Goal: Task Accomplishment & Management: Use online tool/utility

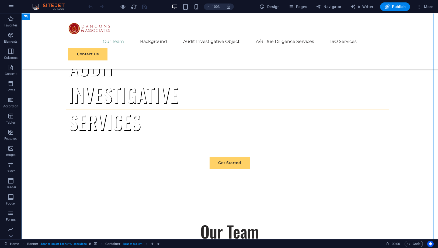
scroll to position [329, 0]
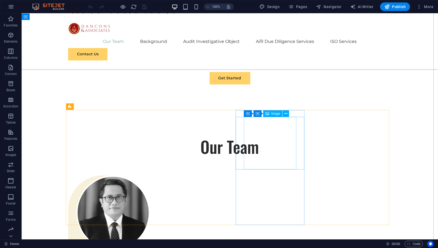
select select "%"
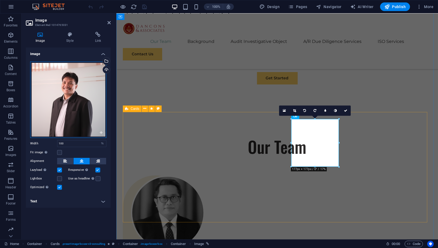
click at [82, 98] on div "Drag files here, click to choose files or select files from Files or our free s…" at bounding box center [68, 99] width 76 height 76
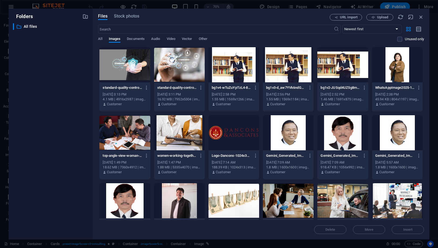
click at [82, 98] on div "​ All files All files" at bounding box center [50, 129] width 75 height 212
click at [373, 18] on icon "button" at bounding box center [374, 18] width 4 height 4
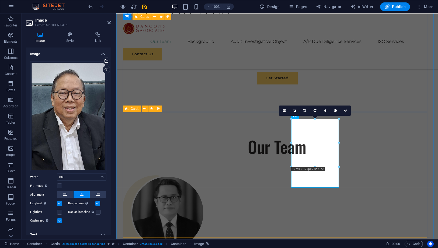
click at [363, 175] on div "[PERSON_NAME] CONSTANTYN [PERSON_NAME], S.T., S.H., M.H., C.L.A., C.T.L., C.I.L…" at bounding box center [277, 246] width 309 height 143
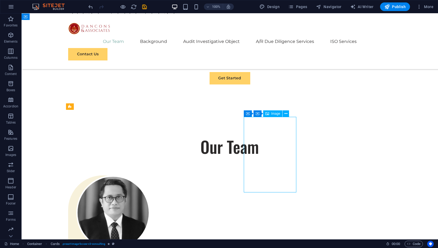
select select "%"
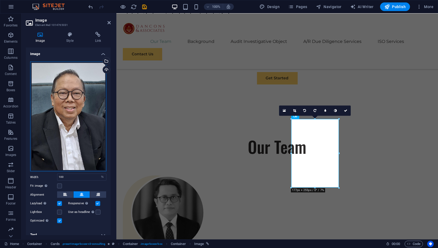
click at [79, 97] on div "Drag files here, click to choose files or select files from Files or our free s…" at bounding box center [68, 116] width 76 height 110
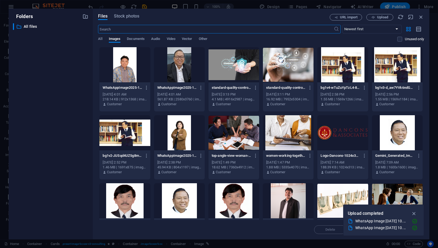
click at [79, 97] on div "​ All files All files" at bounding box center [50, 129] width 75 height 212
click at [120, 68] on div at bounding box center [124, 64] width 51 height 35
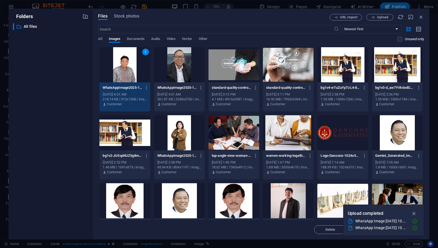
click at [120, 68] on div "1" at bounding box center [124, 64] width 51 height 35
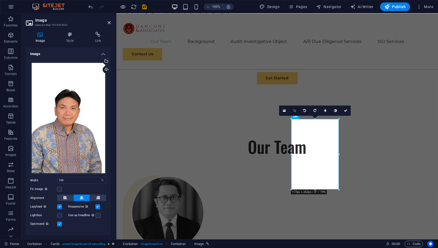
click at [295, 110] on icon at bounding box center [294, 110] width 3 height 3
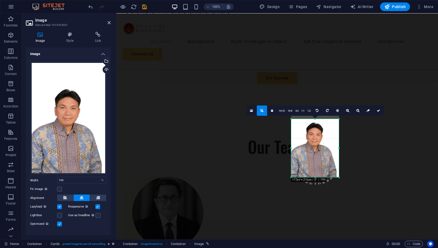
drag, startPoint x: 313, startPoint y: 119, endPoint x: 314, endPoint y: 132, distance: 13.5
click at [314, 132] on div "180 170 160 150 140 130 120 110 100 90 80 70 60 50 40 30 20 10 0 -10 -20 -30 -4…" at bounding box center [315, 148] width 48 height 58
click at [354, 175] on div "[PERSON_NAME] CONSTANTYN [PERSON_NAME], S.T., S.H., M.H., C.L.A., C.T.L., C.I.L…" at bounding box center [277, 246] width 309 height 143
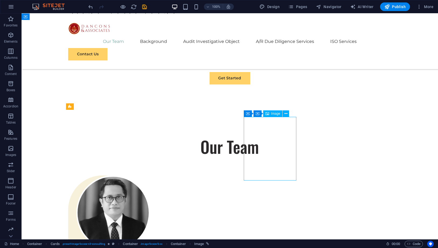
select select "%"
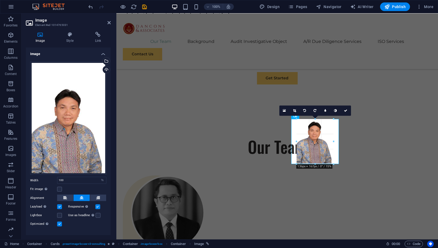
drag, startPoint x: 316, startPoint y: 176, endPoint x: 211, endPoint y: 123, distance: 117.3
type input "135"
select select "px"
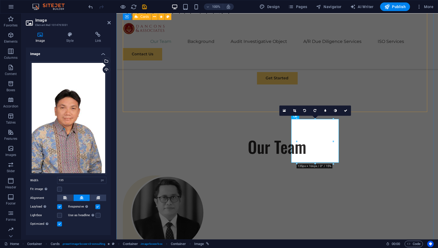
click at [350, 175] on div "[PERSON_NAME] CONSTANTYN [PERSON_NAME], S.T., S.H., M.H., C.L.A., C.T.L., C.I.L…" at bounding box center [277, 246] width 309 height 143
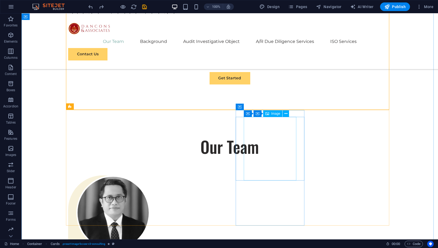
select select "%"
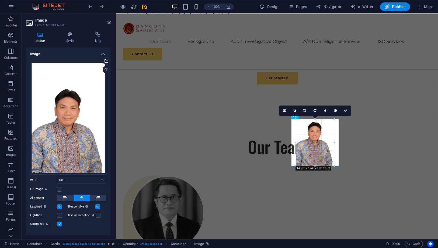
drag, startPoint x: 315, startPoint y: 176, endPoint x: 314, endPoint y: 165, distance: 10.9
type input "143"
select select "px"
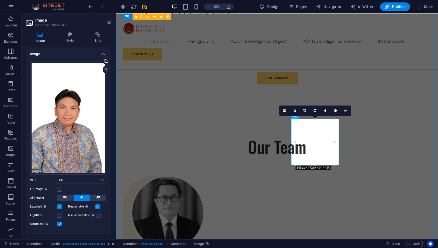
click at [364, 175] on div "[PERSON_NAME] CONSTANTYN [PERSON_NAME], S.T., S.H., M.H., C.L.A., C.T.L., C.I.L…" at bounding box center [277, 246] width 309 height 143
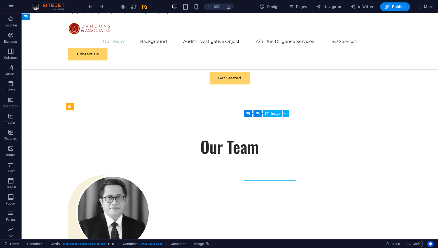
select select "%"
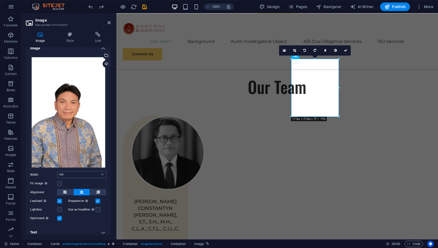
scroll to position [8, 0]
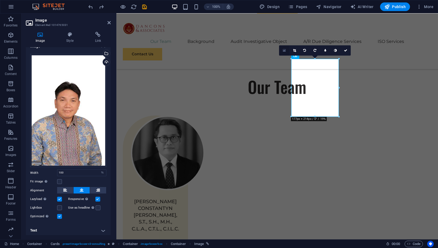
click at [283, 51] on icon at bounding box center [284, 51] width 3 height 4
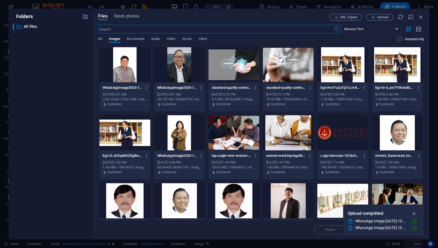
scroll to position [376, 0]
click at [423, 18] on icon "button" at bounding box center [421, 17] width 6 height 6
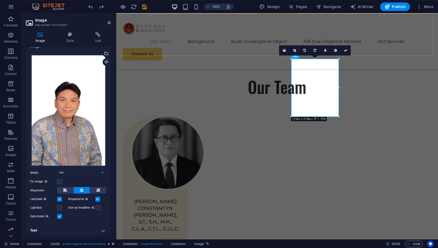
click at [373, 42] on div "Menu Our Team Background Audit Investigative Object A/R Due Diligence Services …" at bounding box center [277, 41] width 322 height 56
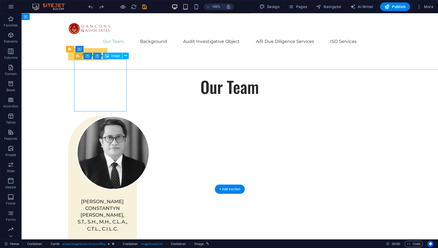
select select "%"
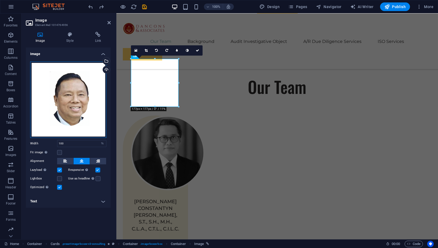
click at [83, 83] on div "Drag files here, click to choose files or select files from Files or our free s…" at bounding box center [68, 99] width 76 height 76
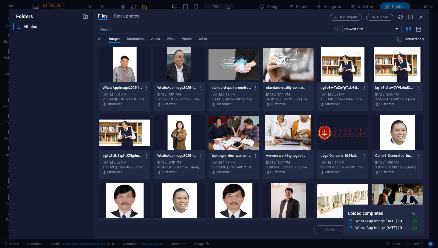
scroll to position [376, 0]
click at [83, 83] on div "​ All files All files" at bounding box center [50, 129] width 75 height 212
click at [374, 18] on icon "button" at bounding box center [374, 18] width 4 height 4
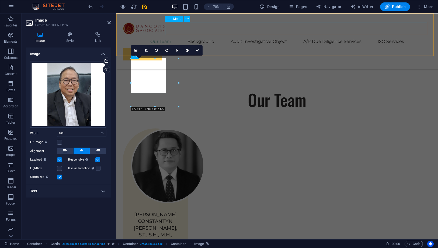
scroll to position [389, 0]
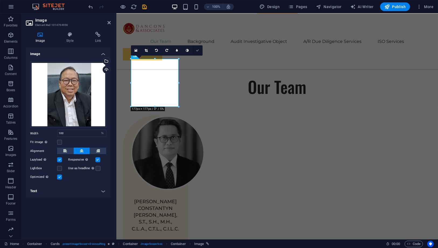
click at [195, 49] on link at bounding box center [197, 50] width 10 height 10
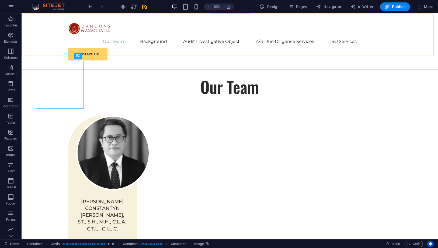
scroll to position [387, 0]
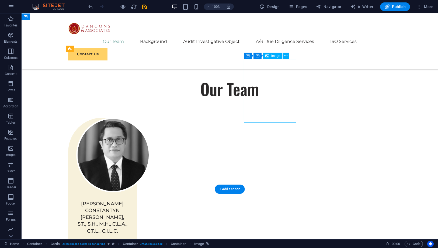
select select "%"
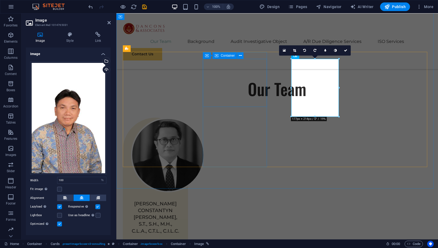
scroll to position [389, 0]
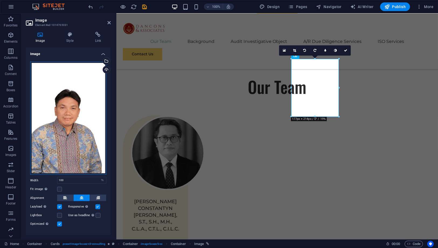
click at [59, 114] on div "Drag files here, click to choose files or select files from Files or our free s…" at bounding box center [68, 117] width 76 height 113
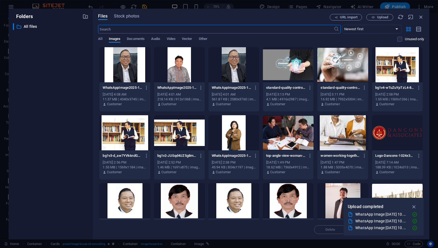
scroll to position [376, 0]
click at [380, 16] on span "Upload" at bounding box center [382, 17] width 11 height 3
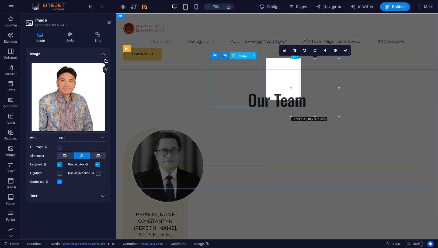
scroll to position [389, 0]
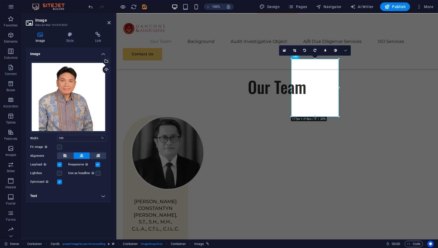
click at [343, 53] on link at bounding box center [346, 50] width 10 height 10
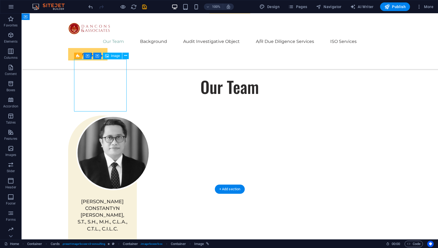
select select "%"
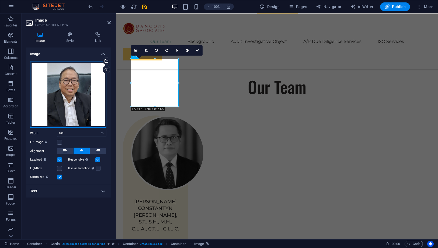
click at [93, 83] on div "Drag files here, click to choose files or select files from Files or our free s…" at bounding box center [68, 94] width 76 height 66
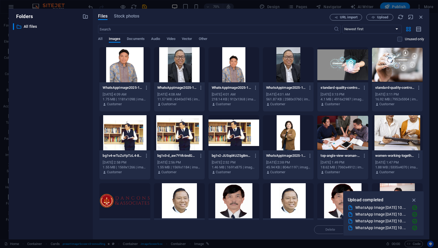
scroll to position [376, 0]
click at [93, 83] on div "Files Stock photos URL import Upload ​ Newest first Oldest first Name (A-Z) Nam…" at bounding box center [261, 124] width 337 height 230
click at [375, 17] on icon "button" at bounding box center [374, 18] width 4 height 4
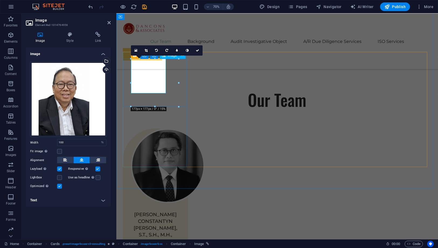
scroll to position [389, 0]
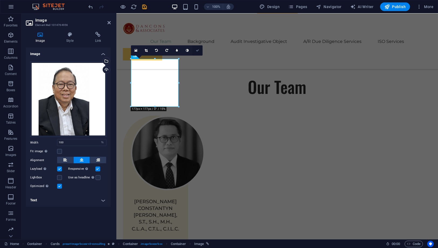
click at [198, 49] on icon at bounding box center [197, 50] width 3 height 3
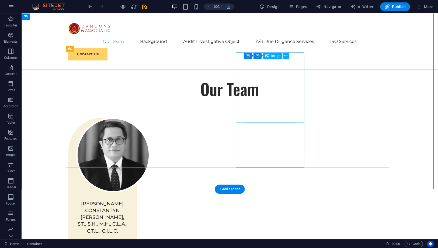
select select "%"
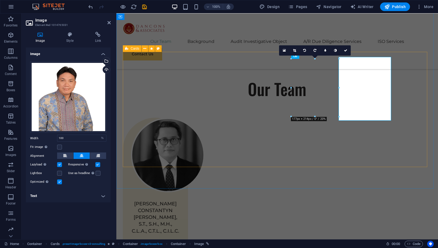
scroll to position [389, 0]
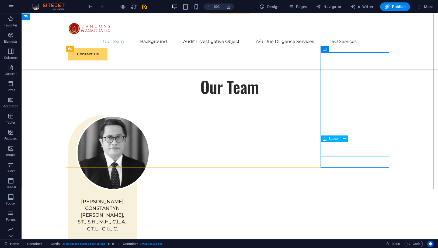
scroll to position [387, 0]
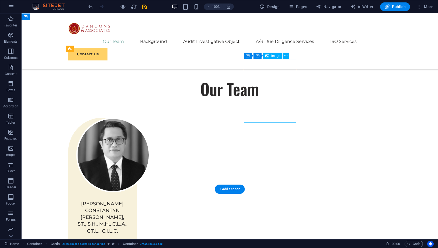
select select "%"
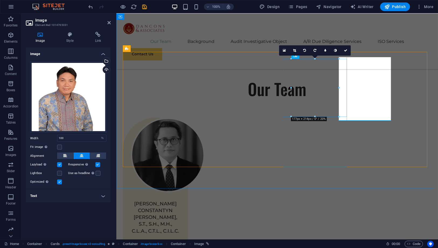
scroll to position [389, 0]
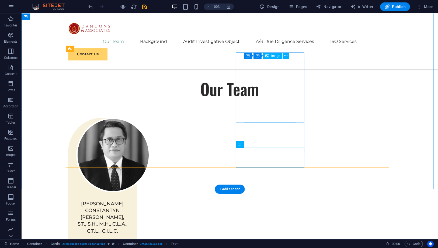
drag, startPoint x: 276, startPoint y: 83, endPoint x: 275, endPoint y: 96, distance: 13.3
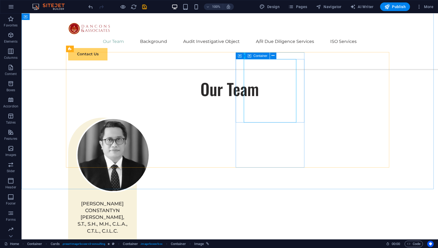
click at [256, 55] on span "Container" at bounding box center [261, 55] width 14 height 3
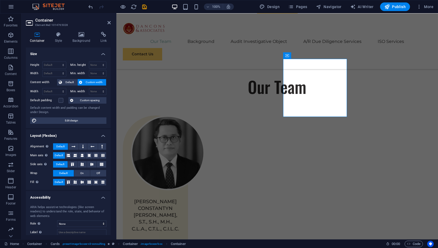
click at [89, 80] on span "Custom width" at bounding box center [94, 82] width 21 height 6
click at [88, 81] on span "Custom width" at bounding box center [94, 82] width 21 height 6
click at [59, 41] on h4 "Style" at bounding box center [60, 37] width 18 height 11
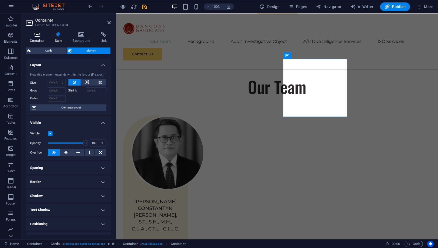
click at [37, 39] on h4 "Container" at bounding box center [38, 37] width 25 height 11
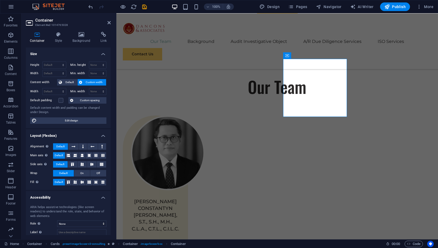
click at [111, 23] on aside "Container Element #ed-1014765028 Container Style Background Link Size Height De…" at bounding box center [69, 126] width 95 height 226
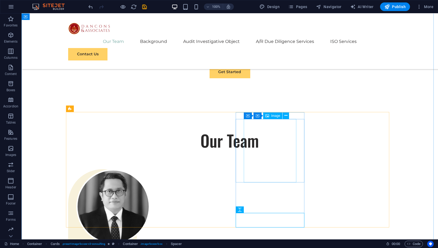
scroll to position [327, 0]
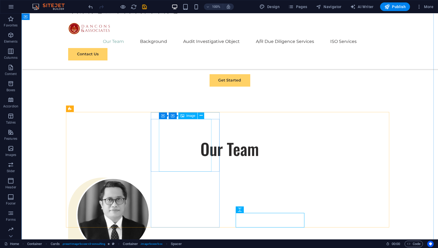
select select "%"
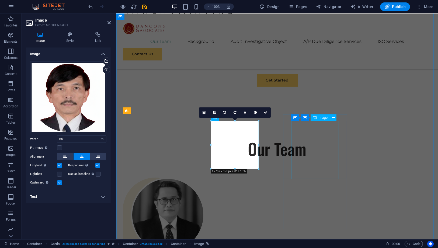
select select "%"
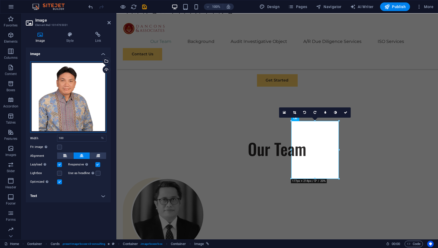
click at [80, 113] on div "Drag files here, click to choose files or select files from Files or our free s…" at bounding box center [68, 96] width 76 height 71
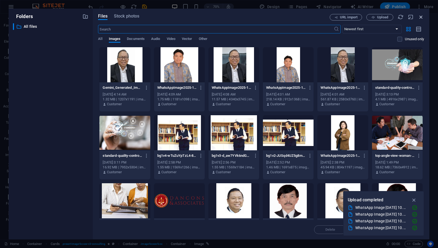
click at [423, 15] on icon "button" at bounding box center [421, 17] width 6 height 6
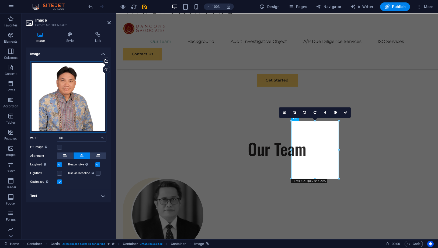
click at [74, 85] on div "Drag files here, click to choose files or select files from Files or our free s…" at bounding box center [68, 96] width 76 height 71
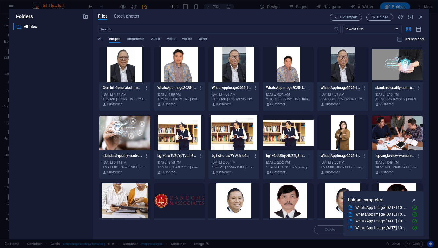
click at [176, 66] on div at bounding box center [179, 64] width 51 height 35
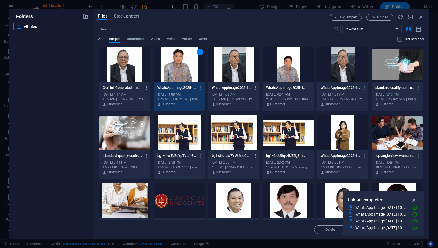
click at [176, 66] on div "1" at bounding box center [179, 64] width 51 height 35
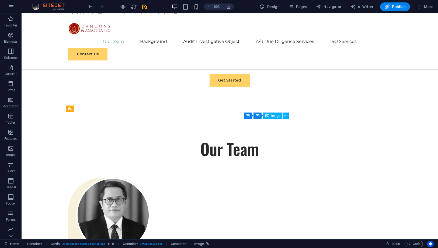
select select "%"
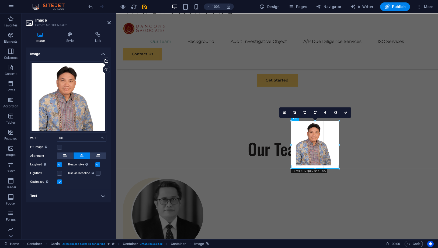
drag, startPoint x: 315, startPoint y: 165, endPoint x: 201, endPoint y: 154, distance: 115.1
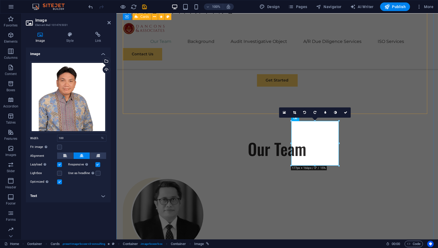
click at [368, 177] on div "DANIEL CONSTANTYN ADAM, S.T., S.H., M.H., C.L.A., C.T.L., C.I.L.C. MANAGING PAR…" at bounding box center [277, 248] width 309 height 143
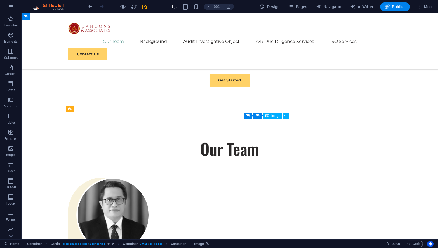
select select "%"
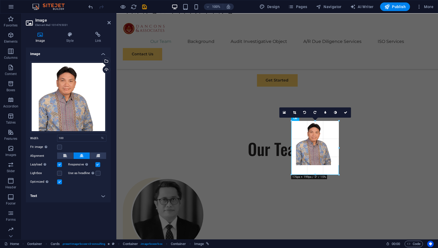
drag, startPoint x: 316, startPoint y: 166, endPoint x: 316, endPoint y: 175, distance: 8.9
type input "176"
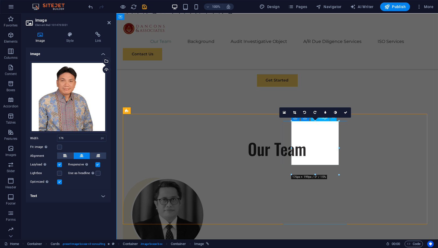
click at [100, 139] on select "Default auto px rem % em vh vw" at bounding box center [103, 138] width 8 height 6
select select "default"
click at [99, 135] on select "Default auto px rem % em vh vw" at bounding box center [103, 138] width 8 height 6
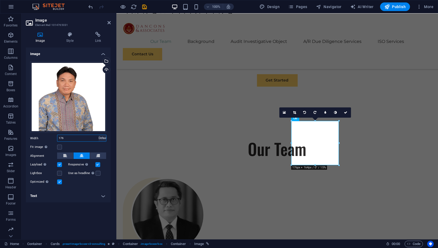
select select "DISABLED_OPTION_VALUE"
click at [345, 113] on icon at bounding box center [345, 112] width 3 height 3
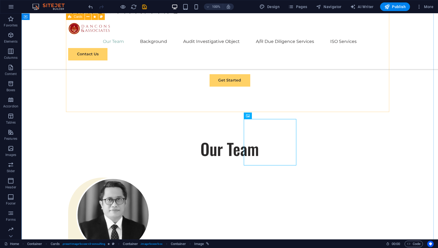
click at [305, 177] on div "DANIEL CONSTANTYN ADAM, S.T., S.H., M.H., C.L.A., C.T.L., C.I.L.C. MANAGING PAR…" at bounding box center [229, 248] width 323 height 143
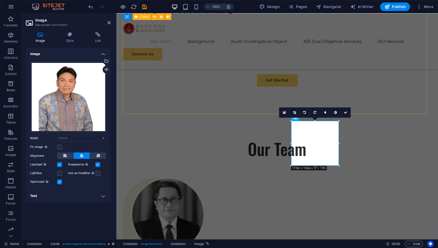
click at [370, 177] on div "DANIEL CONSTANTYN ADAM, S.T., S.H., M.H., C.L.A., C.T.L., C.I.L.C. MANAGING PAR…" at bounding box center [277, 248] width 309 height 143
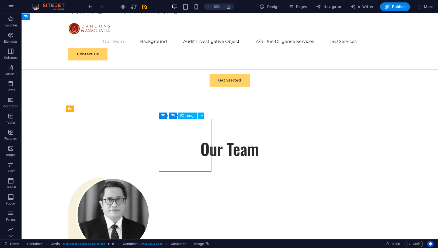
select select "%"
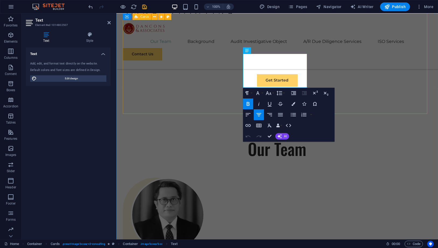
click at [352, 177] on div "DANIEL CONSTANTYN ADAM, S.T., S.H., M.H., C.L.A., C.T.L., C.I.L.C. MANAGING PAR…" at bounding box center [277, 248] width 309 height 143
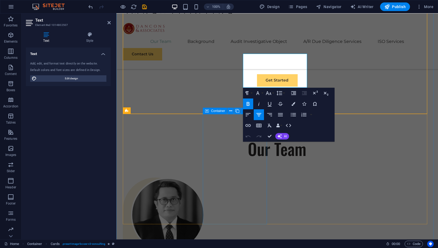
scroll to position [332, 0]
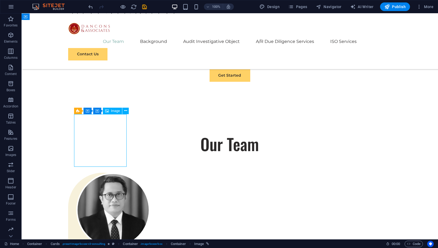
select select "%"
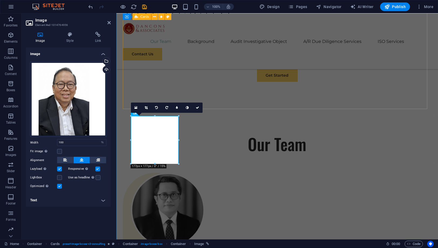
click at [387, 172] on div "DANIEL CONSTANTYN ADAM, S.T., S.H., M.H., C.L.A., C.T.L., C.I.L.C. MANAGING PAR…" at bounding box center [277, 243] width 309 height 143
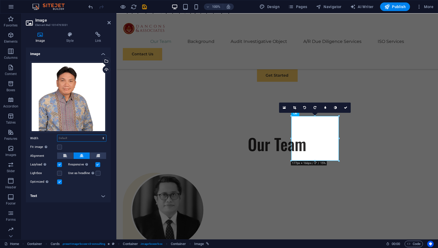
click at [90, 136] on select "Default auto px rem % em vh vw" at bounding box center [81, 138] width 49 height 6
select select "%"
click at [99, 135] on select "Default auto px rem % em vh vw" at bounding box center [81, 138] width 49 height 6
type input "100"
click at [344, 108] on link at bounding box center [346, 107] width 10 height 10
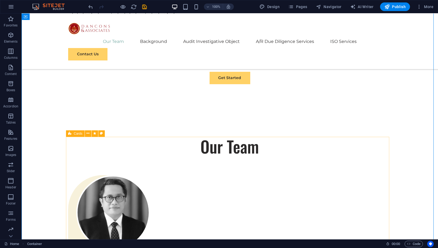
scroll to position [302, 0]
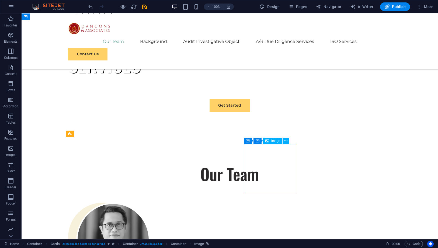
select select "%"
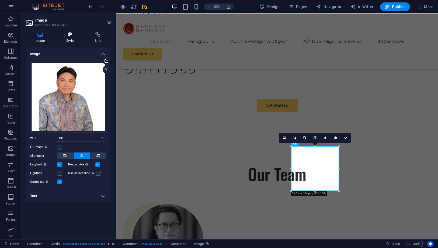
click at [73, 36] on icon at bounding box center [70, 34] width 26 height 5
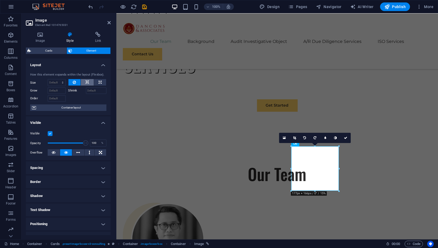
click at [87, 84] on icon at bounding box center [87, 82] width 4 height 6
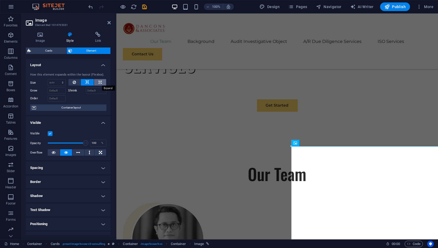
click at [104, 83] on button at bounding box center [100, 82] width 12 height 6
type input "100"
select select "%"
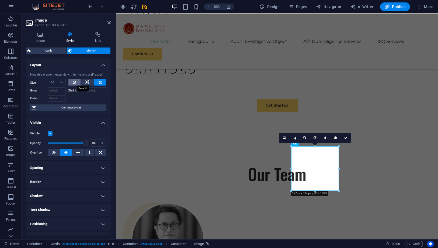
click at [71, 82] on button at bounding box center [74, 82] width 12 height 6
select select "DISABLED_OPTION_VALUE"
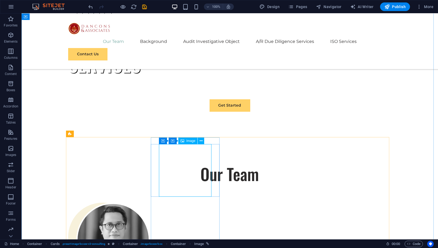
select select "%"
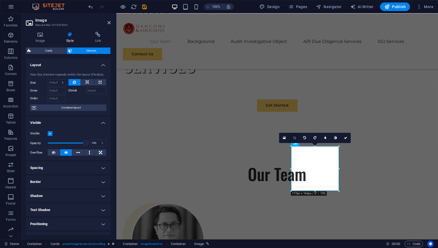
click at [296, 137] on icon at bounding box center [294, 137] width 3 height 3
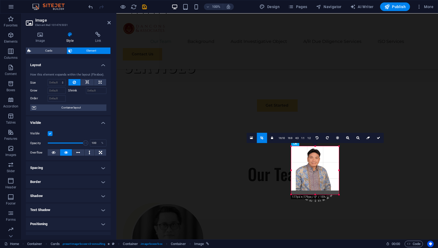
drag, startPoint x: 315, startPoint y: 190, endPoint x: 315, endPoint y: 194, distance: 3.2
click at [315, 194] on div at bounding box center [315, 195] width 48 height 2
drag, startPoint x: 315, startPoint y: 191, endPoint x: 315, endPoint y: 198, distance: 6.5
click at [315, 198] on div at bounding box center [315, 197] width 48 height 2
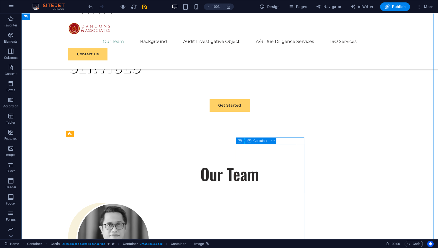
click at [261, 140] on span "Container" at bounding box center [261, 140] width 14 height 3
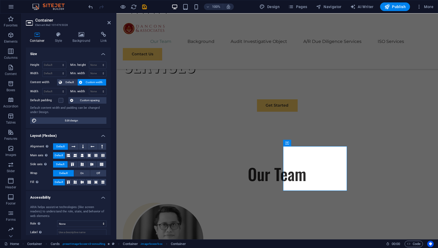
click at [94, 82] on span "Custom width" at bounding box center [94, 82] width 21 height 6
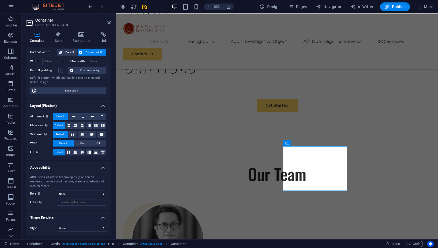
scroll to position [0, 0]
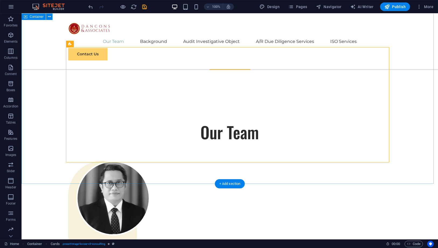
scroll to position [392, 0]
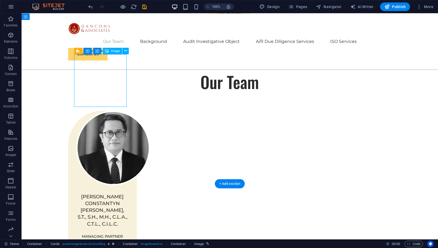
select select "%"
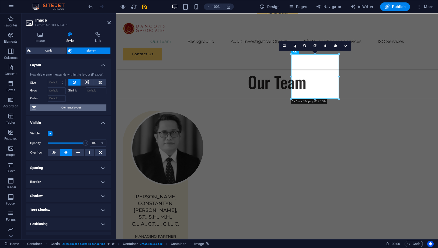
click at [77, 107] on span "Container layout" at bounding box center [71, 107] width 67 height 6
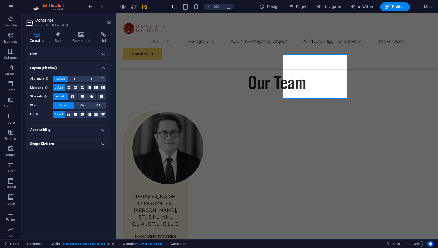
click at [98, 58] on h4 "Size" at bounding box center [68, 53] width 85 height 13
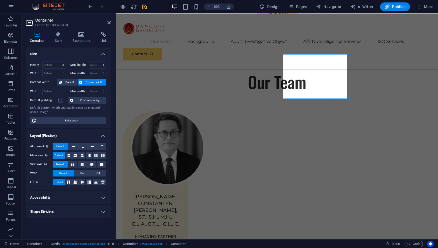
click at [83, 194] on h4 "Accessibility" at bounding box center [68, 197] width 85 height 13
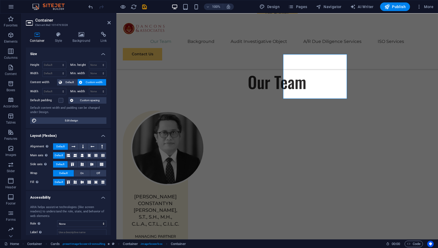
click at [83, 194] on h4 "Accessibility" at bounding box center [68, 196] width 85 height 10
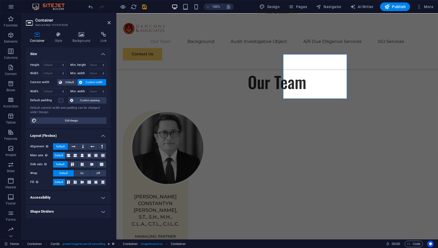
drag, startPoint x: 83, startPoint y: 193, endPoint x: 67, endPoint y: 194, distance: 15.9
click at [67, 194] on h4 "Accessibility" at bounding box center [68, 197] width 85 height 13
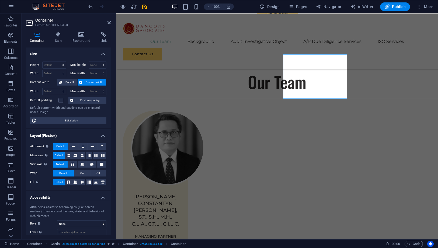
drag, startPoint x: 67, startPoint y: 193, endPoint x: 50, endPoint y: 192, distance: 17.3
click at [50, 192] on h4 "Accessibility" at bounding box center [68, 196] width 85 height 10
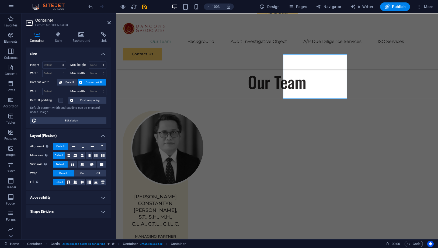
click at [108, 212] on h4 "Shape Dividers" at bounding box center [68, 211] width 85 height 13
click at [74, 207] on h4 "Shape Dividers" at bounding box center [68, 210] width 85 height 10
drag, startPoint x: 64, startPoint y: 107, endPoint x: 37, endPoint y: 91, distance: 31.6
click at [37, 91] on label "Width" at bounding box center [36, 91] width 12 height 3
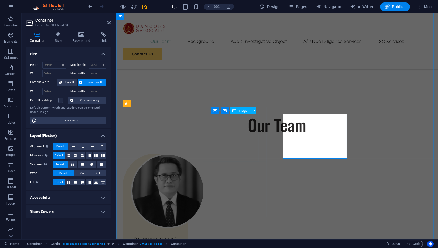
scroll to position [334, 0]
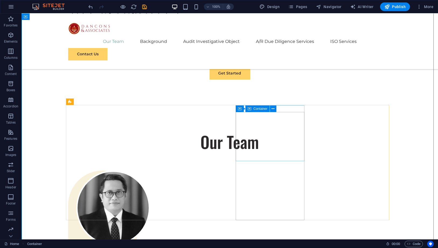
click at [254, 109] on span "Container" at bounding box center [261, 108] width 14 height 3
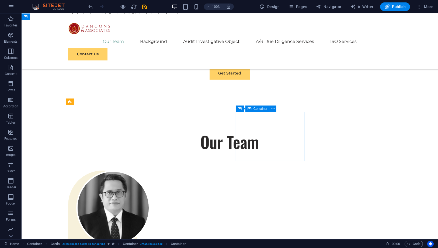
click at [254, 109] on span "Container" at bounding box center [261, 108] width 14 height 3
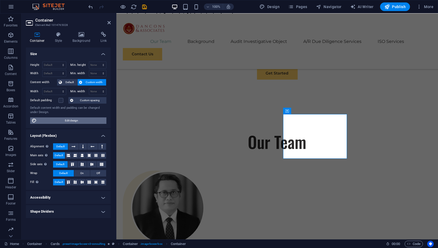
click at [81, 119] on span "Edit design" at bounding box center [71, 120] width 67 height 6
select select "px"
select select "400"
select select "px"
select select "rem"
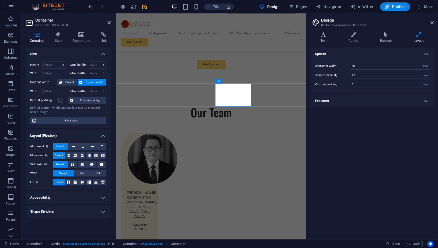
click at [359, 97] on h4 "Features" at bounding box center [372, 100] width 123 height 13
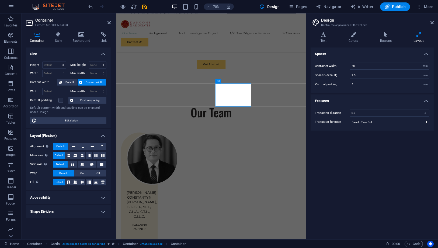
click at [359, 97] on h4 "Features" at bounding box center [372, 99] width 123 height 10
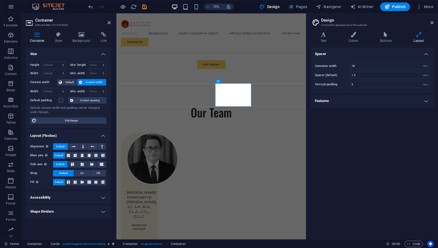
click at [430, 23] on header "Design Control the appearance of the website" at bounding box center [373, 20] width 122 height 14
click at [431, 23] on icon at bounding box center [432, 22] width 3 height 4
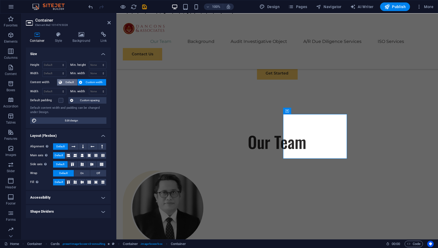
click at [72, 80] on span "Default" at bounding box center [70, 82] width 12 height 6
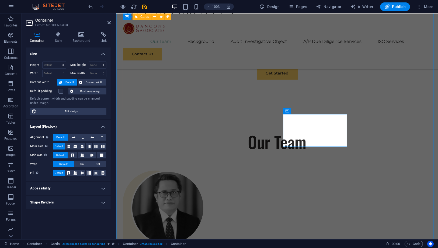
click at [215, 170] on div "DANIEL CONSTANTYN ADAM, S.T., S.H., M.H., C.L.A., C.T.L., C.I.L.C. MANAGING PAR…" at bounding box center [277, 241] width 309 height 143
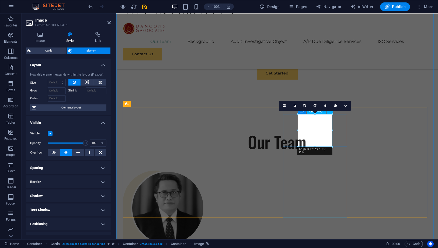
click at [347, 106] on icon at bounding box center [345, 105] width 3 height 3
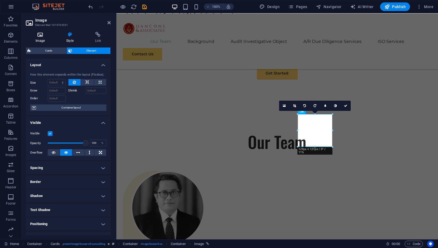
click at [40, 37] on icon at bounding box center [40, 34] width 29 height 5
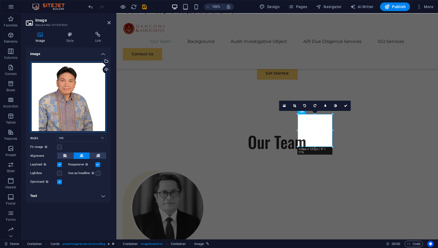
click at [74, 99] on div "Drag files here, click to choose files or select files from Files or our free s…" at bounding box center [68, 96] width 76 height 71
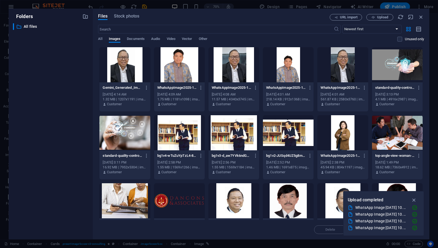
click at [126, 73] on div at bounding box center [124, 64] width 51 height 35
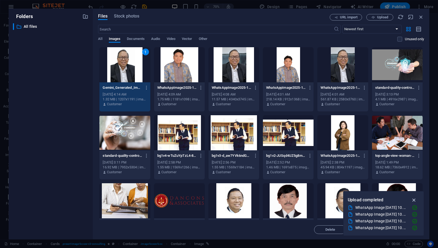
click at [412, 196] on button "button" at bounding box center [414, 199] width 11 height 9
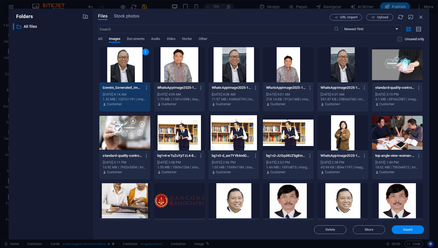
click at [409, 226] on button "Insert" at bounding box center [408, 229] width 32 height 9
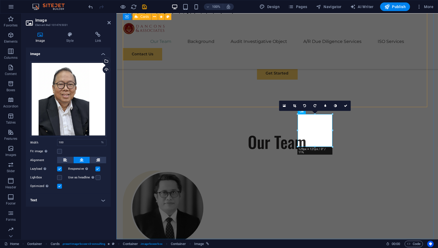
click at [348, 170] on div "DANIEL CONSTANTYN ADAM, S.T., S.H., M.H., C.L.A., C.T.L., C.I.L.C. MANAGING PAR…" at bounding box center [277, 241] width 309 height 143
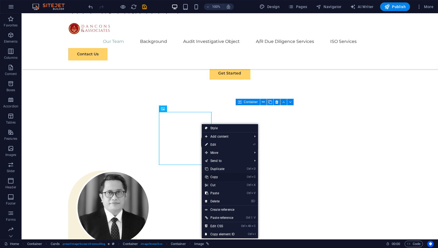
click at [218, 177] on link "Ctrl C Copy" at bounding box center [220, 177] width 36 height 8
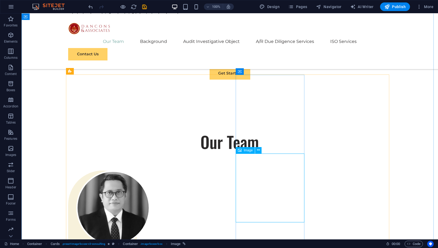
scroll to position [424, 0]
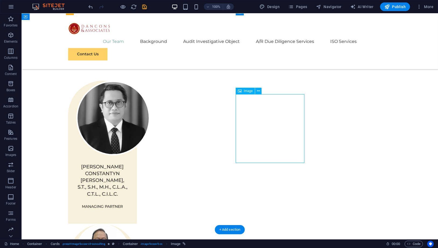
drag, startPoint x: 272, startPoint y: 141, endPoint x: 271, endPoint y: 112, distance: 29.7
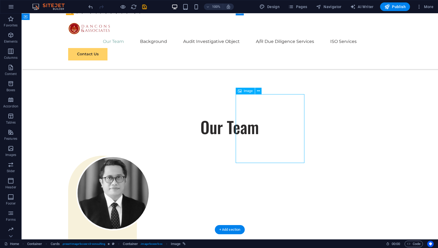
scroll to position [334, 0]
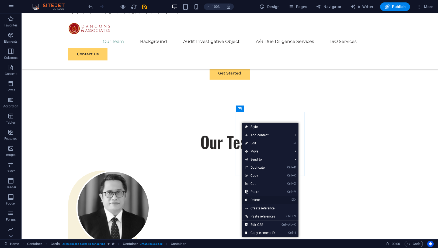
click at [260, 201] on link "⌦ Delete" at bounding box center [260, 200] width 36 height 8
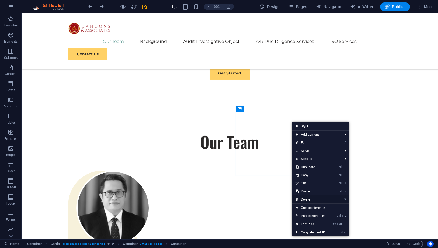
click at [305, 200] on link "⌦ Delete" at bounding box center [310, 199] width 36 height 8
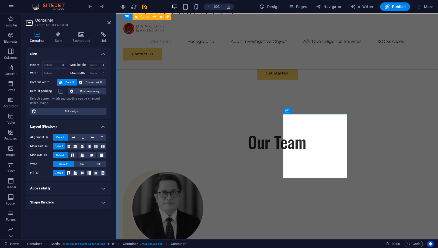
click at [356, 170] on div "DANIEL CONSTANTYN ADAM, S.T., S.H., M.H., C.L.A., C.T.L., C.I.L.C. MANAGING PAR…" at bounding box center [277, 241] width 309 height 143
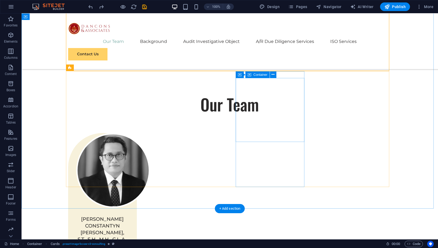
scroll to position [364, 0]
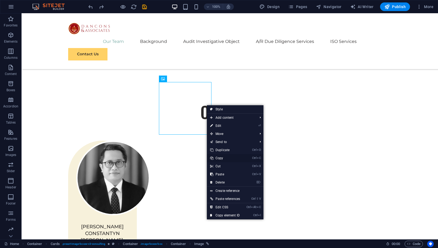
click at [224, 156] on link "Ctrl C Copy" at bounding box center [225, 158] width 36 height 8
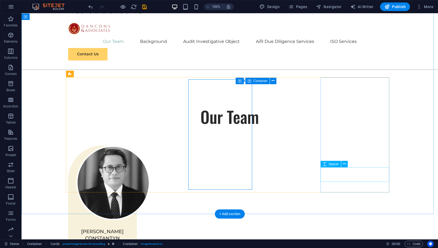
scroll to position [362, 0]
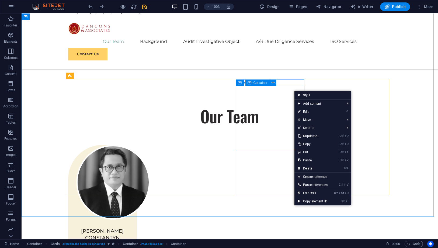
click at [253, 84] on div "Container" at bounding box center [258, 83] width 24 height 6
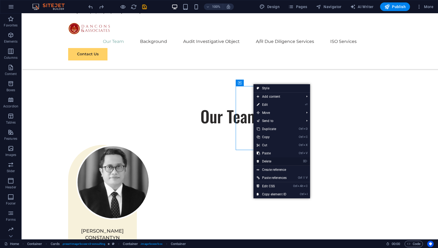
click at [271, 160] on link "⌦ Delete" at bounding box center [272, 161] width 36 height 8
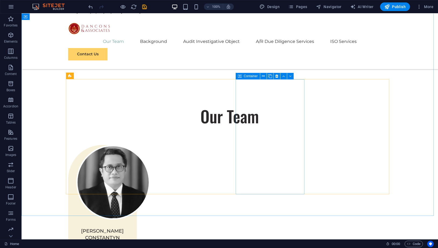
click at [240, 76] on icon at bounding box center [240, 76] width 4 height 6
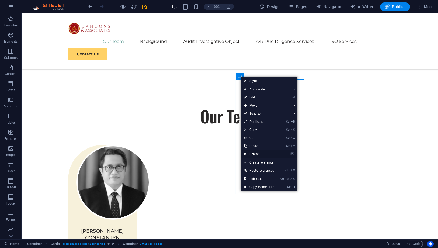
click at [259, 153] on link "⌦ Delete" at bounding box center [259, 154] width 36 height 8
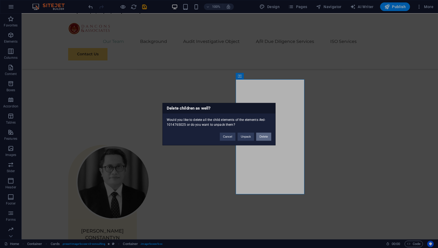
click at [263, 136] on button "Delete" at bounding box center [263, 136] width 15 height 8
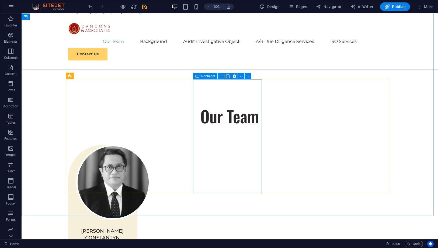
click at [197, 77] on icon at bounding box center [197, 76] width 4 height 6
click at [229, 75] on icon at bounding box center [228, 76] width 4 height 6
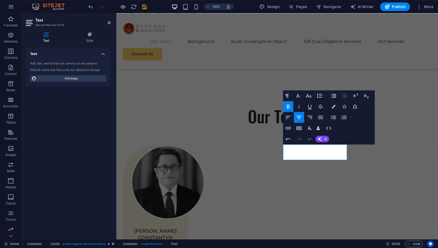
scroll to position [363, 0]
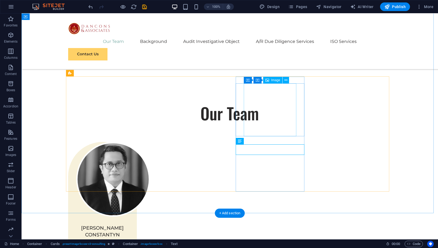
select select "%"
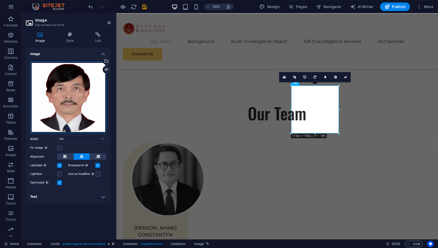
click at [91, 94] on div "Drag files here, click to choose files or select files from Files or our free s…" at bounding box center [68, 97] width 76 height 72
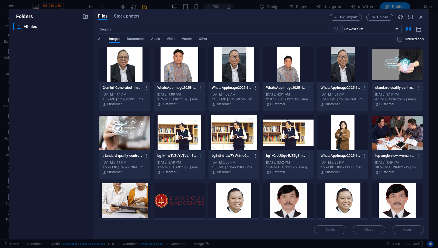
click at [175, 68] on div at bounding box center [179, 64] width 51 height 35
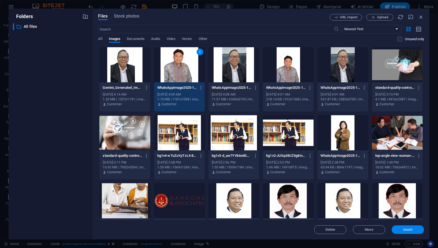
click at [402, 229] on span "Insert" at bounding box center [408, 229] width 28 height 3
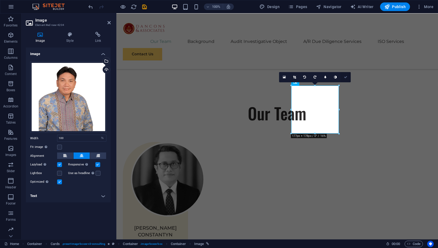
click at [344, 76] on icon at bounding box center [345, 76] width 3 height 3
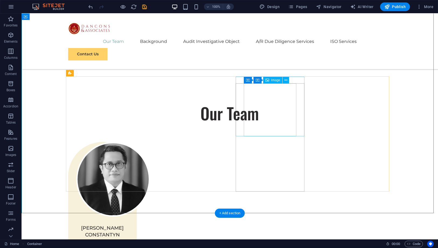
select select "%"
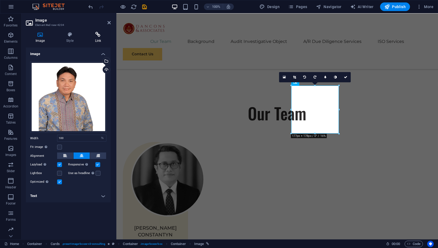
click at [102, 36] on icon at bounding box center [97, 34] width 25 height 5
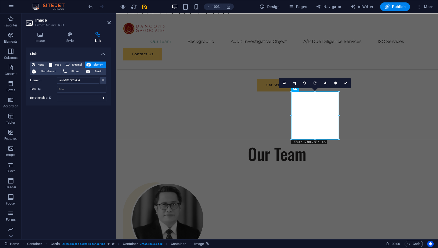
scroll to position [320, 0]
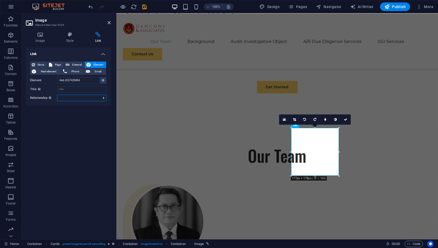
click at [83, 98] on select "alternate author bookmark external help license next nofollow noreferrer noopen…" at bounding box center [81, 98] width 49 height 6
click at [103, 81] on icon at bounding box center [103, 80] width 2 height 3
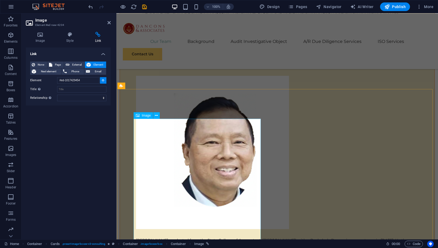
scroll to position [1428, 0]
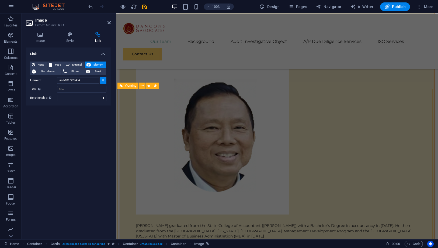
click at [122, 88] on icon at bounding box center [122, 85] width 4 height 6
type input "#ed-1017429475"
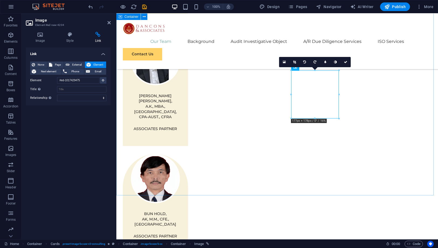
scroll to position [346, 0]
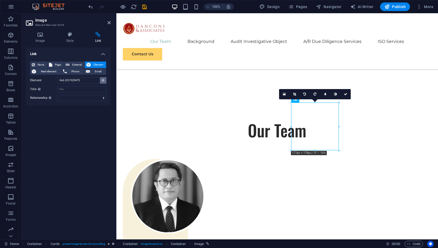
click at [101, 79] on button at bounding box center [103, 80] width 6 height 6
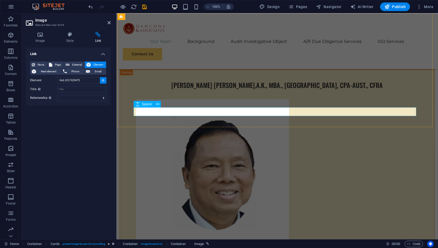
scroll to position [1454, 0]
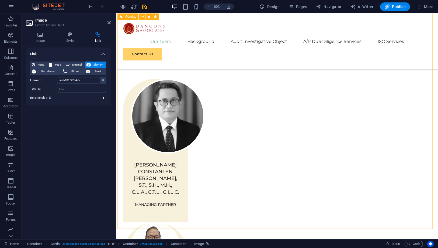
scroll to position [346, 0]
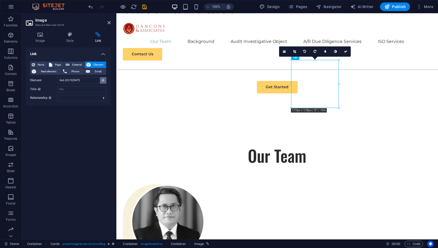
scroll to position [261, 0]
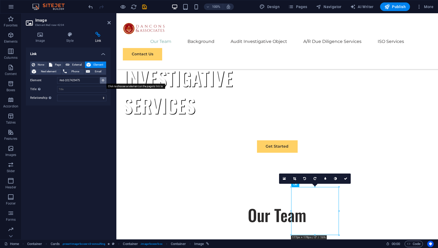
click at [103, 80] on icon at bounding box center [103, 80] width 2 height 3
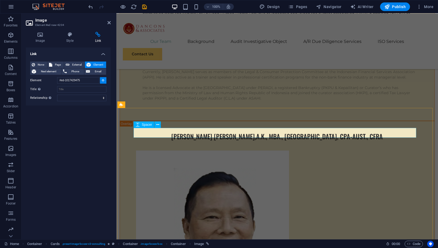
scroll to position [1459, 0]
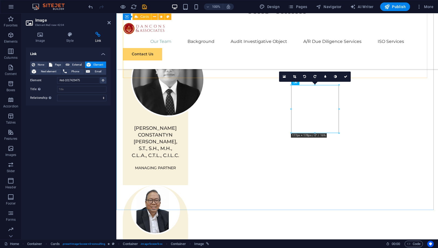
scroll to position [346, 0]
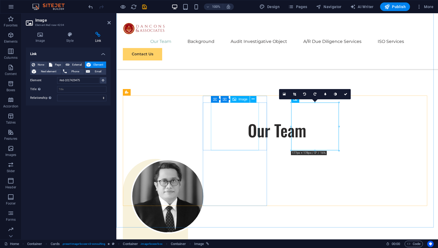
select select "%"
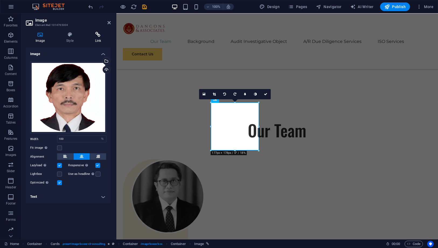
click at [97, 36] on icon at bounding box center [97, 34] width 25 height 5
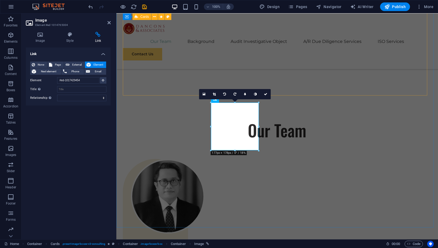
click at [212, 158] on div "DANIEL CONSTANTYN ADAM, S.T., S.H., M.H., C.L.A., C.T.L., C.I.L.C. MANAGING PAR…" at bounding box center [277, 229] width 309 height 143
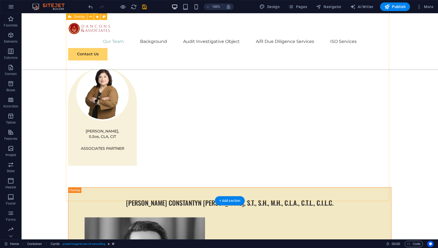
scroll to position [855, 0]
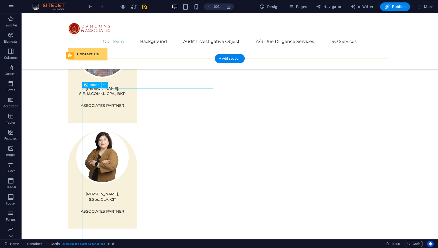
select select "px"
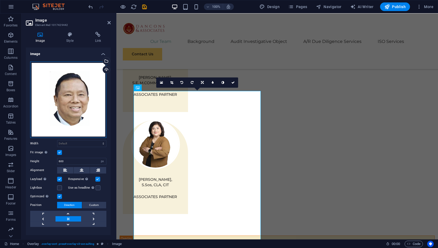
click at [68, 98] on div "Drag files here, click to choose files or select files from Files or our free s…" at bounding box center [68, 99] width 76 height 76
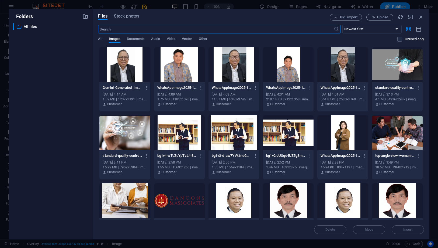
click at [68, 98] on div "​ All files All files" at bounding box center [50, 129] width 75 height 212
click at [103, 75] on div at bounding box center [124, 64] width 51 height 35
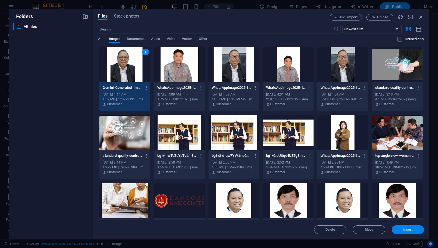
drag, startPoint x: 395, startPoint y: 230, endPoint x: 223, endPoint y: 199, distance: 175.2
click at [395, 230] on span "Insert" at bounding box center [408, 229] width 28 height 3
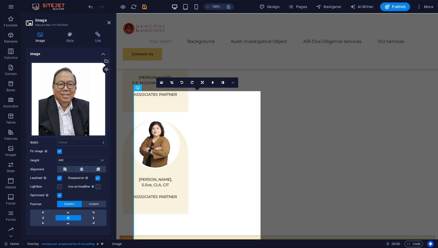
click at [234, 81] on icon at bounding box center [233, 82] width 3 height 3
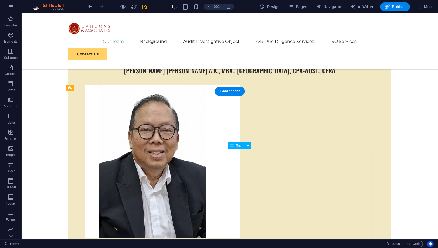
scroll to position [1424, 0]
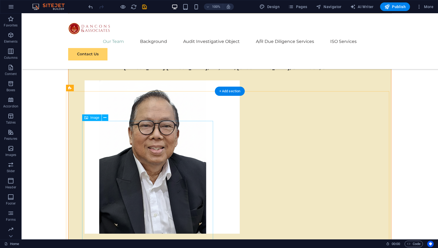
select select "px"
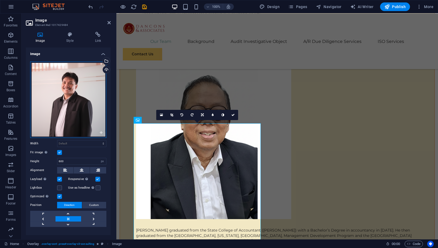
click at [49, 78] on div "Drag files here, click to choose files or select files from Files or our free s…" at bounding box center [68, 99] width 76 height 76
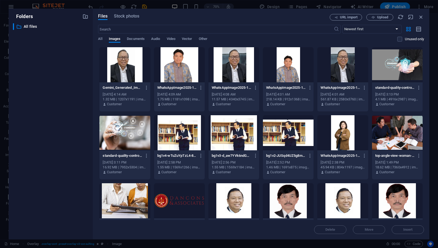
click at [49, 78] on div "​ All files All files" at bounding box center [50, 129] width 75 height 212
click at [161, 73] on div at bounding box center [179, 64] width 51 height 35
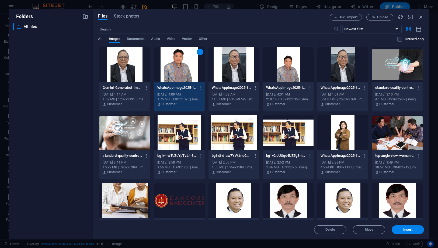
click at [174, 74] on div "1" at bounding box center [179, 64] width 51 height 35
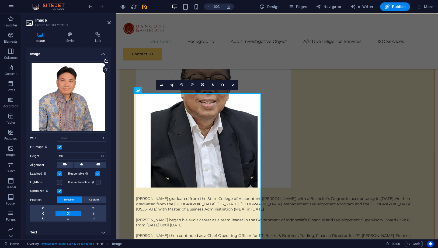
scroll to position [1454, 0]
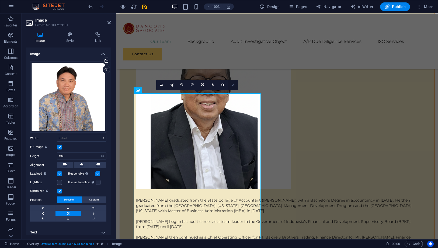
click at [233, 85] on icon at bounding box center [233, 84] width 3 height 3
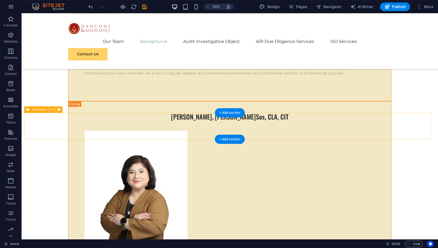
scroll to position [2292, 0]
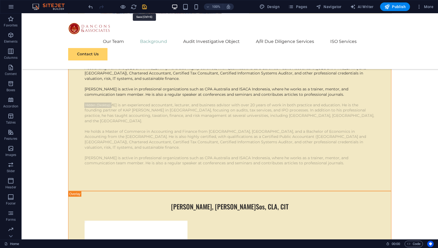
click at [144, 6] on icon "save" at bounding box center [145, 7] width 6 height 6
checkbox input "false"
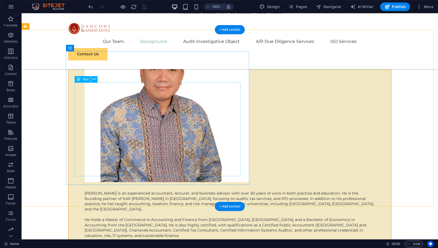
scroll to position [2172, 0]
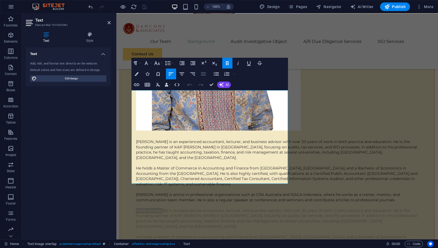
click at [203, 76] on icon "button" at bounding box center [203, 74] width 6 height 6
click at [99, 133] on div "Text Add, edit, and format text directly on the website. Default colors and fon…" at bounding box center [68, 140] width 85 height 187
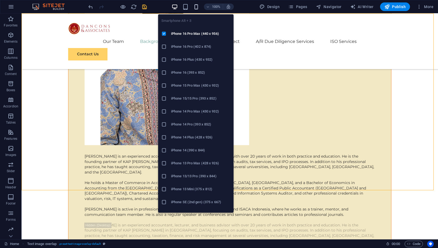
click at [196, 9] on icon "button" at bounding box center [196, 7] width 6 height 6
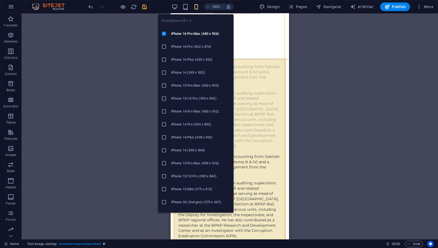
scroll to position [3188, 0]
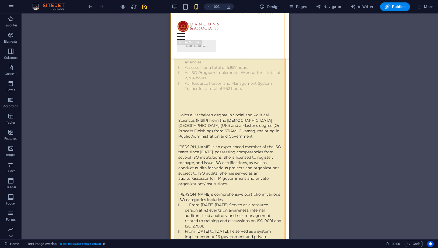
click at [388, 118] on div "Drag here to replace the existing content. Press “Ctrl” if you want to create a…" at bounding box center [230, 126] width 417 height 226
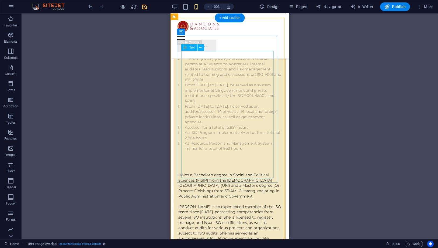
scroll to position [3128, 0]
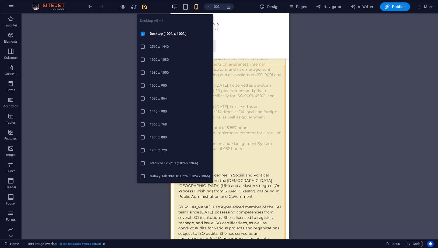
click at [176, 6] on icon "button" at bounding box center [175, 7] width 6 height 6
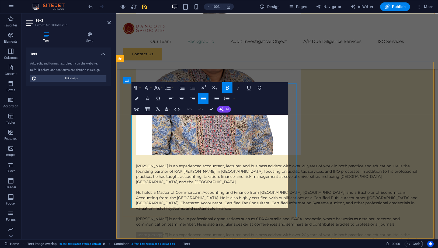
drag, startPoint x: 249, startPoint y: 195, endPoint x: 263, endPoint y: 194, distance: 13.5
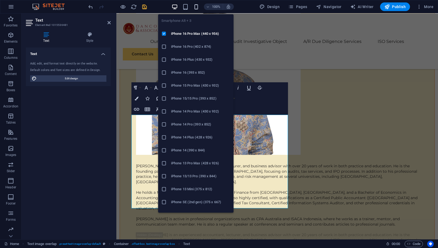
click at [196, 7] on icon "button" at bounding box center [196, 7] width 6 height 6
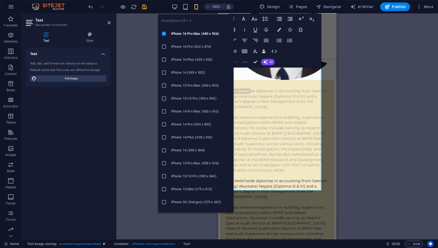
scroll to position [3163, 0]
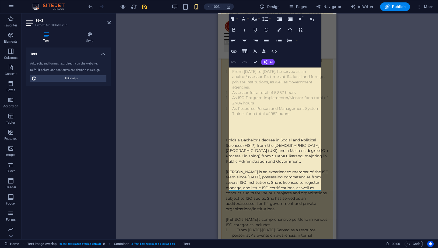
click at [377, 176] on div "Drag here to replace the existing content. Press “Ctrl” if you want to create a…" at bounding box center [277, 126] width 322 height 226
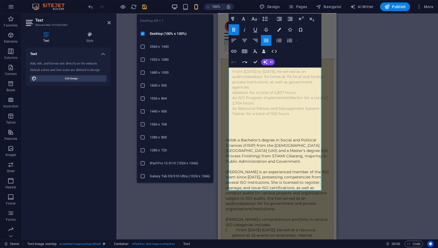
click at [175, 7] on icon "button" at bounding box center [175, 7] width 6 height 6
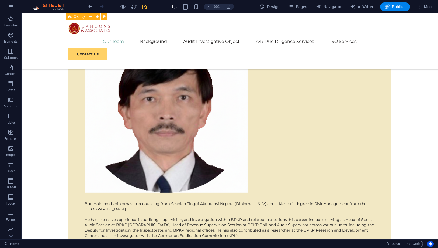
scroll to position [1794, 0]
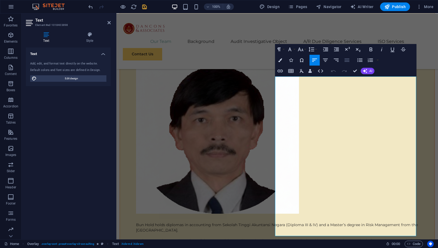
click at [347, 61] on icon "button" at bounding box center [347, 60] width 6 height 6
drag, startPoint x: 356, startPoint y: 69, endPoint x: 334, endPoint y: 55, distance: 25.7
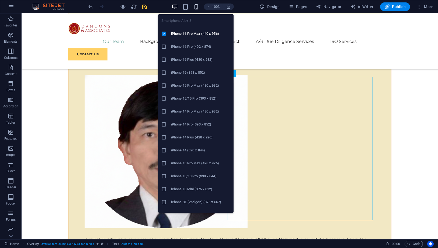
click at [198, 6] on icon "button" at bounding box center [196, 7] width 6 height 6
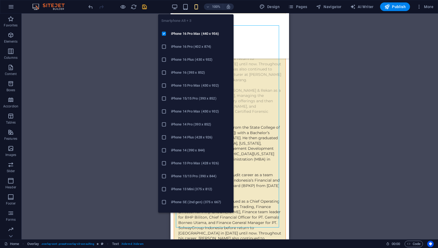
scroll to position [2751, 0]
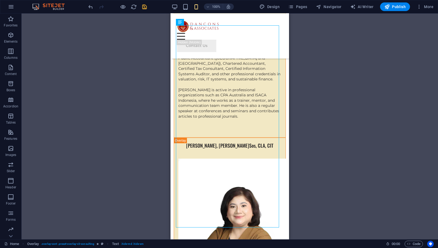
click at [347, 98] on div "Drag here to replace the existing content. Press “Ctrl” if you want to create a…" at bounding box center [230, 126] width 417 height 226
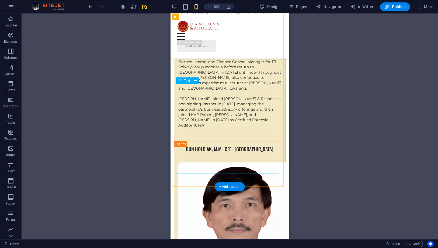
scroll to position [1943, 0]
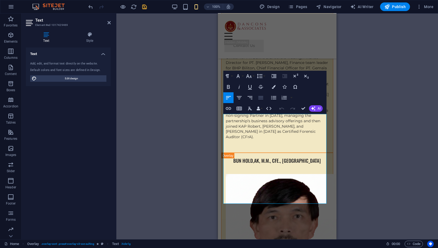
click at [260, 98] on icon "button" at bounding box center [261, 97] width 6 height 6
click at [359, 144] on div "Drag here to replace the existing content. Press “Ctrl” if you want to create a…" at bounding box center [277, 126] width 322 height 226
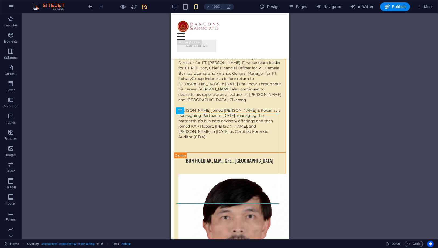
click at [179, 6] on div "100%" at bounding box center [203, 6] width 62 height 9
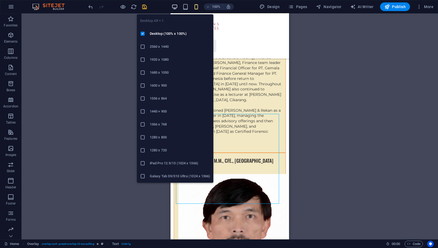
click at [175, 6] on icon "button" at bounding box center [175, 7] width 6 height 6
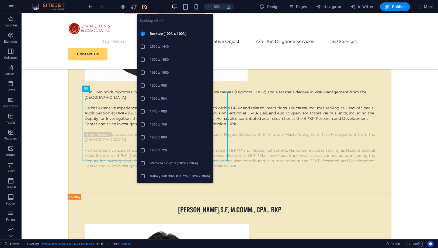
scroll to position [1335, 0]
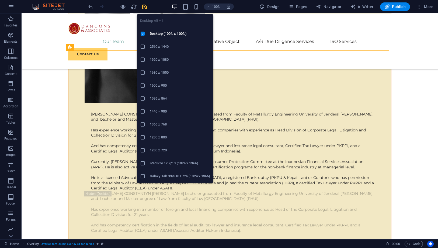
click at [178, 6] on icon "button" at bounding box center [175, 7] width 6 height 6
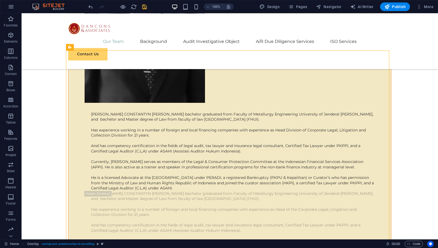
click at [193, 6] on div "100%" at bounding box center [203, 6] width 62 height 9
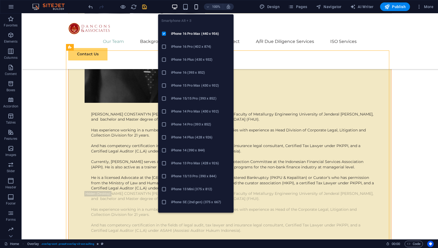
click at [194, 6] on icon "button" at bounding box center [196, 7] width 6 height 6
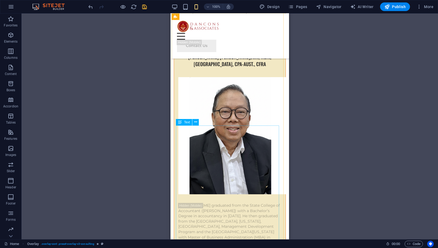
scroll to position [1544, 0]
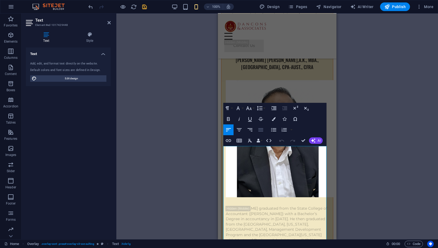
click at [259, 129] on icon "button" at bounding box center [261, 129] width 6 height 6
click at [380, 146] on div "Drag here to replace the existing content. Press “Ctrl” if you want to create a…" at bounding box center [277, 126] width 322 height 226
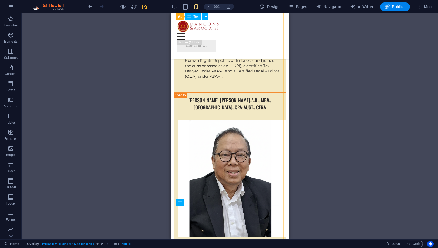
scroll to position [1484, 0]
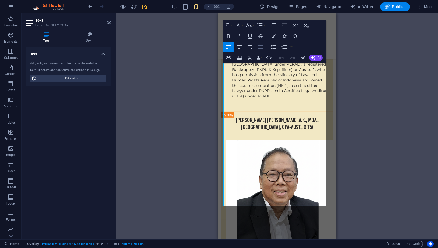
click at [260, 46] on icon "button" at bounding box center [261, 47] width 6 height 6
click at [369, 137] on div "Drag here to replace the existing content. Press “Ctrl” if you want to create a…" at bounding box center [277, 126] width 322 height 226
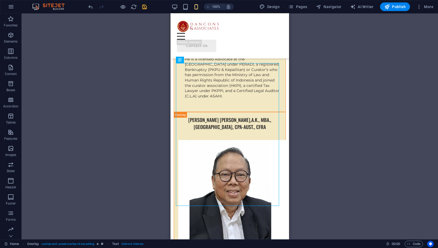
click at [345, 110] on div "Drag here to replace the existing content. Press “Ctrl” if you want to create a…" at bounding box center [230, 126] width 417 height 226
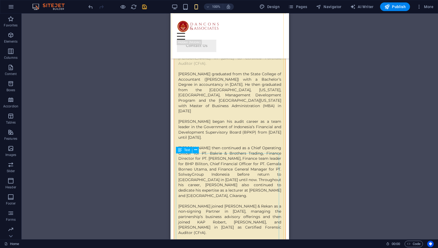
scroll to position [1903, 0]
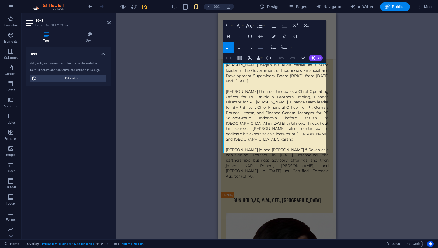
click at [262, 48] on icon "button" at bounding box center [261, 47] width 6 height 6
click at [360, 170] on div "Drag here to replace the existing content. Press “Ctrl” if you want to create a…" at bounding box center [277, 126] width 322 height 226
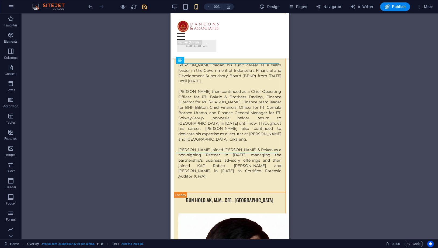
click at [342, 129] on div "Drag here to replace the existing content. Press “Ctrl” if you want to create a…" at bounding box center [230, 126] width 417 height 226
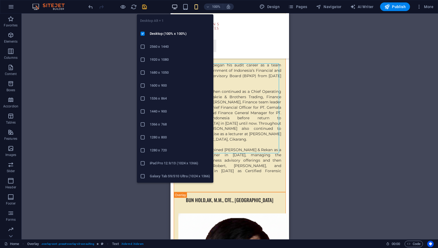
click at [173, 6] on icon "button" at bounding box center [175, 7] width 6 height 6
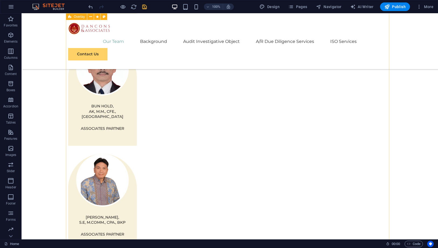
scroll to position [650, 0]
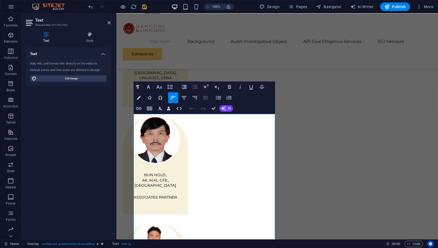
click at [208, 98] on icon "button" at bounding box center [205, 97] width 5 height 3
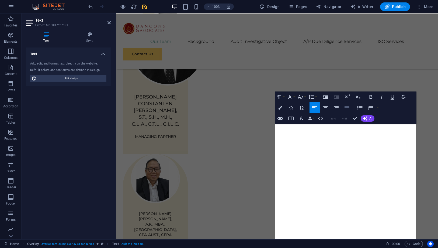
click at [346, 109] on icon "button" at bounding box center [347, 107] width 5 height 3
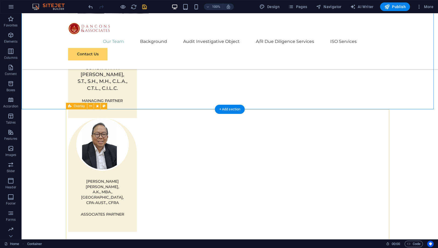
scroll to position [466, 0]
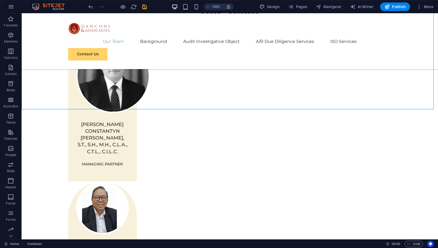
click at [197, 3] on div "100%" at bounding box center [203, 6] width 62 height 9
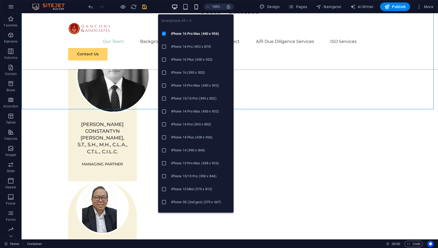
click at [197, 7] on icon "button" at bounding box center [196, 7] width 6 height 6
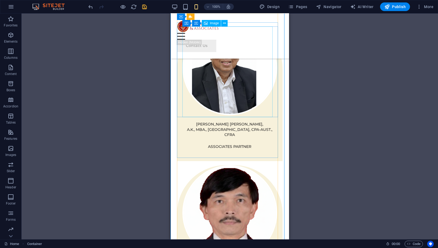
scroll to position [210, 0]
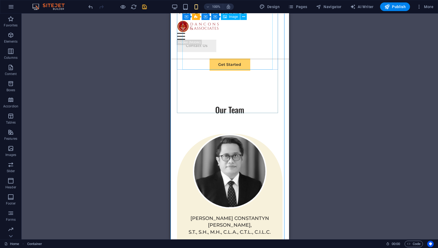
click at [223, 134] on figure at bounding box center [229, 171] width 95 height 75
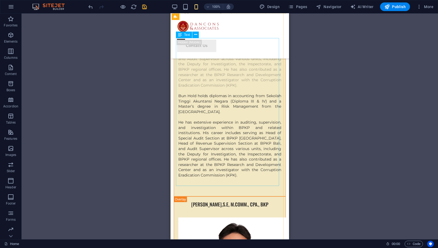
scroll to position [2247, 0]
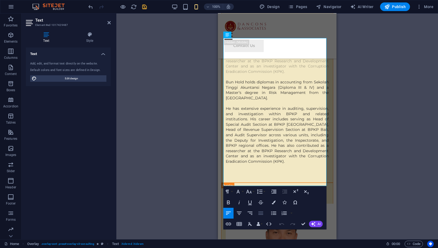
click at [260, 210] on icon "button" at bounding box center [261, 213] width 6 height 6
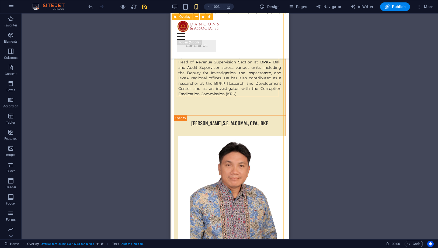
scroll to position [2337, 0]
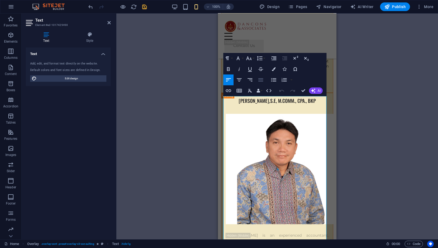
click at [263, 79] on icon "button" at bounding box center [261, 80] width 6 height 6
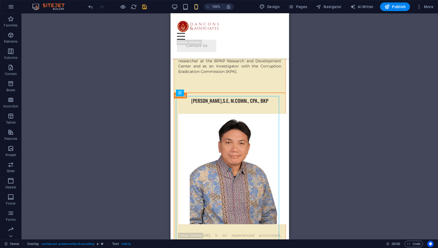
click at [326, 117] on div "Drag here to replace the existing content. Press “Ctrl” if you want to create a…" at bounding box center [230, 126] width 417 height 226
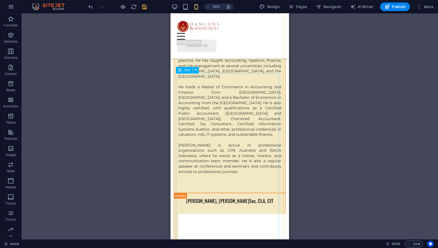
scroll to position [2786, 0]
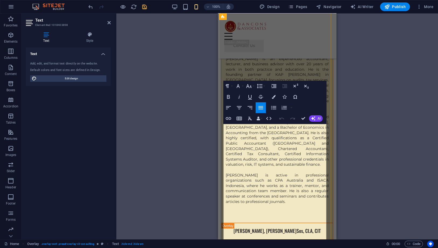
scroll to position [2740, 0]
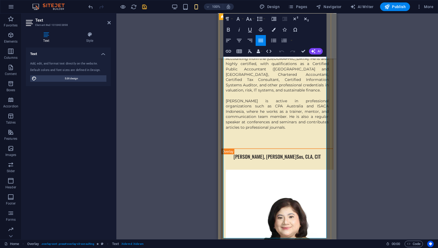
click at [361, 123] on div "Drag here to replace the existing content. Press “Ctrl” if you want to create a…" at bounding box center [277, 126] width 322 height 226
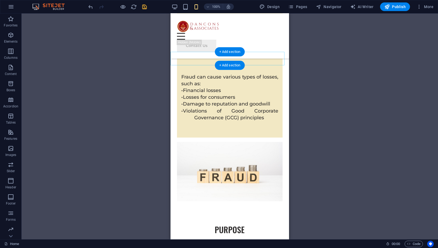
scroll to position [3609, 0]
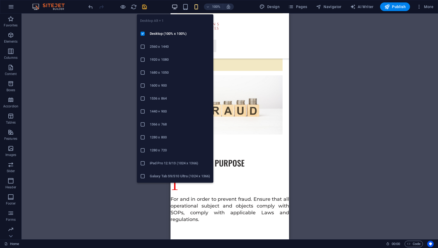
click at [173, 7] on icon "button" at bounding box center [175, 7] width 6 height 6
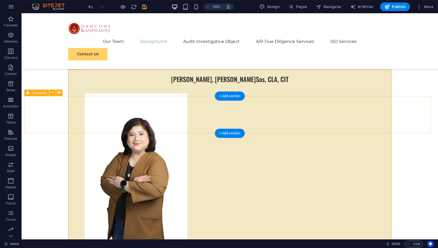
scroll to position [2413, 0]
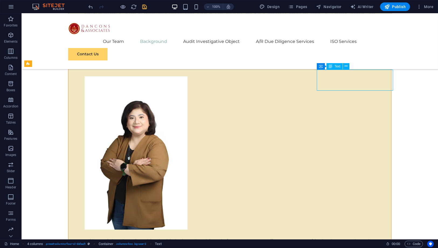
scroll to position [2413, 0]
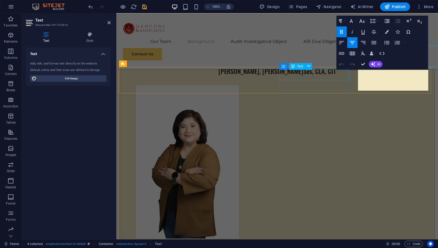
scroll to position [2436, 0]
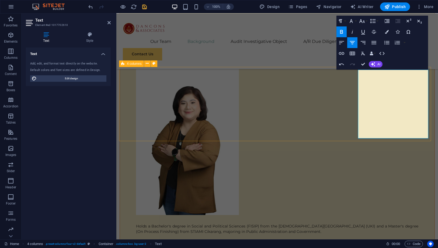
drag, startPoint x: 409, startPoint y: 134, endPoint x: 354, endPoint y: 120, distance: 56.7
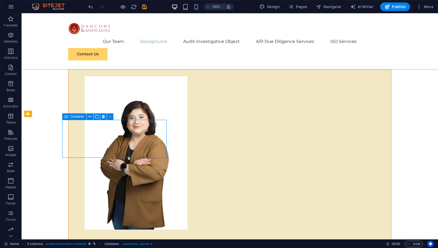
scroll to position [2413, 0]
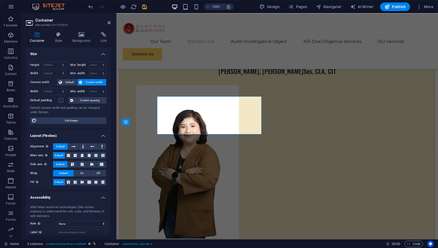
scroll to position [2436, 0]
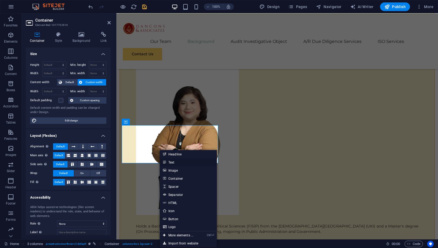
click at [169, 165] on link "Text" at bounding box center [188, 162] width 57 height 8
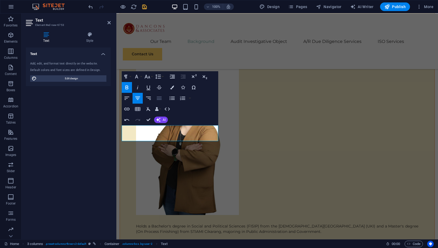
click at [160, 100] on icon "button" at bounding box center [159, 97] width 5 height 3
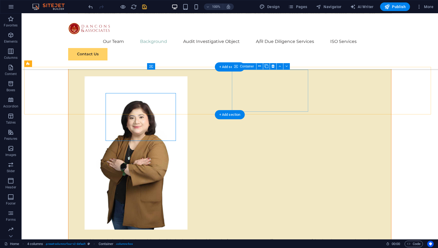
scroll to position [2413, 0]
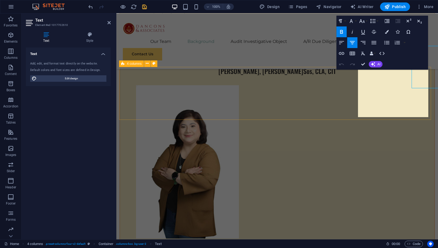
scroll to position [2436, 0]
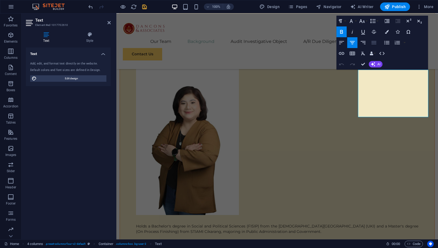
click at [372, 43] on icon "button" at bounding box center [374, 42] width 6 height 6
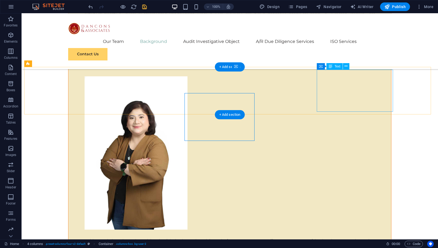
scroll to position [2413, 0]
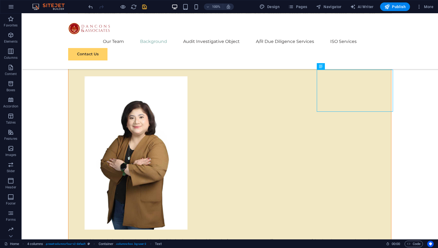
scroll to position [2413, 0]
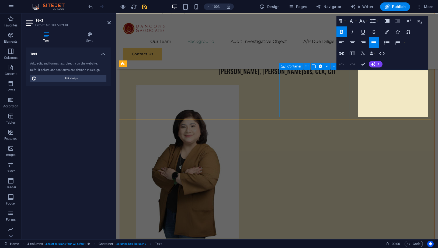
scroll to position [2436, 0]
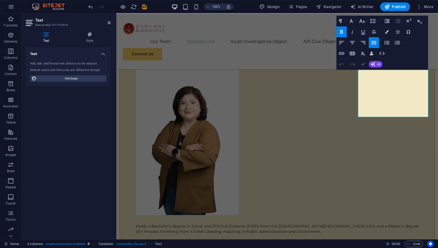
drag, startPoint x: 363, startPoint y: 64, endPoint x: 341, endPoint y: 53, distance: 25.1
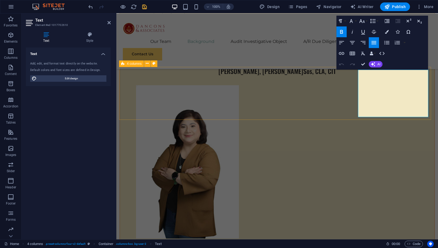
scroll to position [2436, 0]
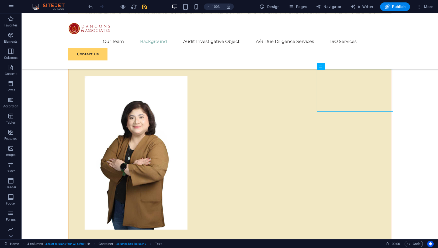
scroll to position [2413, 0]
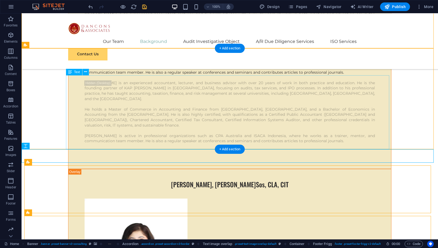
scroll to position [2404, 0]
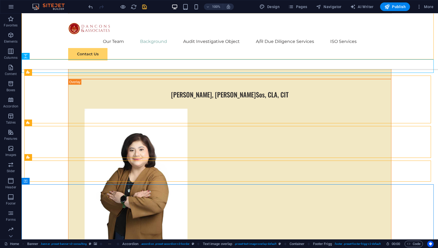
click at [146, 5] on icon "save" at bounding box center [145, 7] width 6 height 6
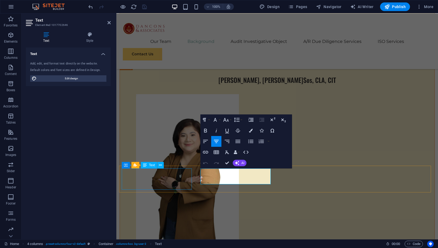
scroll to position [2428, 0]
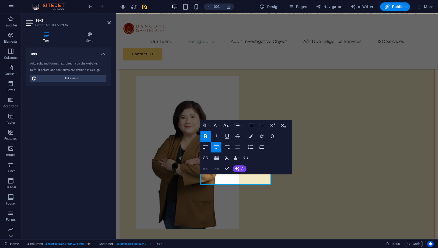
click at [237, 146] on icon "button" at bounding box center [238, 146] width 5 height 3
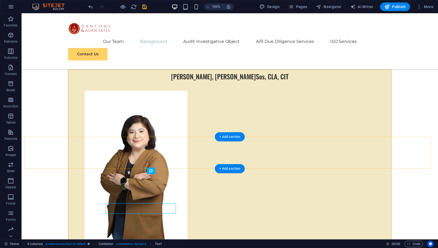
scroll to position [2393, 0]
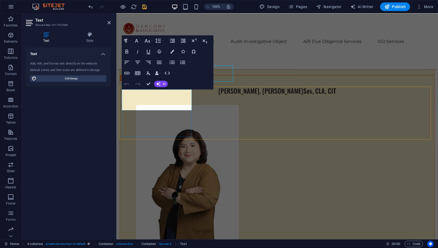
scroll to position [2417, 0]
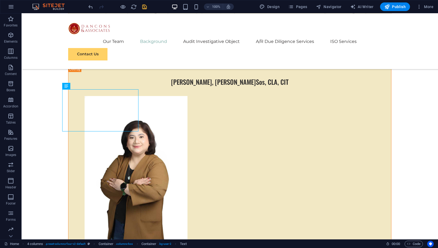
scroll to position [2393, 0]
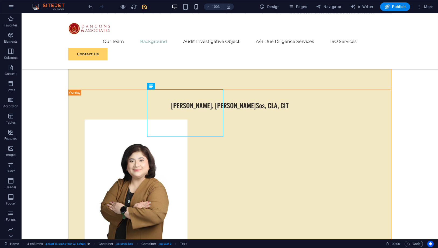
click at [199, 6] on icon "button" at bounding box center [196, 7] width 6 height 6
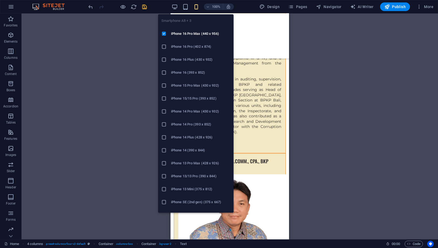
scroll to position [3601, 0]
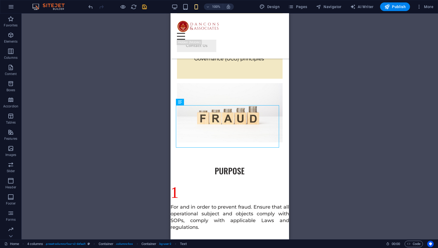
click at [333, 109] on div "H1 Banner Banner Container Button Spacer H2 Container Cards Cards Container Ima…" at bounding box center [230, 126] width 417 height 226
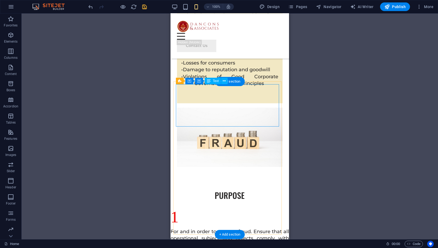
scroll to position [3571, 0]
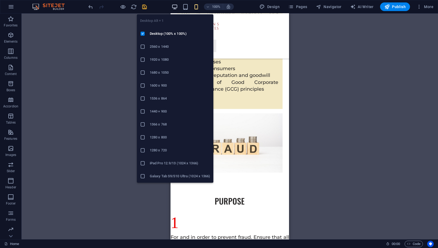
click at [174, 7] on icon "button" at bounding box center [175, 7] width 6 height 6
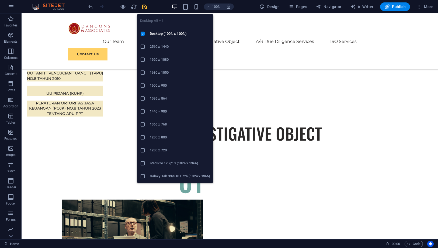
scroll to position [2425, 0]
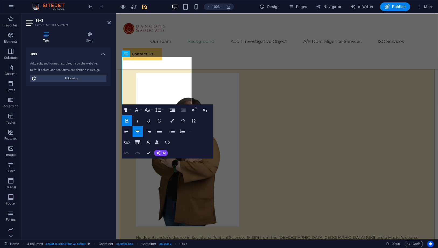
scroll to position [2449, 0]
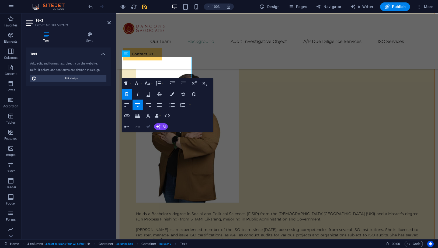
scroll to position [2425, 0]
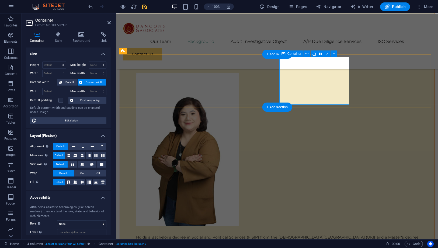
scroll to position [2449, 0]
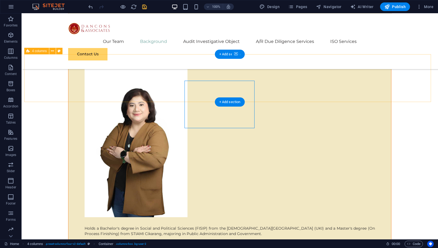
scroll to position [2425, 0]
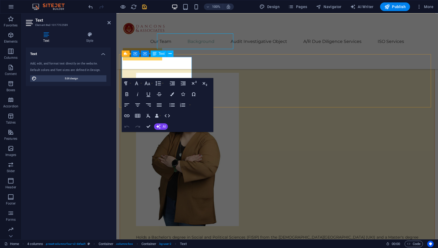
scroll to position [2449, 0]
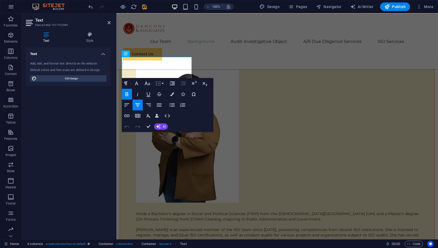
drag, startPoint x: 158, startPoint y: 80, endPoint x: 43, endPoint y: 63, distance: 116.7
click at [158, 80] on icon "button" at bounding box center [158, 83] width 6 height 6
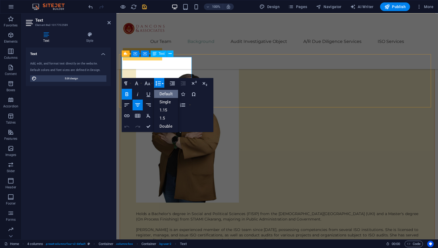
scroll to position [0, 0]
click at [200, 120] on div "Paragraph Format Normal Heading 1 Heading 2 Heading 3 Heading 4 Heading 5 Headi…" at bounding box center [168, 105] width 92 height 54
click at [157, 83] on icon "button" at bounding box center [158, 83] width 6 height 6
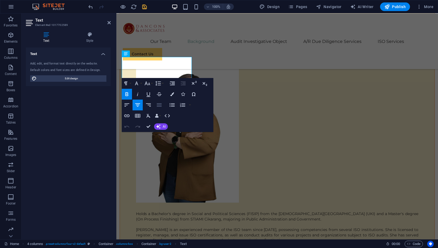
click at [159, 105] on icon "button" at bounding box center [159, 104] width 5 height 3
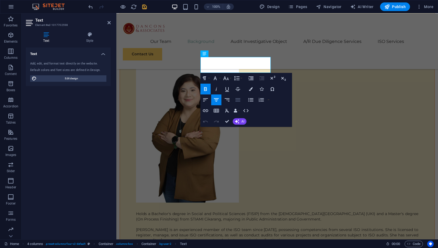
click at [241, 98] on icon "button" at bounding box center [238, 99] width 6 height 6
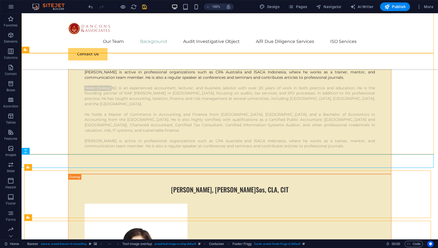
scroll to position [2414, 0]
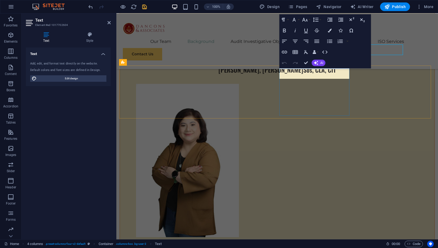
scroll to position [2438, 0]
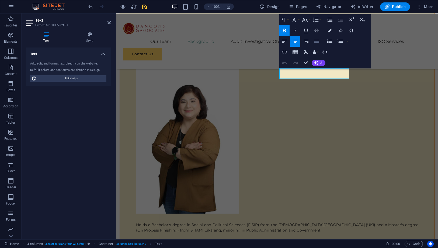
click at [316, 42] on icon "button" at bounding box center [317, 41] width 6 height 6
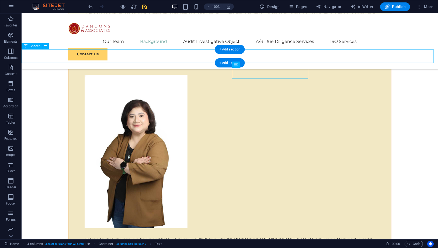
scroll to position [2414, 0]
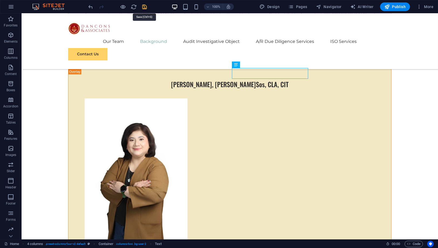
click at [144, 6] on icon "save" at bounding box center [145, 7] width 6 height 6
checkbox input "false"
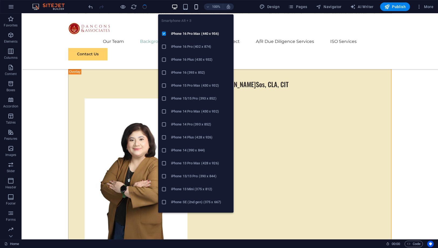
click at [198, 8] on icon "button" at bounding box center [196, 7] width 6 height 6
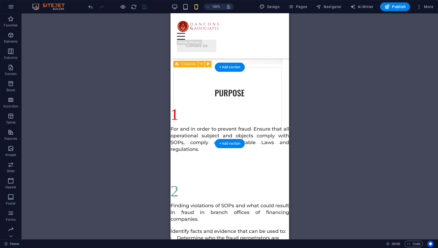
scroll to position [3686, 0]
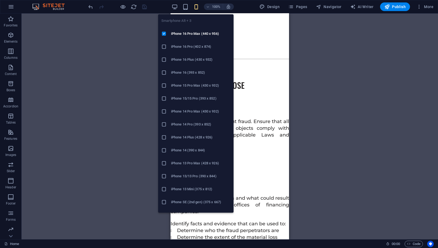
click at [199, 7] on icon "button" at bounding box center [196, 7] width 6 height 6
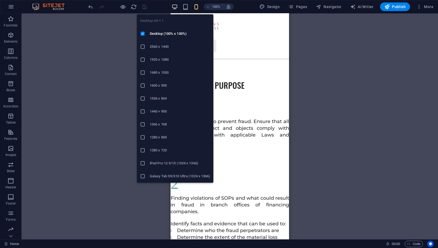
click at [175, 6] on icon "button" at bounding box center [175, 7] width 6 height 6
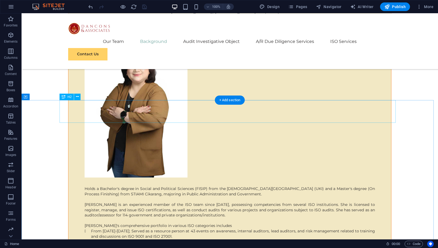
scroll to position [2398, 0]
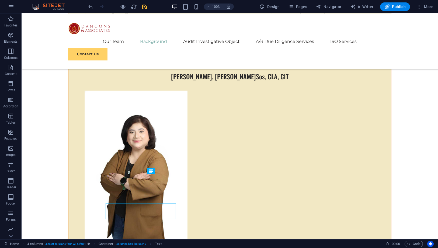
scroll to position [2393, 0]
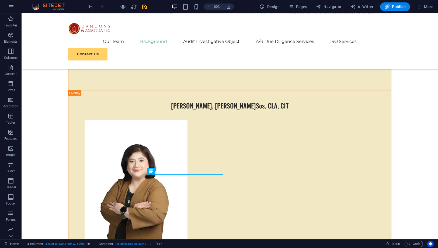
click at [195, 10] on div "100%" at bounding box center [203, 6] width 62 height 9
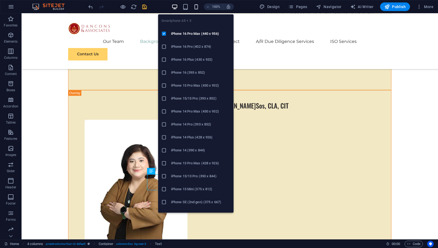
click at [195, 6] on icon "button" at bounding box center [196, 7] width 6 height 6
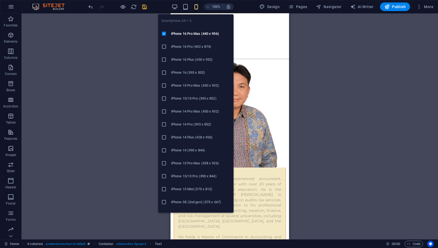
scroll to position [3735, 0]
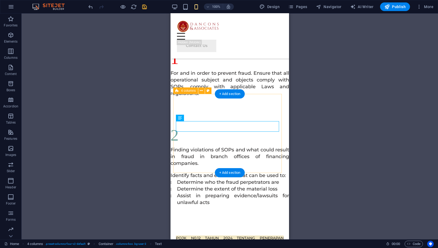
click at [311, 146] on div "H1 Banner Container Button Spacer H2 Container Cards Cards Container Image Cont…" at bounding box center [230, 126] width 417 height 226
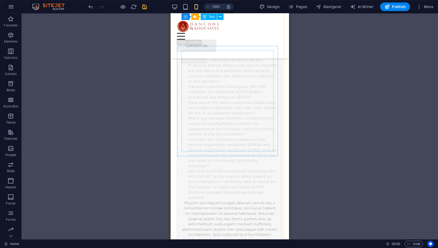
scroll to position [7837, 0]
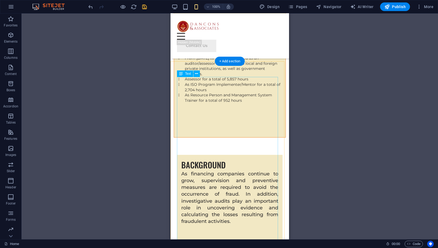
scroll to position [3375, 0]
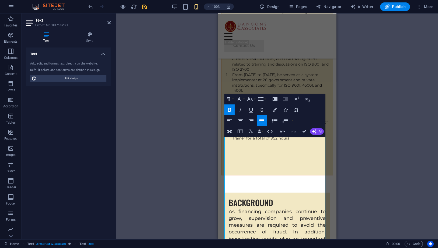
scroll to position [3315, 0]
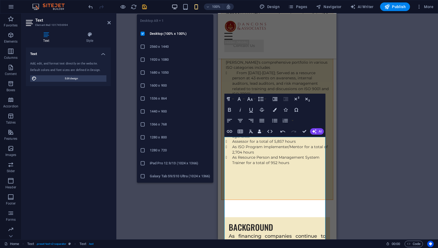
click at [174, 5] on icon "button" at bounding box center [175, 7] width 6 height 6
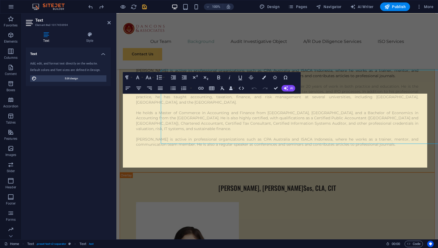
scroll to position [2320, 0]
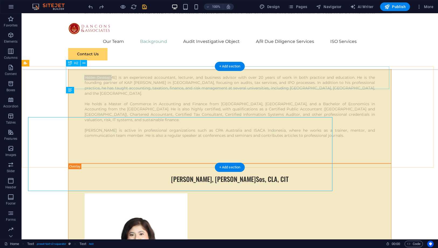
scroll to position [2296, 0]
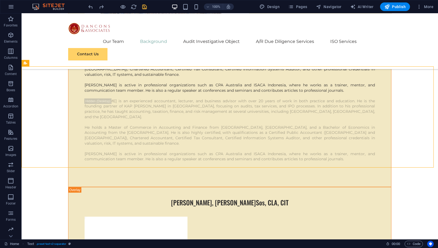
click at [198, 11] on div "100% Design Pages Navigator AI Writer Publish More" at bounding box center [219, 6] width 438 height 13
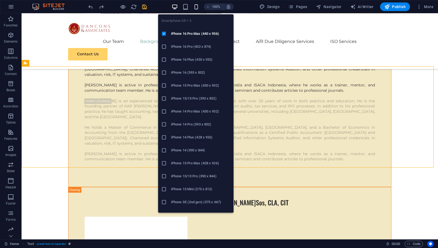
click at [198, 9] on icon "button" at bounding box center [196, 7] width 6 height 6
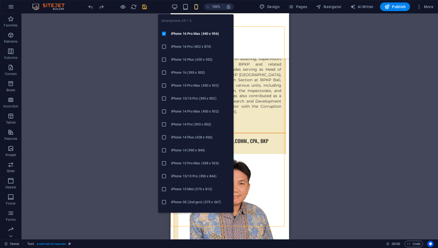
scroll to position [3410, 0]
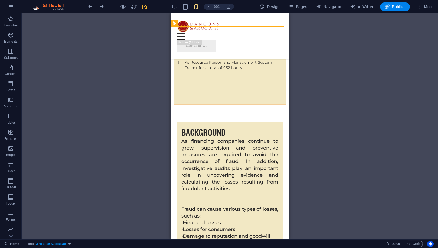
drag, startPoint x: 359, startPoint y: 106, endPoint x: 355, endPoint y: 109, distance: 4.9
click at [358, 106] on div "Drag here to replace the existing content. Press “Ctrl” if you want to create a…" at bounding box center [230, 126] width 417 height 226
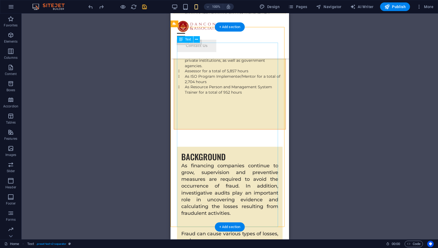
scroll to position [3380, 0]
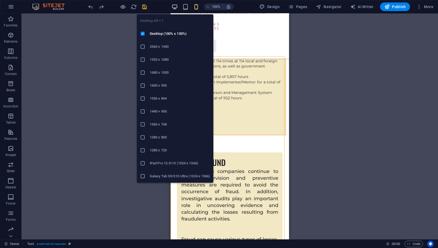
click at [175, 5] on icon "button" at bounding box center [175, 7] width 6 height 6
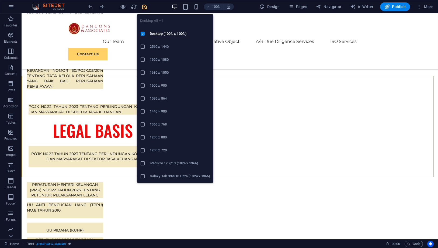
scroll to position [2287, 0]
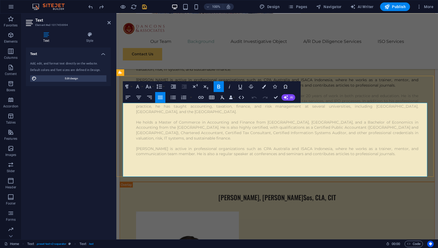
scroll to position [2311, 0]
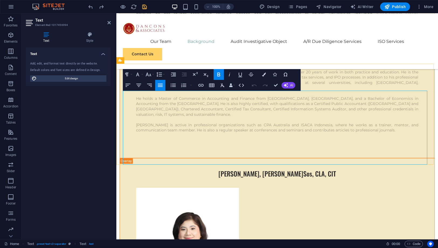
scroll to position [2323, 0]
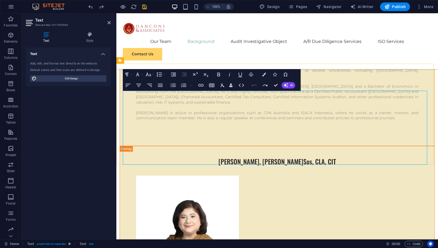
click at [152, 74] on button "Font Size" at bounding box center [149, 74] width 10 height 11
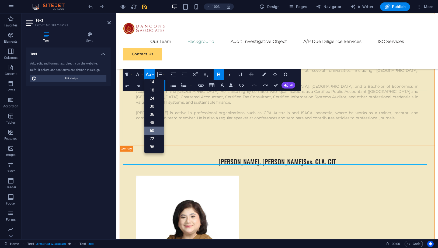
scroll to position [43, 0]
click at [154, 136] on link "72" at bounding box center [153, 138] width 19 height 8
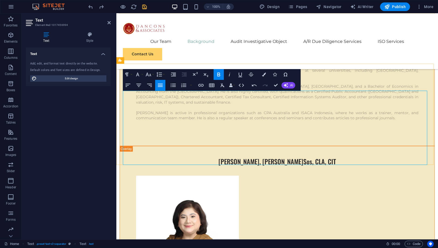
click at [151, 75] on icon "button" at bounding box center [149, 75] width 6 height 4
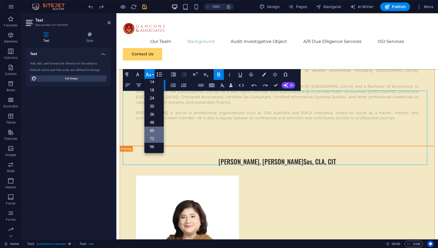
click at [160, 136] on link "72" at bounding box center [153, 138] width 19 height 8
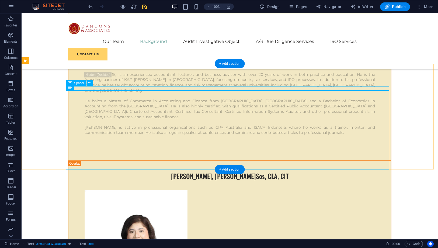
scroll to position [2299, 0]
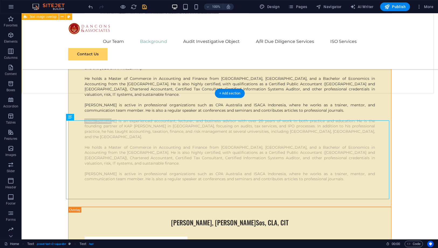
scroll to position [2269, 0]
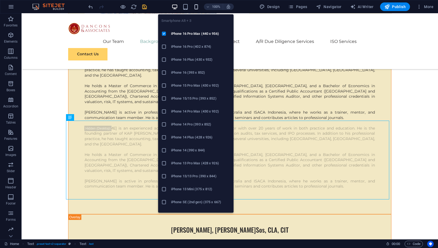
click at [196, 6] on icon "button" at bounding box center [196, 7] width 6 height 6
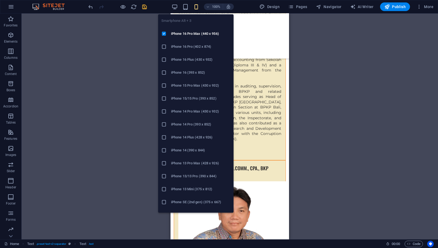
scroll to position [3423, 0]
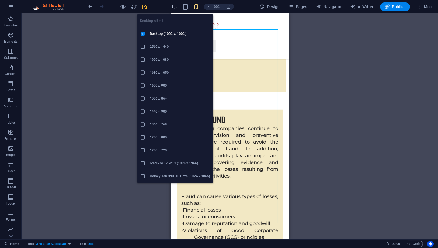
click at [178, 7] on icon "button" at bounding box center [175, 7] width 6 height 6
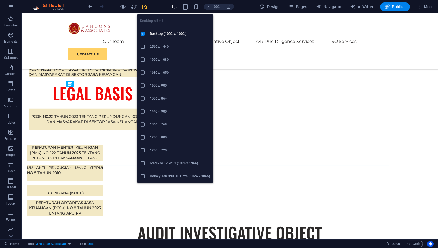
scroll to position [2303, 0]
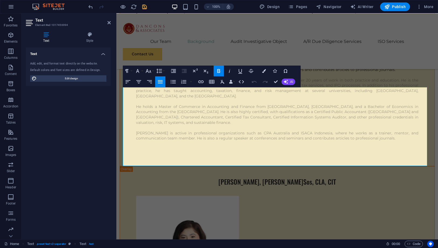
scroll to position [2326, 0]
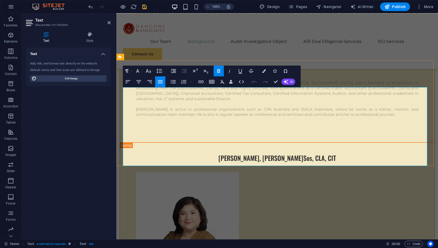
click at [147, 71] on icon "button" at bounding box center [148, 71] width 6 height 6
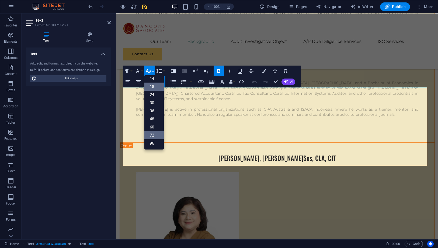
scroll to position [43, 0]
click at [151, 140] on link "96" at bounding box center [153, 143] width 19 height 8
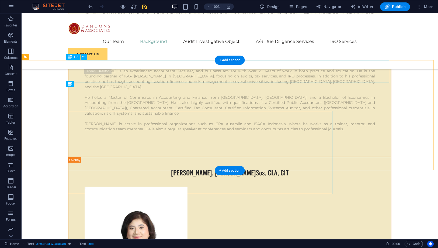
scroll to position [2303, 0]
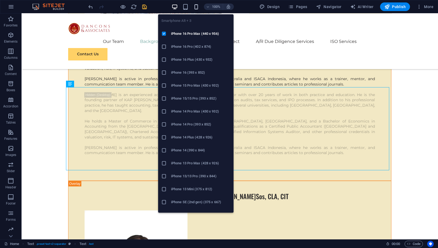
click at [197, 6] on icon "button" at bounding box center [196, 7] width 6 height 6
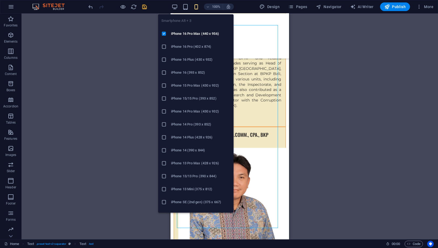
scroll to position [3427, 0]
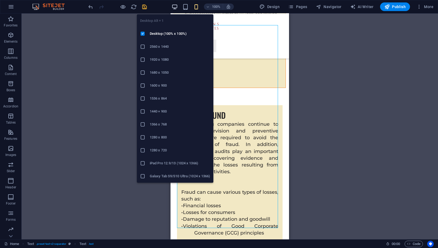
click at [174, 5] on icon "button" at bounding box center [175, 7] width 6 height 6
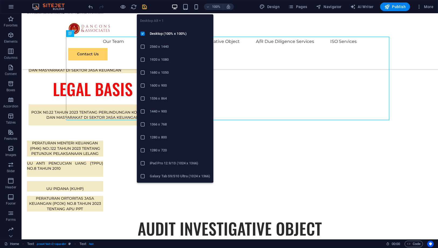
scroll to position [2353, 0]
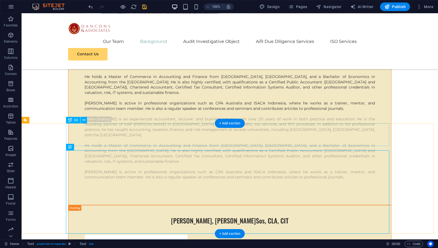
scroll to position [2293, 0]
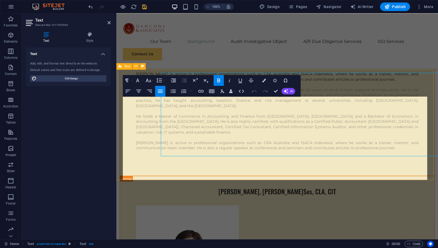
scroll to position [2317, 0]
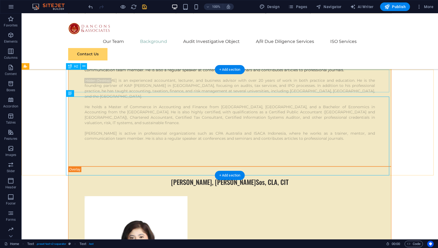
scroll to position [2293, 0]
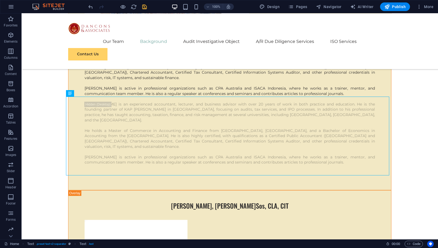
click at [199, 3] on div "100%" at bounding box center [203, 6] width 62 height 9
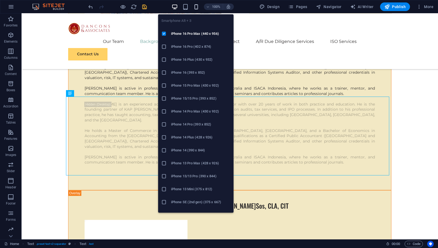
click at [199, 6] on icon "button" at bounding box center [196, 7] width 6 height 6
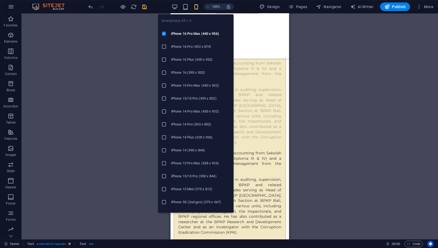
scroll to position [3422, 0]
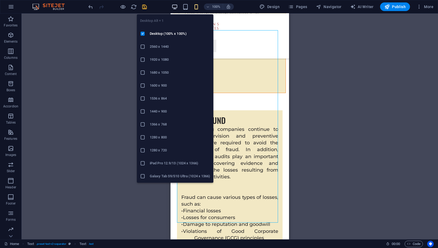
click at [176, 5] on icon "button" at bounding box center [175, 7] width 6 height 6
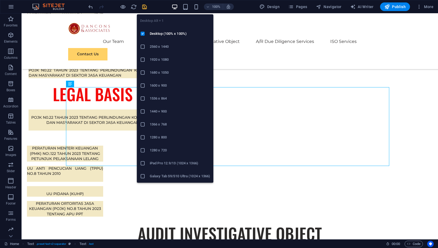
scroll to position [2303, 0]
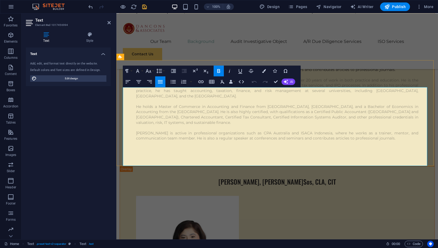
scroll to position [2326, 0]
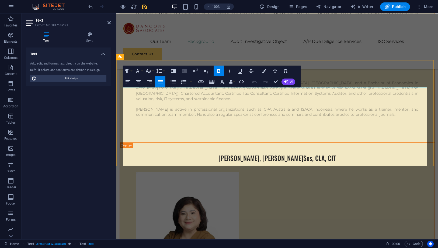
click at [149, 68] on icon "button" at bounding box center [148, 71] width 6 height 6
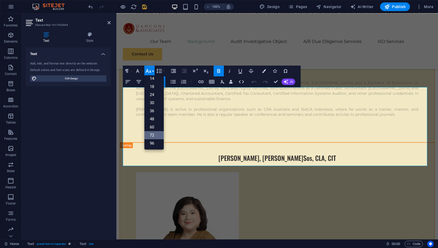
scroll to position [43, 0]
click at [156, 143] on link "96" at bounding box center [153, 143] width 19 height 8
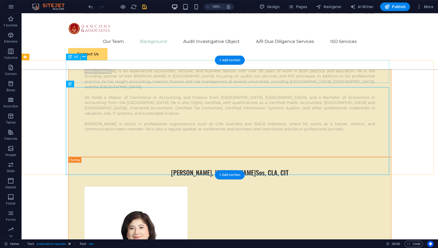
scroll to position [2303, 0]
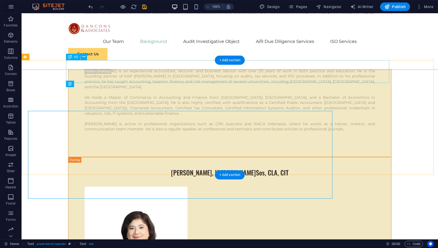
scroll to position [2303, 0]
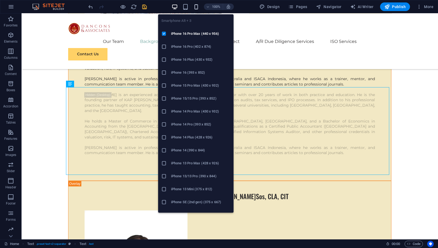
click at [198, 8] on icon "button" at bounding box center [196, 7] width 6 height 6
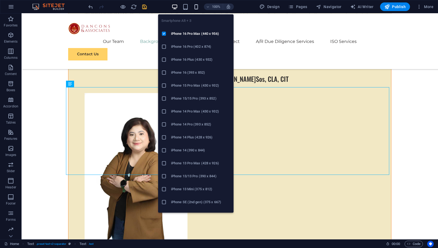
scroll to position [3421, 0]
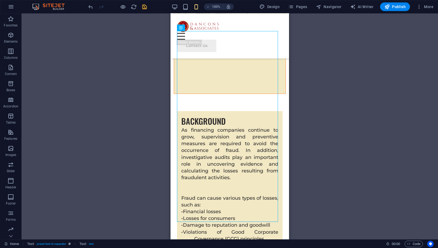
click at [370, 118] on div "Drag here to replace the existing content. Press “Ctrl” if you want to create a…" at bounding box center [230, 126] width 417 height 226
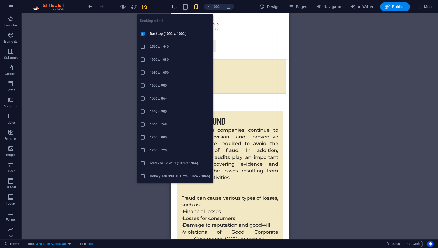
click at [175, 9] on icon "button" at bounding box center [175, 7] width 6 height 6
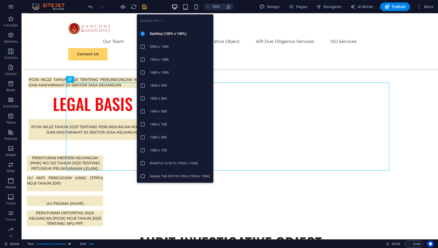
scroll to position [2307, 0]
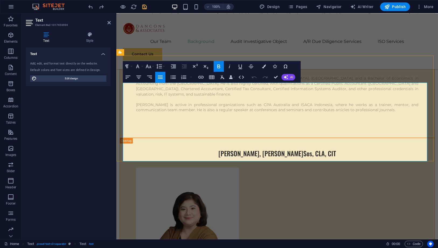
click at [386, 5] on icon "button" at bounding box center [387, 6] width 5 height 5
checkbox input "false"
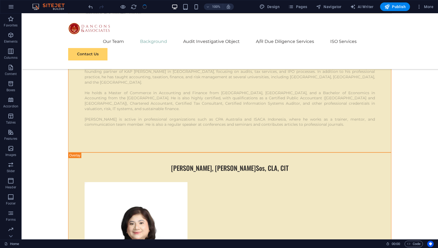
scroll to position [2307, 0]
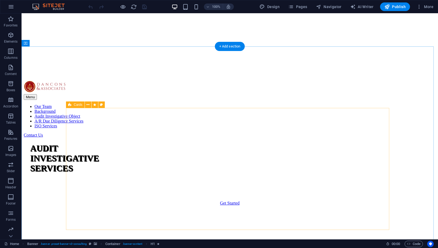
scroll to position [209, 0]
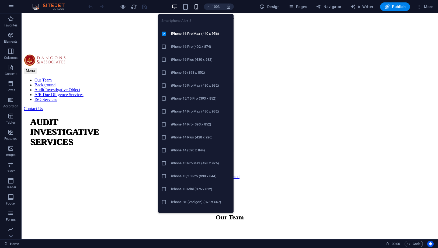
click at [199, 5] on icon "button" at bounding box center [196, 7] width 6 height 6
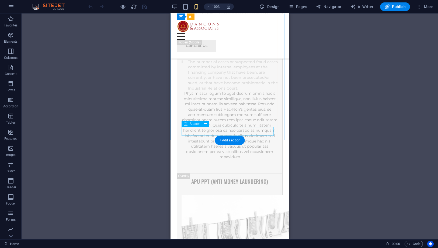
scroll to position [7636, 0]
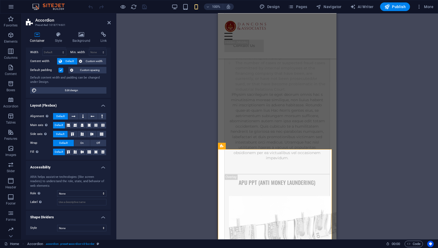
scroll to position [0, 0]
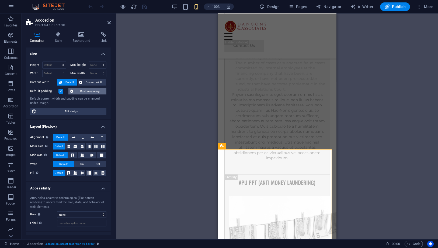
click at [84, 92] on span "Custom spacing" at bounding box center [90, 91] width 30 height 6
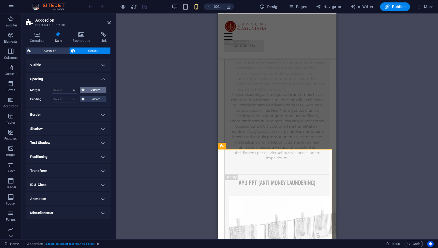
click at [90, 90] on span "Custom" at bounding box center [95, 90] width 19 height 6
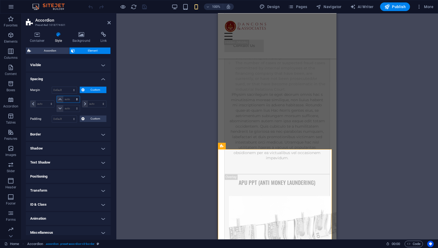
click at [70, 101] on select "auto px % rem vw vh" at bounding box center [68, 99] width 23 height 6
select select "px"
click at [71, 96] on select "auto px % rem vw vh" at bounding box center [68, 99] width 23 height 6
type input "0"
select select "px"
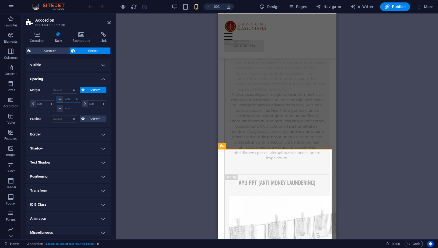
type input "0"
select select "px"
type input "0"
select select "px"
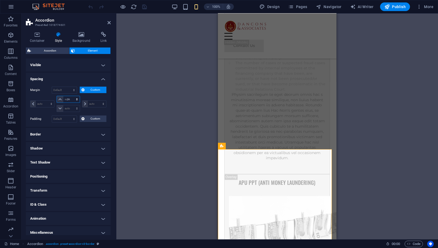
type input "0"
select select "px"
click at [67, 101] on input "0" at bounding box center [71, 99] width 16 height 6
drag, startPoint x: 68, startPoint y: 100, endPoint x: 63, endPoint y: 99, distance: 5.2
click at [63, 99] on input "0" at bounding box center [71, 99] width 16 height 6
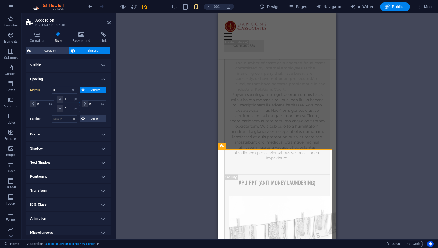
type input "10"
select select "DISABLED_OPTION_VALUE"
click at [68, 81] on h4 "Spacing" at bounding box center [68, 78] width 85 height 10
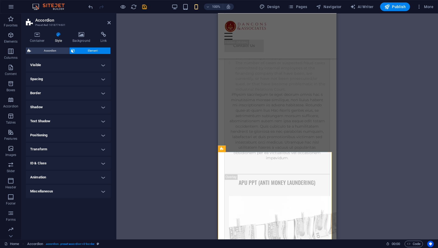
click at [71, 78] on h4 "Spacing" at bounding box center [68, 79] width 85 height 13
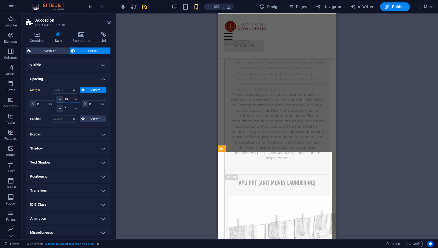
click at [67, 99] on input "10" at bounding box center [71, 99] width 16 height 6
type input "1"
type input "0"
select select "px"
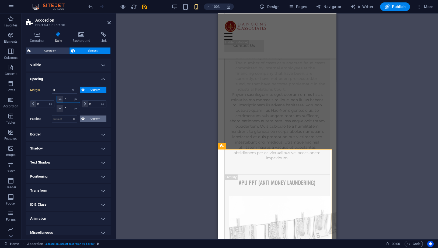
type input "0"
click at [85, 118] on button "Custom" at bounding box center [93, 118] width 27 height 6
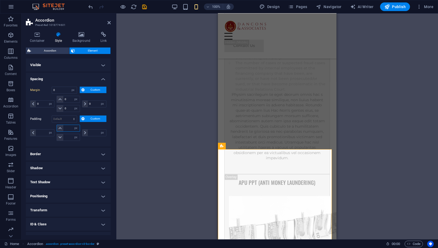
click at [68, 126] on input "number" at bounding box center [71, 128] width 16 height 6
type input "10"
type input "0"
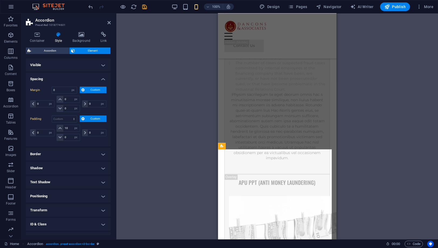
click at [84, 125] on div "0 px rem % vh vw" at bounding box center [93, 133] width 25 height 16
click at [68, 126] on input "10" at bounding box center [71, 128] width 16 height 6
type input "20"
click at [85, 125] on div "0 px rem % vh vw" at bounding box center [93, 133] width 25 height 16
click at [109, 22] on icon at bounding box center [109, 22] width 3 height 4
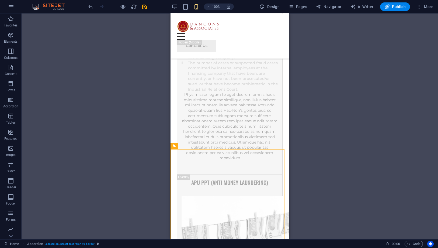
click at [322, 136] on div "Drag here to replace the existing content. Press “Ctrl” if you want to create a…" at bounding box center [230, 126] width 417 height 226
click at [146, 6] on icon "save" at bounding box center [145, 7] width 6 height 6
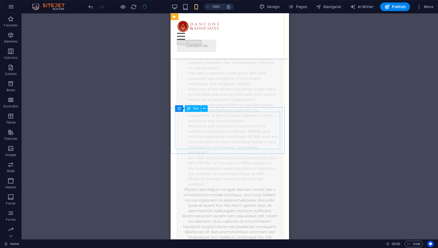
scroll to position [7786, 0]
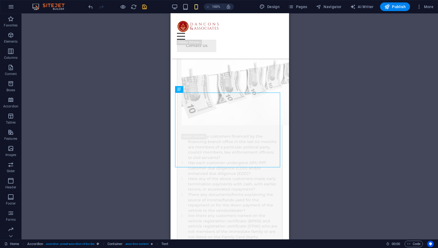
click at [350, 127] on div "Drag here to replace the existing content. Press “Ctrl” if you want to create a…" at bounding box center [230, 126] width 417 height 226
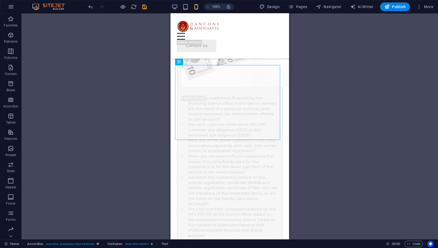
scroll to position [7846, 0]
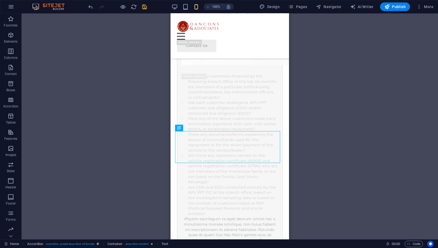
click at [341, 163] on div "Drag here to replace the existing content. Press “Ctrl” if you want to create a…" at bounding box center [230, 126] width 417 height 226
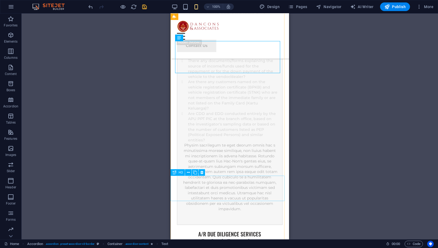
scroll to position [7936, 0]
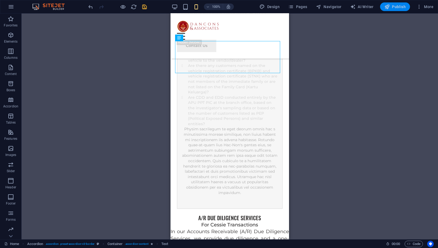
click at [398, 6] on span "Publish" at bounding box center [395, 6] width 21 height 5
checkbox input "false"
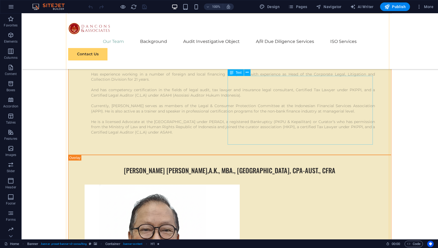
scroll to position [1378, 0]
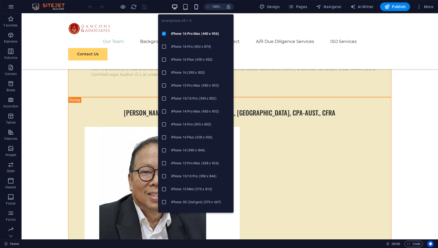
click at [194, 7] on icon "button" at bounding box center [196, 7] width 6 height 6
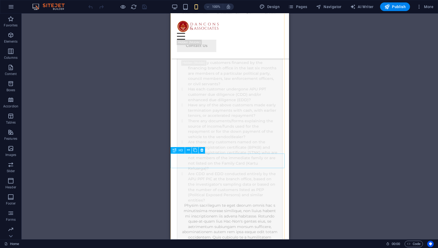
scroll to position [7919, 0]
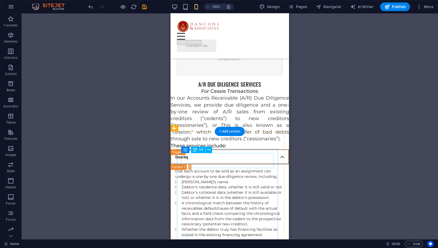
scroll to position [8039, 0]
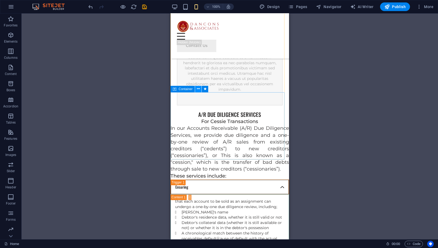
click at [197, 90] on icon at bounding box center [198, 89] width 3 height 6
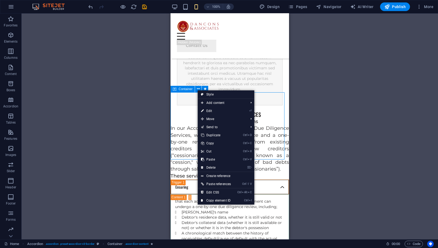
click at [183, 88] on span "Container" at bounding box center [186, 88] width 14 height 3
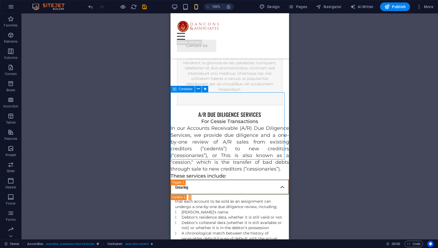
click at [183, 88] on span "Container" at bounding box center [186, 88] width 14 height 3
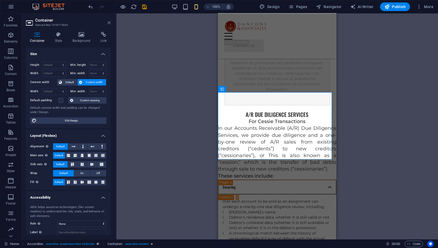
click at [108, 23] on icon at bounding box center [109, 22] width 3 height 4
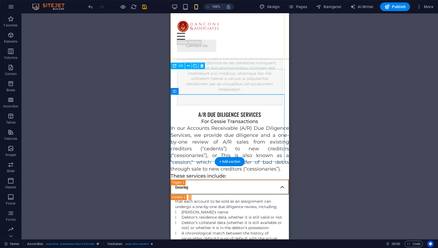
scroll to position [8009, 0]
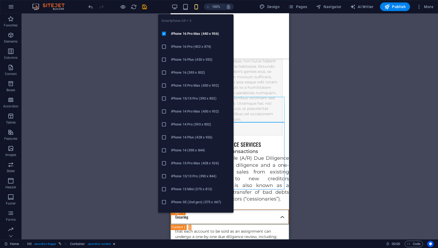
click at [195, 6] on icon "button" at bounding box center [196, 7] width 6 height 6
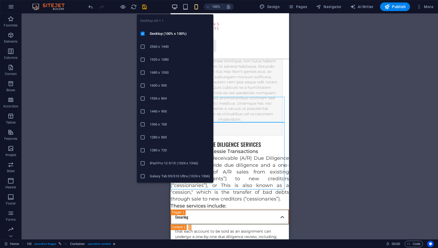
click at [175, 4] on icon "button" at bounding box center [175, 7] width 6 height 6
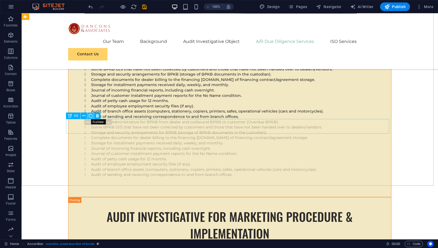
click at [89, 117] on icon at bounding box center [91, 116] width 4 height 6
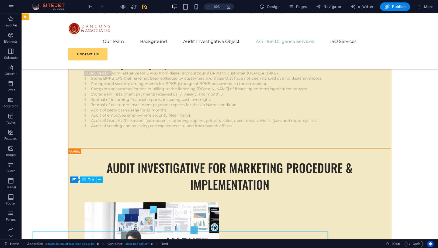
scroll to position [5622, 0]
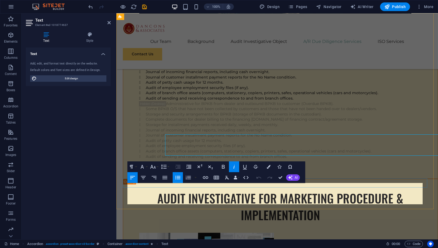
scroll to position [5671, 0]
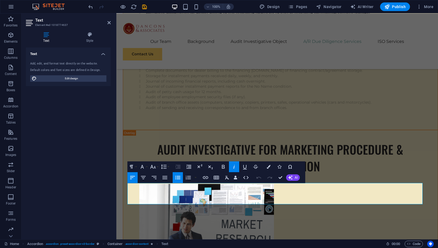
click at [179, 178] on icon "button" at bounding box center [177, 177] width 5 height 4
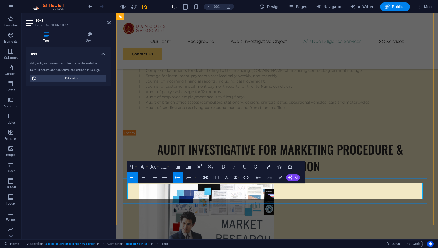
click at [146, 165] on button "Font Family" at bounding box center [143, 166] width 10 height 11
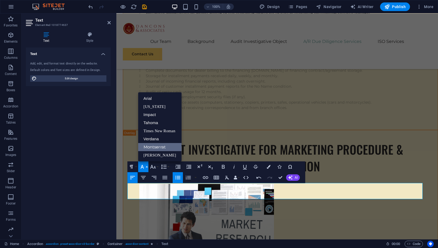
scroll to position [0, 0]
click at [149, 144] on link "Montserrat" at bounding box center [159, 147] width 43 height 8
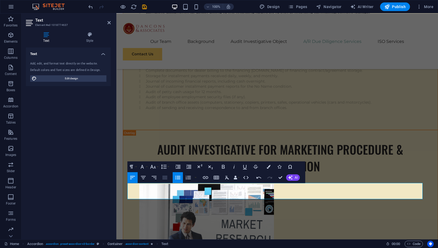
click at [163, 175] on icon "button" at bounding box center [165, 177] width 6 height 6
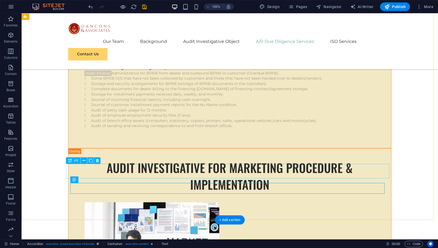
scroll to position [5622, 0]
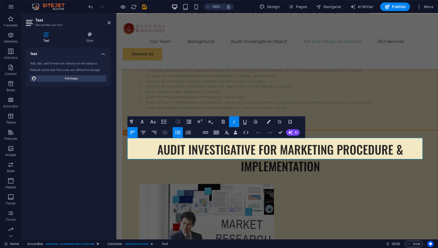
click at [168, 130] on icon "button" at bounding box center [165, 132] width 6 height 6
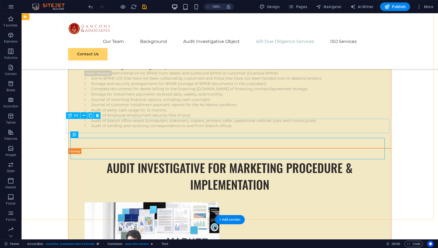
scroll to position [5622, 0]
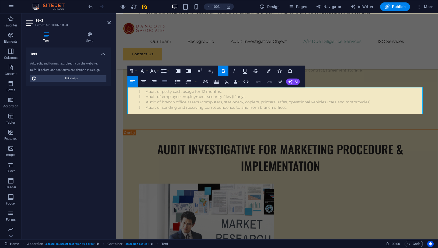
click at [167, 84] on icon "button" at bounding box center [165, 81] width 6 height 6
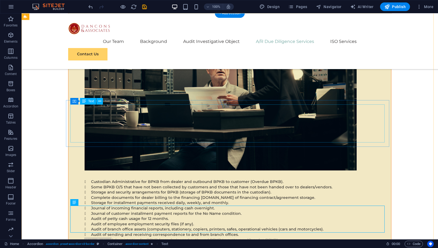
scroll to position [5503, 0]
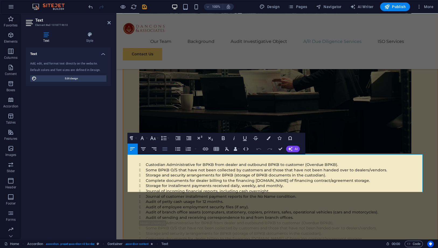
click at [164, 148] on icon "button" at bounding box center [165, 149] width 6 height 6
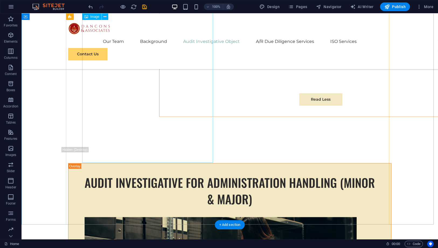
scroll to position [5215, 0]
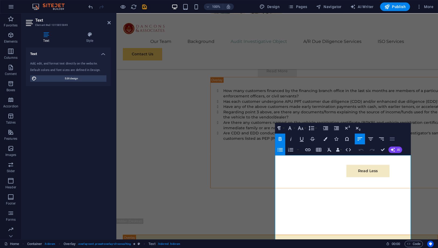
click at [391, 139] on icon "button" at bounding box center [392, 139] width 6 height 6
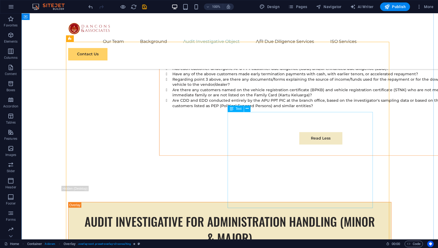
scroll to position [5275, 0]
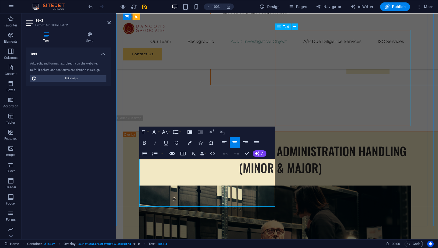
scroll to position [5304, 0]
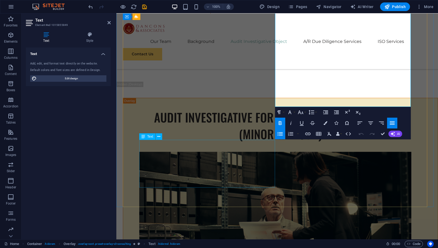
scroll to position [5365, 0]
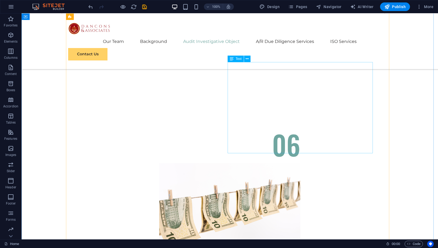
scroll to position [5005, 0]
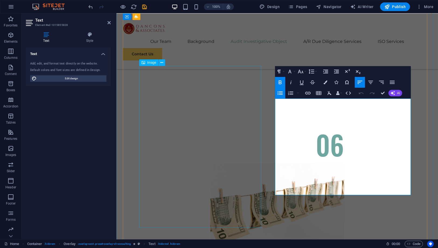
scroll to position [5095, 0]
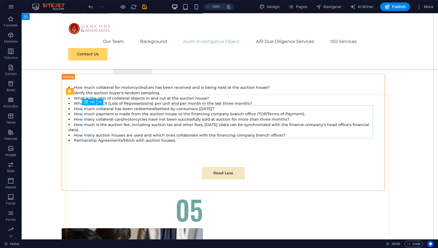
scroll to position [4616, 0]
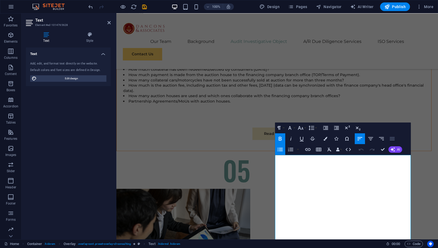
click at [392, 137] on icon "button" at bounding box center [392, 138] width 5 height 3
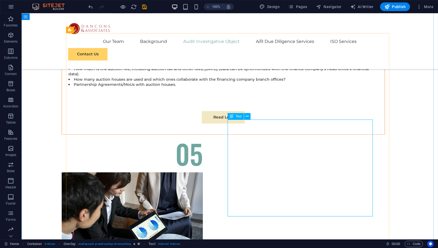
scroll to position [4765, 0]
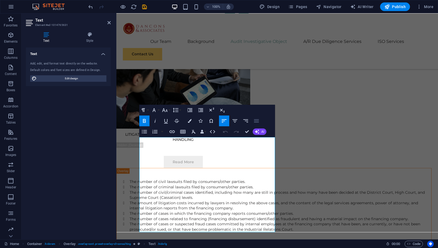
click at [257, 120] on icon "button" at bounding box center [256, 121] width 6 height 6
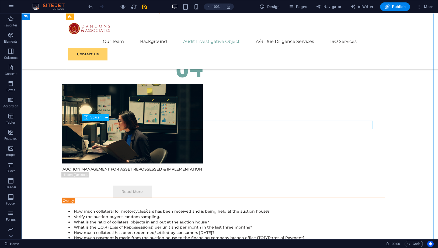
scroll to position [4436, 0]
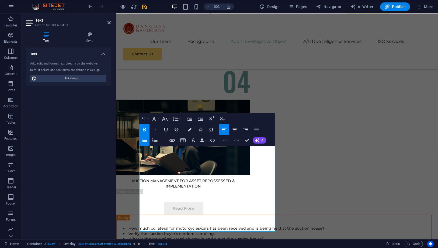
click at [254, 128] on icon "button" at bounding box center [256, 129] width 6 height 6
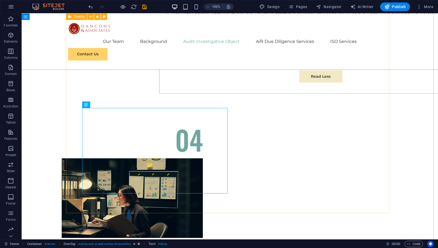
scroll to position [4316, 0]
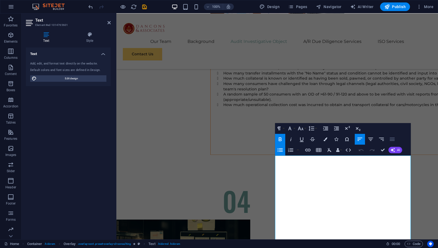
click at [390, 138] on icon "button" at bounding box center [392, 139] width 6 height 6
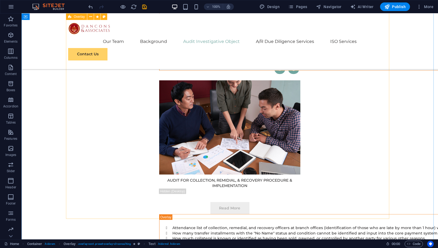
scroll to position [4137, 0]
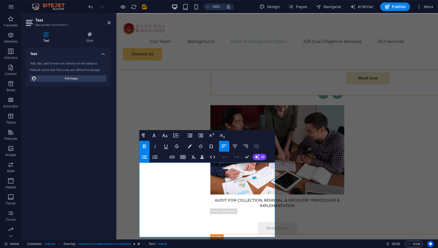
click at [257, 144] on icon "button" at bounding box center [256, 145] width 5 height 3
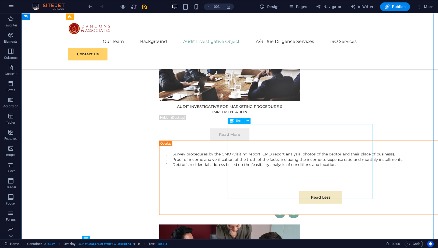
scroll to position [4017, 0]
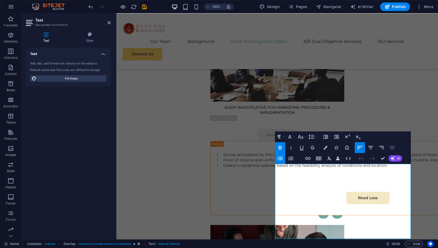
click at [396, 146] on button "Align Justify" at bounding box center [392, 147] width 10 height 11
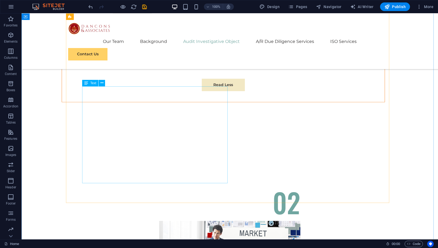
scroll to position [3807, 0]
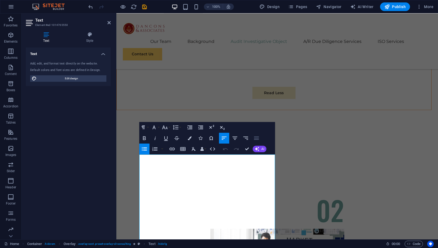
click at [254, 138] on icon "button" at bounding box center [256, 138] width 6 height 6
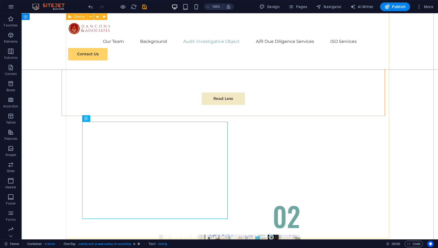
scroll to position [3718, 0]
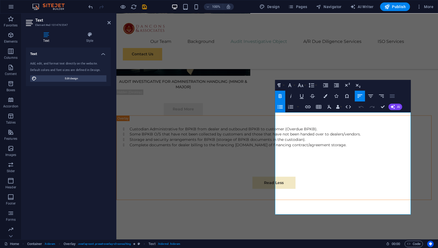
click at [391, 94] on icon "button" at bounding box center [392, 96] width 6 height 6
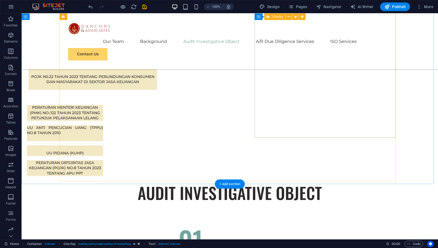
scroll to position [3418, 0]
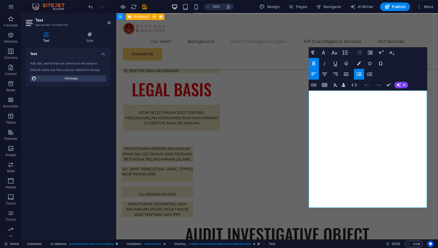
scroll to position [3445, 0]
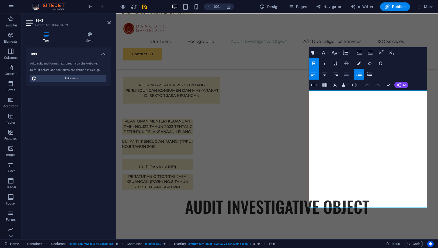
click at [347, 72] on icon "button" at bounding box center [346, 74] width 6 height 6
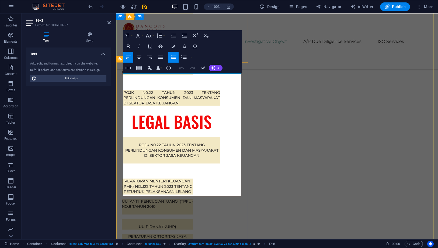
scroll to position [3414, 0]
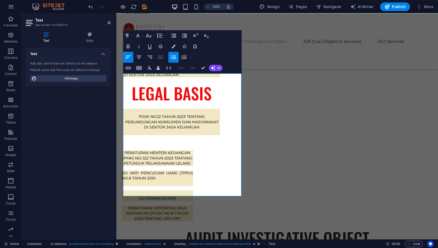
click at [163, 56] on icon "button" at bounding box center [160, 57] width 5 height 3
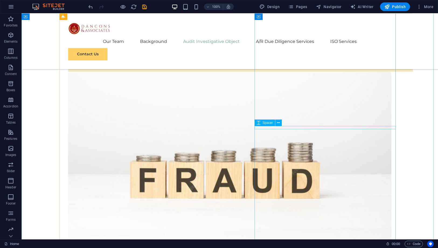
scroll to position [3024, 0]
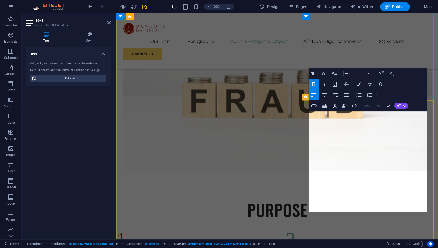
scroll to position [3053, 0]
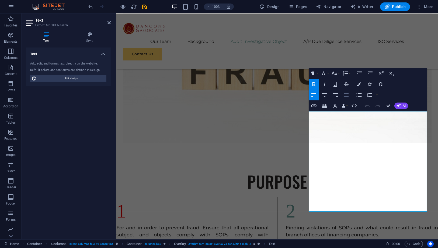
click at [348, 92] on icon "button" at bounding box center [346, 95] width 6 height 6
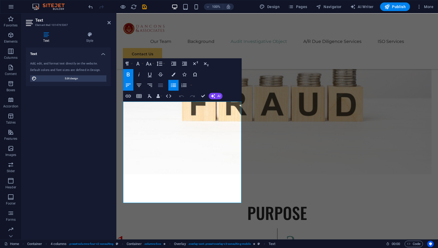
click at [162, 86] on icon "button" at bounding box center [160, 85] width 6 height 6
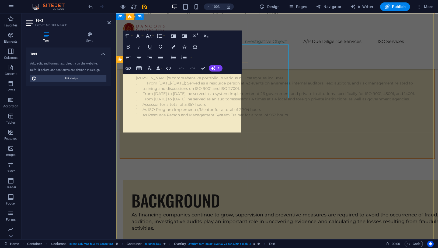
scroll to position [2756, 0]
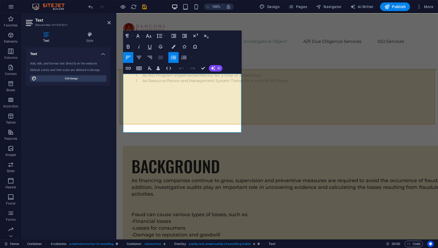
click at [163, 58] on icon "button" at bounding box center [160, 57] width 6 height 6
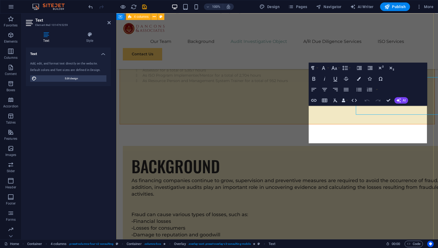
scroll to position [2785, 0]
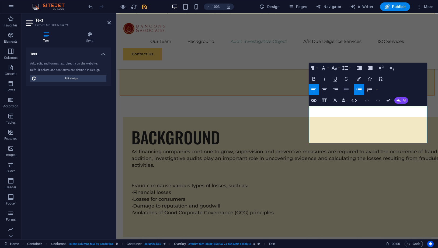
click at [345, 92] on icon "button" at bounding box center [346, 89] width 6 height 6
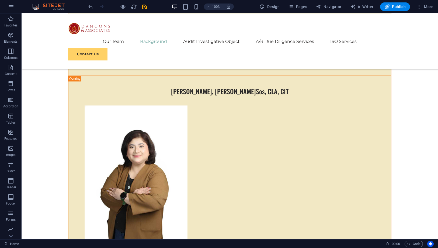
scroll to position [2396, 0]
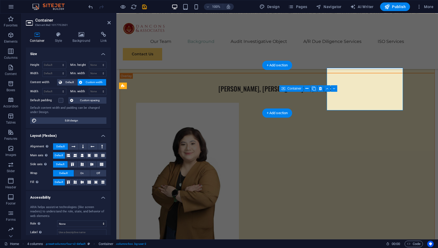
scroll to position [2419, 0]
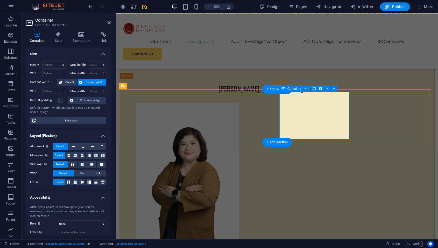
scroll to position [2419, 0]
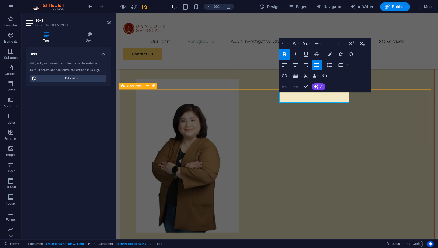
drag, startPoint x: 317, startPoint y: 101, endPoint x: 272, endPoint y: 93, distance: 45.2
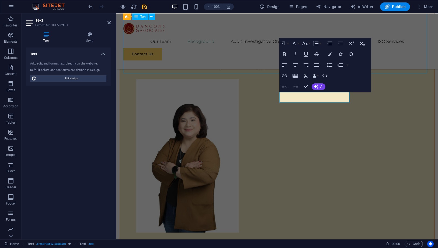
scroll to position [2396, 0]
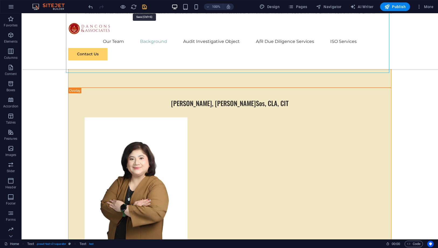
click at [146, 7] on icon "save" at bounding box center [145, 7] width 6 height 6
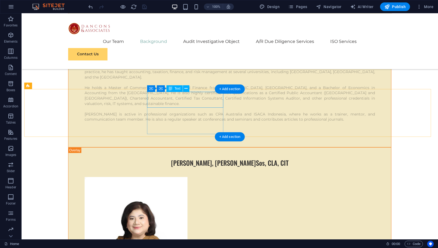
scroll to position [2276, 0]
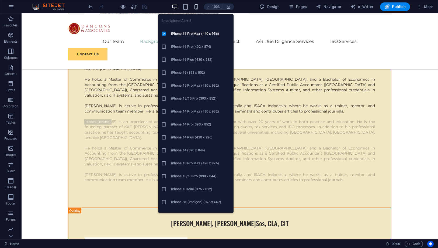
click at [197, 5] on icon "button" at bounding box center [196, 7] width 6 height 6
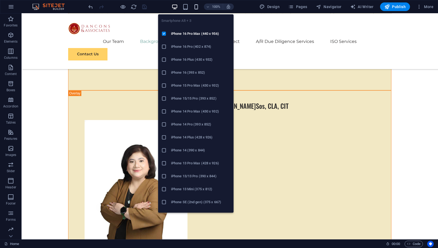
scroll to position [2259, 0]
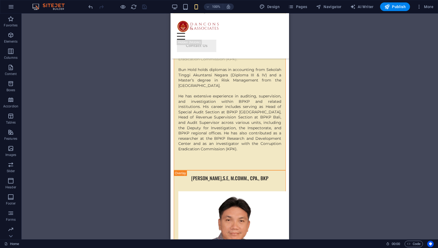
click at [327, 102] on div "H1 Banner Banner Container Button H2 Container Container Container Image Cards …" at bounding box center [230, 126] width 417 height 226
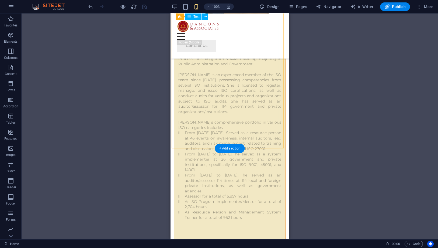
scroll to position [2965, 0]
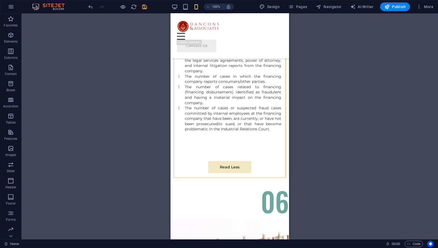
scroll to position [5484, 0]
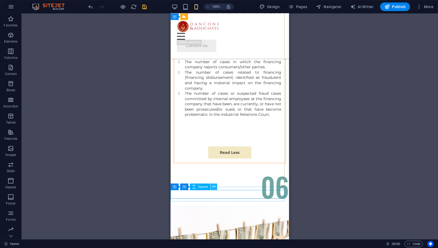
click at [214, 187] on icon at bounding box center [214, 187] width 3 height 6
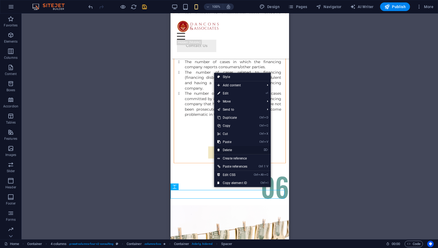
click at [229, 150] on link "⌦ Delete" at bounding box center [232, 150] width 36 height 8
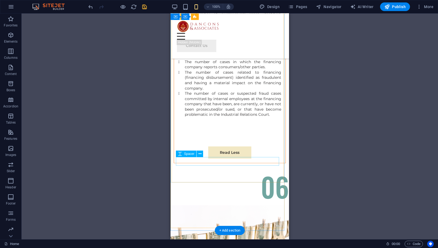
scroll to position [5603, 0]
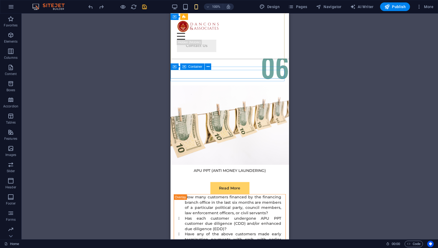
click at [181, 68] on div "Container" at bounding box center [192, 66] width 24 height 6
click at [205, 68] on button at bounding box center [208, 66] width 6 height 6
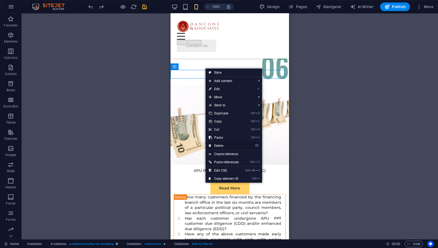
click at [217, 144] on link "⌦ Delete" at bounding box center [224, 145] width 36 height 8
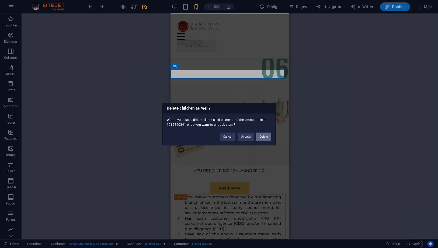
click at [262, 137] on button "Delete" at bounding box center [263, 136] width 15 height 8
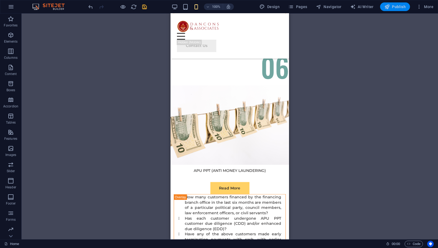
click at [390, 4] on icon "button" at bounding box center [387, 6] width 5 height 5
checkbox input "false"
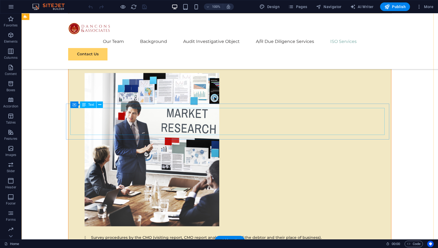
scroll to position [5690, 0]
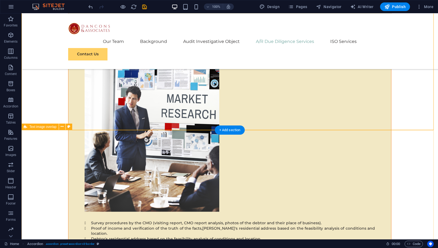
scroll to position [5840, 0]
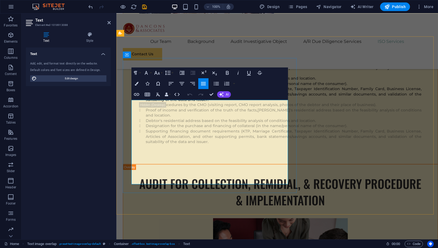
click at [148, 71] on icon "button" at bounding box center [146, 73] width 6 height 6
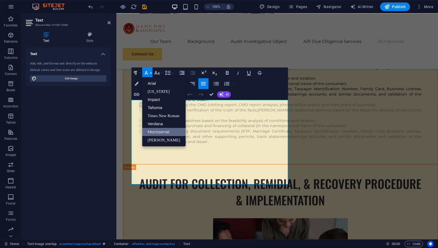
scroll to position [0, 0]
click at [156, 133] on link "Montserrat" at bounding box center [163, 132] width 43 height 8
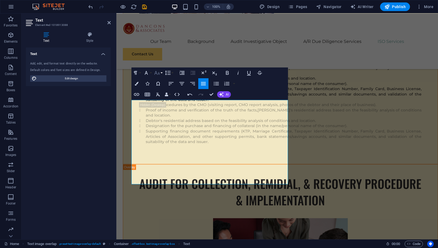
click at [159, 74] on icon "button" at bounding box center [157, 73] width 6 height 4
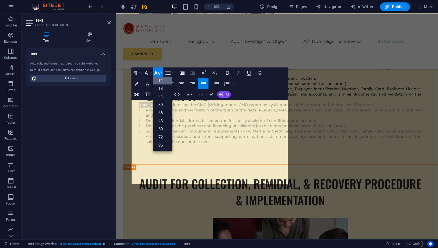
scroll to position [43, 0]
click at [160, 80] on link "14" at bounding box center [162, 80] width 19 height 8
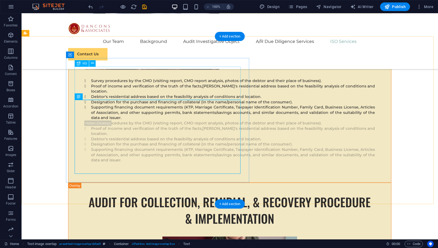
scroll to position [5895, 0]
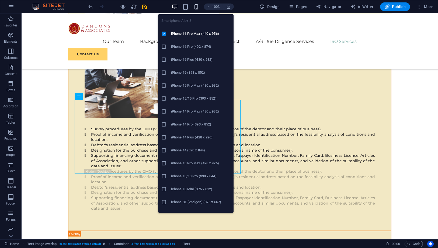
click at [199, 5] on icon "button" at bounding box center [196, 7] width 6 height 6
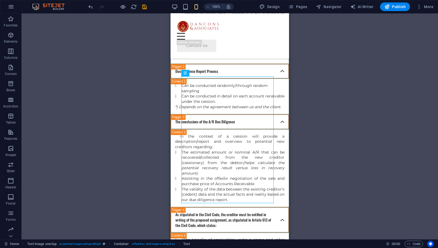
scroll to position [8350, 0]
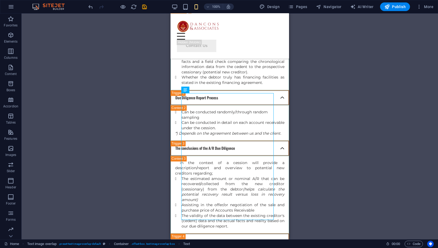
click at [344, 148] on div "Drag here to replace the existing content. Press “Ctrl” if you want to create a…" at bounding box center [230, 126] width 417 height 226
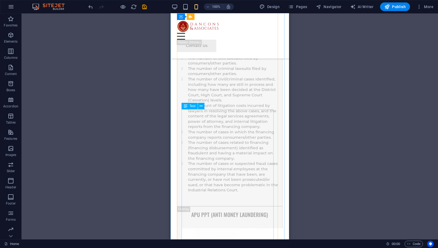
scroll to position [7661, 0]
click at [394, 4] on span "Publish" at bounding box center [395, 6] width 21 height 5
checkbox input "false"
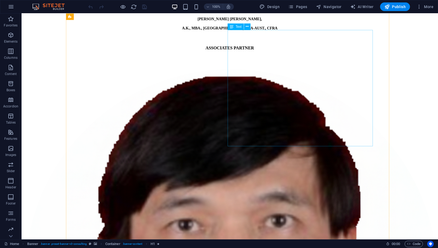
scroll to position [1198, 0]
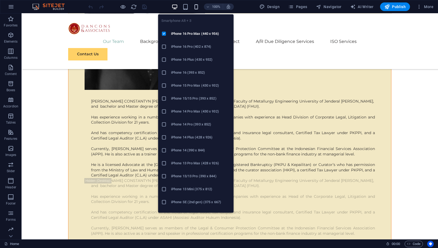
click at [196, 6] on icon "button" at bounding box center [196, 7] width 6 height 6
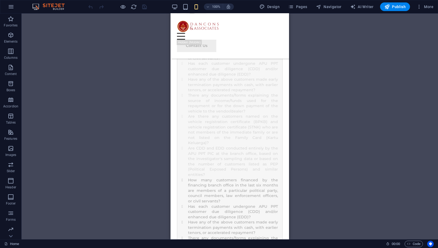
scroll to position [7962, 0]
click at [183, 212] on div "Container Text" at bounding box center [193, 209] width 36 height 7
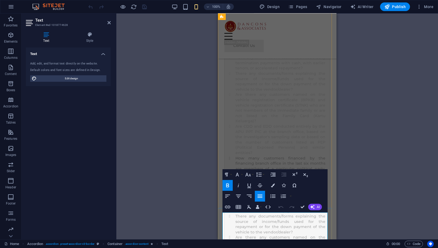
drag, startPoint x: 227, startPoint y: 216, endPoint x: 240, endPoint y: 216, distance: 12.7
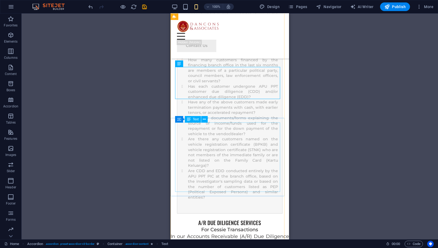
scroll to position [8051, 0]
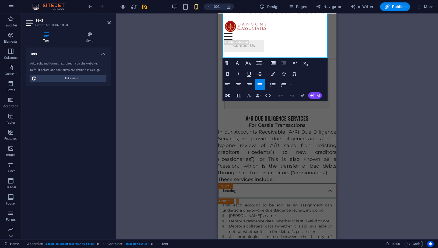
scroll to position [8201, 0]
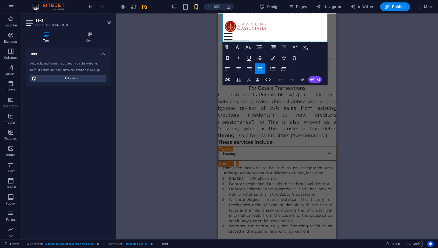
click at [198, 166] on div "Drag here to replace the existing content. Press “Ctrl” if you want to create a…" at bounding box center [277, 126] width 322 height 226
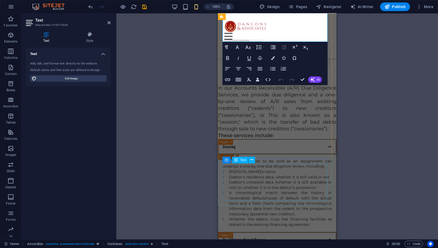
scroll to position [8261, 0]
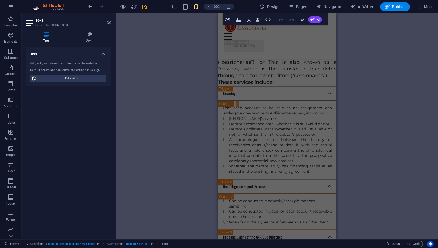
click at [360, 168] on div "Drag here to replace the existing content. Press “Ctrl” if you want to create a…" at bounding box center [277, 126] width 322 height 226
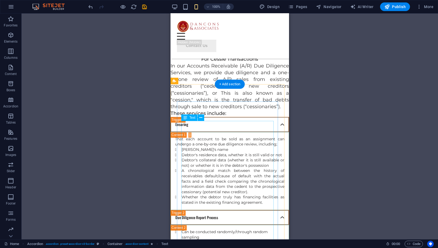
scroll to position [8322, 0]
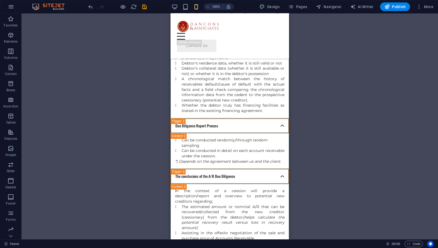
click at [179, 5] on div "100%" at bounding box center [203, 6] width 62 height 9
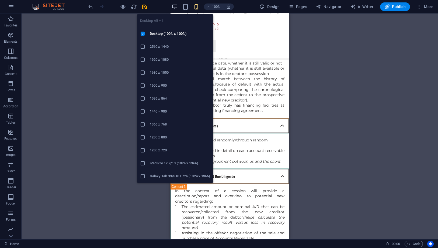
click at [176, 6] on icon "button" at bounding box center [175, 7] width 6 height 6
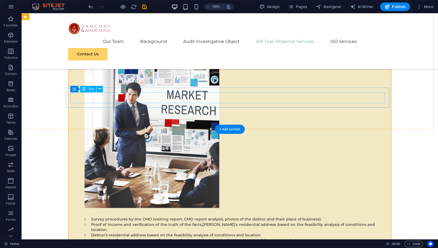
scroll to position [5802, 0]
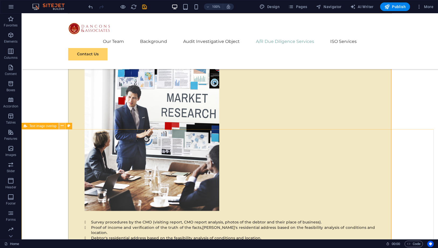
click at [59, 126] on button at bounding box center [62, 126] width 6 height 6
click at [50, 127] on span "Text image overlap" at bounding box center [42, 125] width 27 height 3
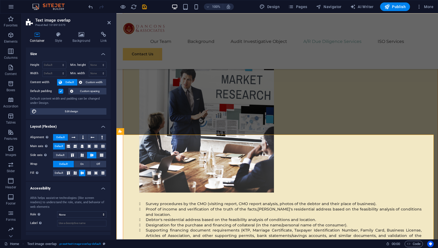
scroll to position [5845, 0]
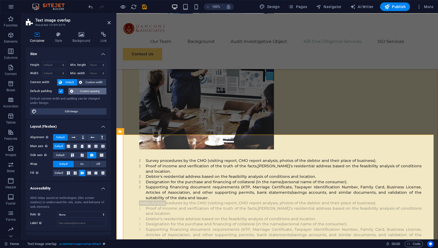
click at [83, 90] on span "Custom spacing" at bounding box center [90, 91] width 30 height 6
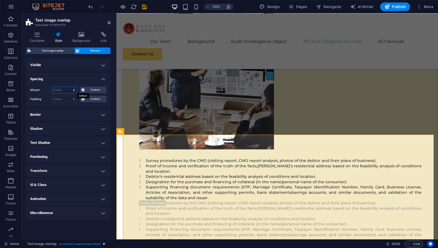
click at [68, 90] on select "Default auto px % rem vw vh Custom" at bounding box center [64, 90] width 25 height 6
click at [82, 90] on icon at bounding box center [82, 90] width 3 height 6
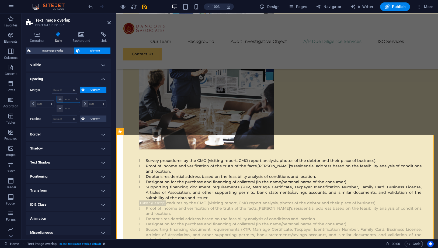
click at [68, 98] on select "auto px % rem vw vh" at bounding box center [68, 99] width 23 height 6
select select "px"
click at [71, 96] on select "auto px % rem vw vh" at bounding box center [68, 99] width 23 height 6
type input "0"
select select "px"
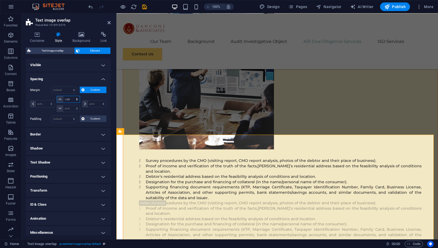
type input "0"
select select "px"
type input "0"
select select "px"
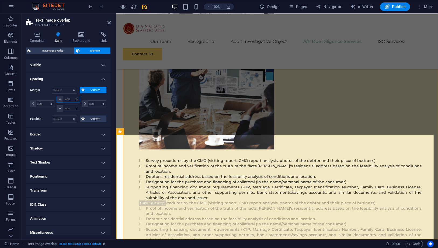
type input "0"
select select "px"
click at [67, 98] on input "0" at bounding box center [71, 99] width 16 height 6
click at [74, 108] on select "auto px % rem vw vh" at bounding box center [76, 108] width 8 height 6
select select "auto"
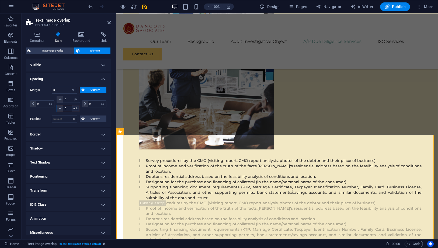
click at [72, 105] on select "auto px % rem vw vh" at bounding box center [76, 108] width 8 height 6
select select "DISABLED_OPTION_VALUE"
click at [51, 103] on select "auto px % rem vw vh" at bounding box center [51, 104] width 8 height 6
select select "auto"
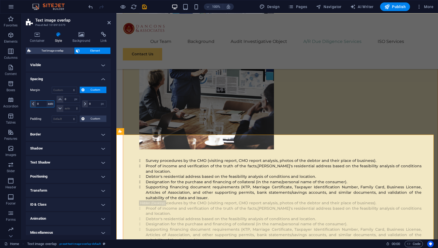
click at [47, 101] on select "auto px % rem vw vh" at bounding box center [51, 104] width 8 height 6
select select "DISABLED_OPTION_VALUE"
click at [101, 102] on select "auto px % rem vw vh" at bounding box center [103, 104] width 8 height 6
select select "auto"
click at [99, 101] on select "auto px % rem vw vh" at bounding box center [103, 104] width 8 height 6
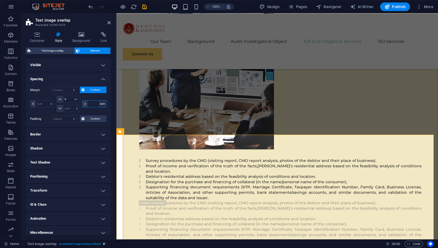
select select "DISABLED_OPTION_VALUE"
click at [68, 98] on input "0" at bounding box center [71, 99] width 16 height 6
drag, startPoint x: 68, startPoint y: 98, endPoint x: 53, endPoint y: 94, distance: 16.0
click at [53, 94] on div "Margin Default auto px % rem vw vh Custom Custom auto px % rem vw vh 0 auto px …" at bounding box center [68, 100] width 76 height 27
type input "10"
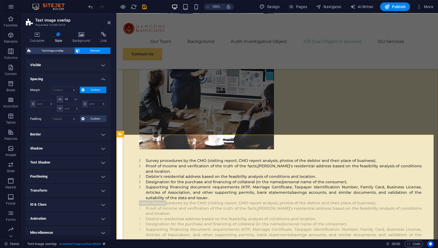
click at [87, 96] on div "auto px % rem vw vh" at bounding box center [93, 104] width 25 height 16
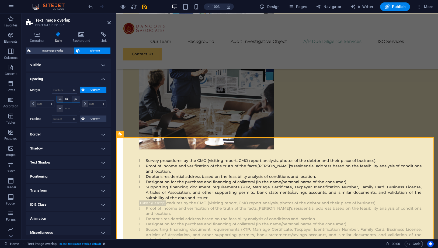
click at [76, 96] on select "auto px % rem vw vh" at bounding box center [76, 99] width 8 height 6
select select "auto"
click at [72, 96] on select "auto px % rem vw vh" at bounding box center [76, 99] width 8 height 6
select select "DISABLED_OPTION_VALUE"
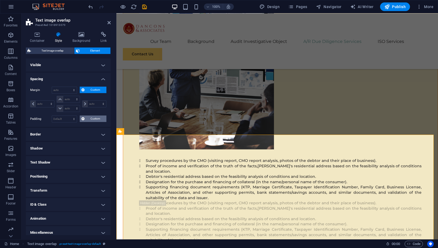
click at [87, 117] on span "Custom" at bounding box center [95, 118] width 19 height 6
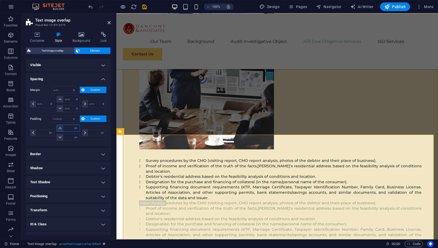
click at [67, 128] on input "number" at bounding box center [71, 128] width 16 height 6
type input "10"
type input "0"
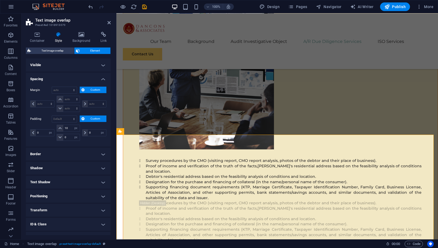
click at [87, 127] on div "0 px rem % vh vw" at bounding box center [93, 133] width 25 height 16
drag, startPoint x: 70, startPoint y: 126, endPoint x: 59, endPoint y: 123, distance: 11.1
click at [59, 125] on div "10 px rem % vh vw" at bounding box center [68, 128] width 23 height 7
type input "20"
click at [88, 125] on div "0 px rem % vh vw" at bounding box center [93, 133] width 25 height 16
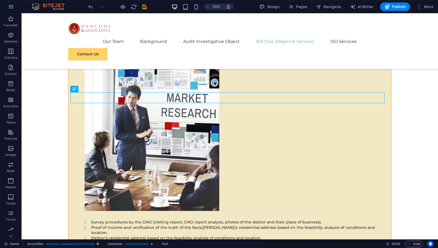
click at [146, 4] on icon "save" at bounding box center [145, 7] width 6 height 6
checkbox input "false"
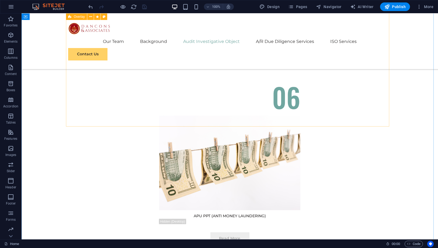
scroll to position [4986, 0]
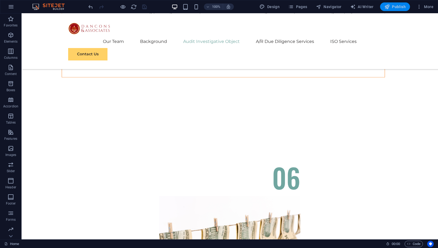
click at [398, 6] on span "Publish" at bounding box center [395, 6] width 21 height 5
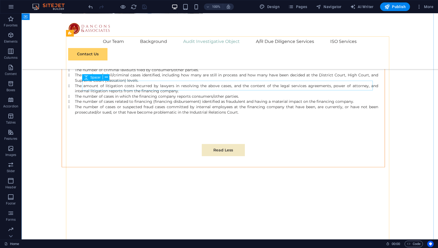
scroll to position [4896, 0]
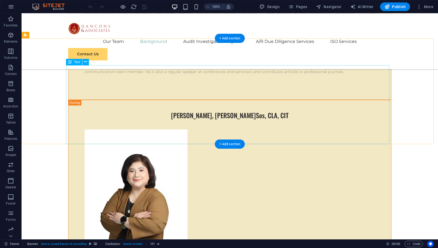
scroll to position [2306, 0]
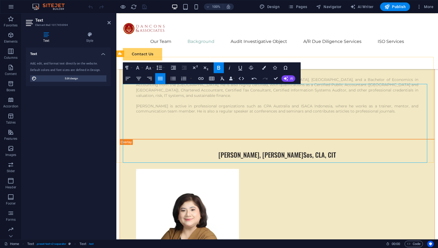
click at [400, 6] on span "Publish" at bounding box center [395, 6] width 21 height 5
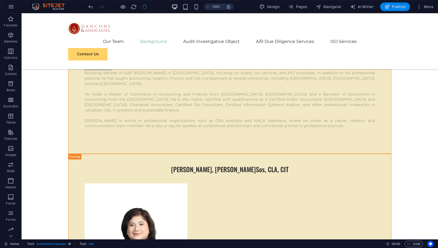
checkbox input "false"
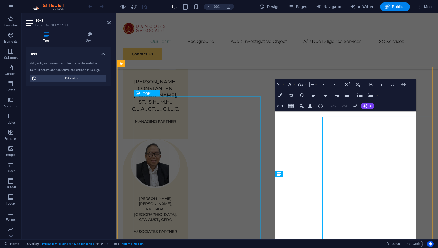
scroll to position [506, 0]
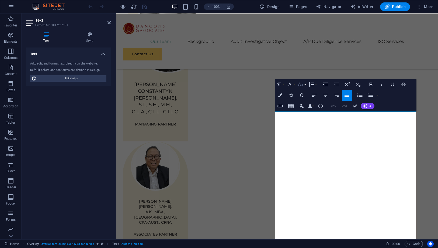
click at [298, 84] on icon "button" at bounding box center [301, 84] width 6 height 6
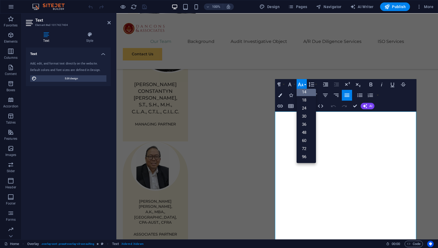
scroll to position [43, 0]
click at [303, 92] on link "14" at bounding box center [306, 92] width 19 height 8
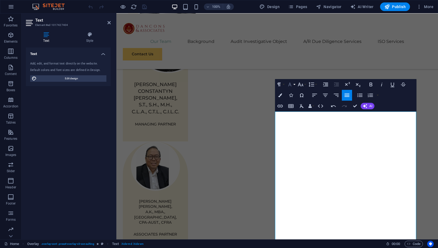
click at [293, 84] on button "Font Family" at bounding box center [291, 84] width 10 height 11
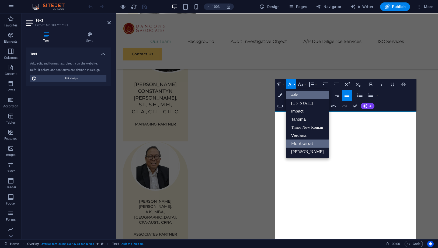
scroll to position [0, 0]
click at [300, 143] on link "Montserrat" at bounding box center [307, 143] width 43 height 8
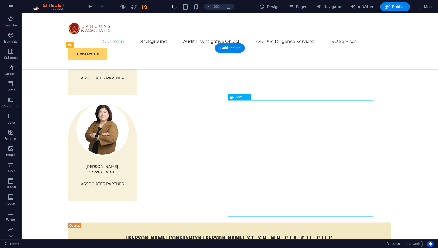
scroll to position [896, 0]
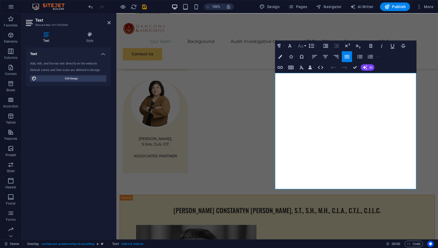
click at [297, 45] on button "Font Size" at bounding box center [302, 45] width 10 height 11
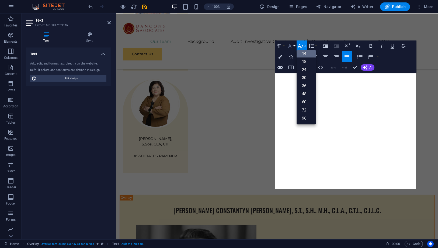
scroll to position [43, 0]
click at [293, 46] on icon "button" at bounding box center [290, 46] width 6 height 6
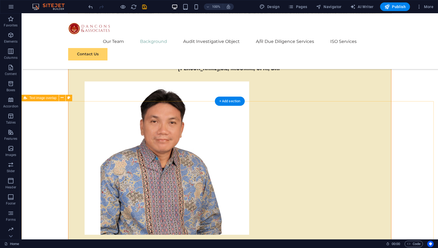
scroll to position [2143, 0]
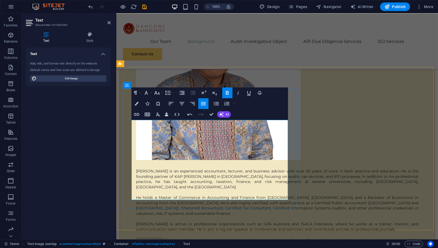
click at [226, 93] on icon "button" at bounding box center [227, 93] width 3 height 4
click at [159, 93] on icon "button" at bounding box center [157, 92] width 6 height 6
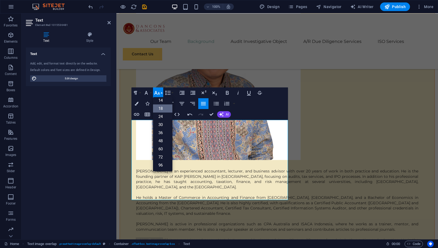
scroll to position [43, 0]
click at [162, 101] on link "14" at bounding box center [162, 100] width 19 height 8
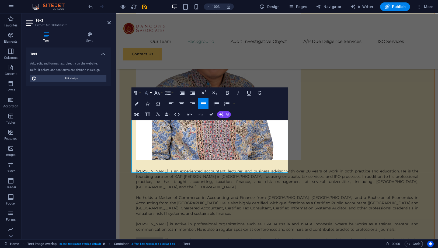
click at [147, 94] on icon "button" at bounding box center [146, 92] width 6 height 6
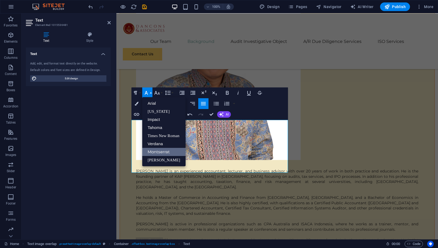
scroll to position [0, 0]
click at [147, 94] on icon "button" at bounding box center [146, 92] width 6 height 6
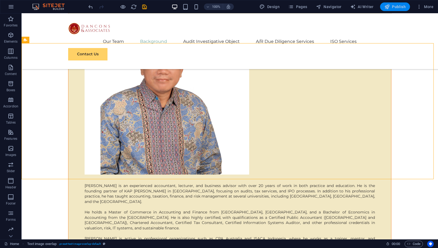
click at [394, 6] on span "Publish" at bounding box center [395, 6] width 21 height 5
checkbox input "false"
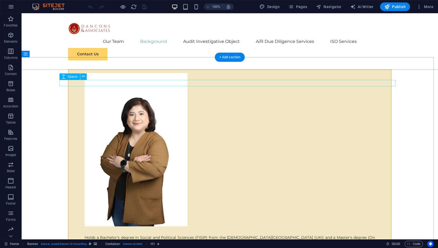
scroll to position [2276, 0]
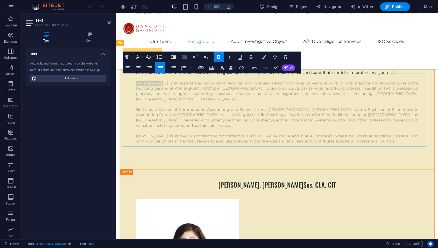
drag, startPoint x: 282, startPoint y: 103, endPoint x: 289, endPoint y: 106, distance: 7.0
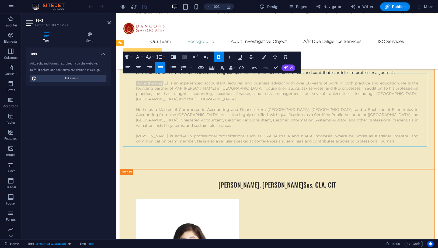
click at [219, 55] on icon "button" at bounding box center [219, 57] width 6 height 6
click at [151, 56] on icon "button" at bounding box center [148, 57] width 6 height 6
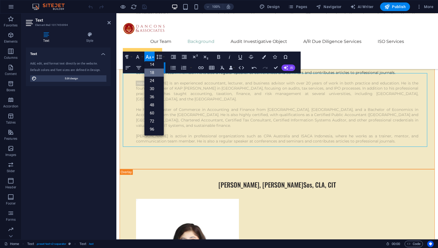
scroll to position [43, 0]
click at [152, 62] on link "14" at bounding box center [153, 64] width 19 height 8
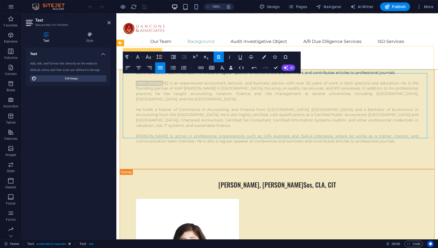
drag, startPoint x: 237, startPoint y: 119, endPoint x: 125, endPoint y: 106, distance: 113.3
click at [147, 58] on icon "button" at bounding box center [148, 57] width 6 height 6
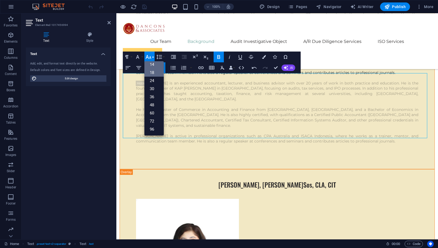
click at [152, 64] on link "14" at bounding box center [153, 64] width 19 height 8
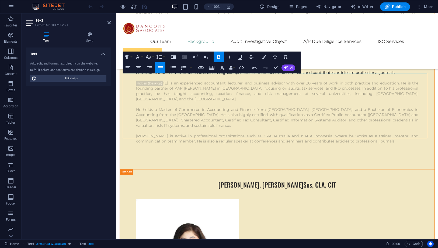
click at [215, 57] on button "Bold" at bounding box center [219, 56] width 10 height 11
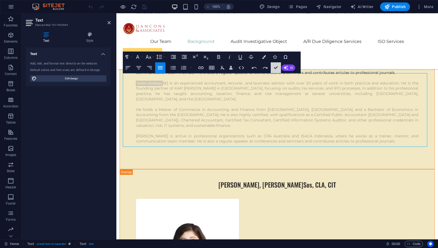
scroll to position [2276, 0]
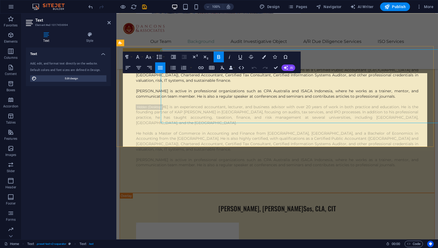
scroll to position [2300, 0]
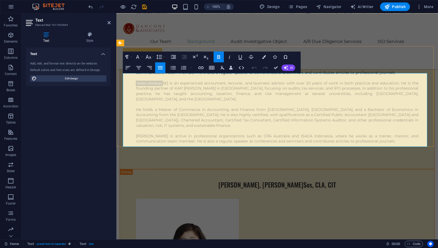
drag, startPoint x: 124, startPoint y: 101, endPoint x: 242, endPoint y: 122, distance: 120.4
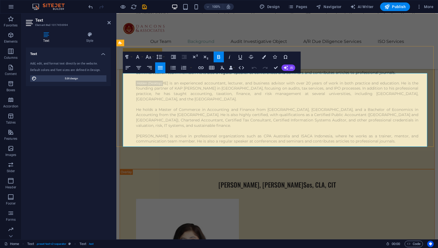
click at [218, 57] on icon "button" at bounding box center [219, 57] width 6 height 6
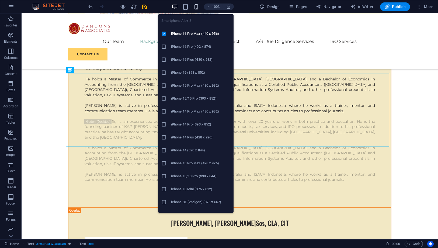
click at [197, 5] on icon "button" at bounding box center [196, 7] width 6 height 6
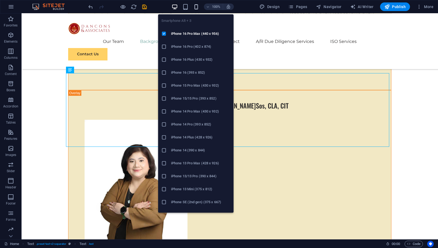
scroll to position [3350, 0]
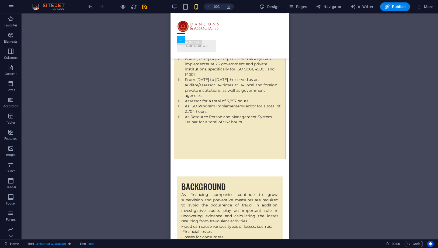
click at [196, 3] on div "100%" at bounding box center [203, 6] width 62 height 9
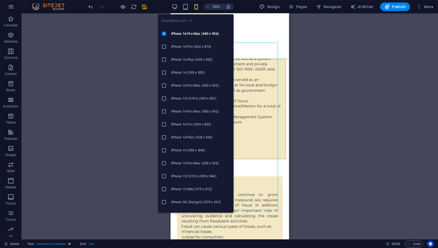
click at [197, 6] on icon "button" at bounding box center [196, 7] width 6 height 6
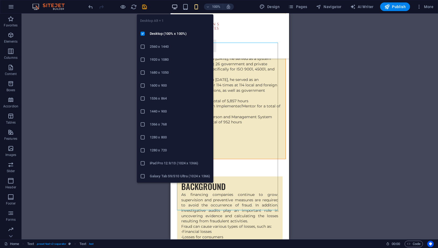
click at [174, 7] on icon "button" at bounding box center [175, 7] width 6 height 6
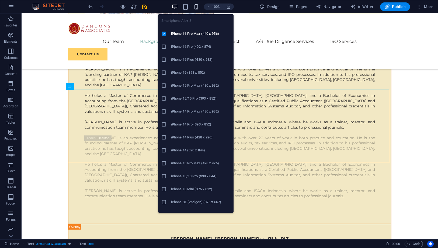
click at [196, 9] on icon "button" at bounding box center [196, 7] width 6 height 6
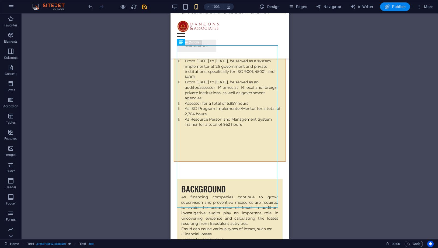
click at [399, 6] on span "Publish" at bounding box center [395, 6] width 21 height 5
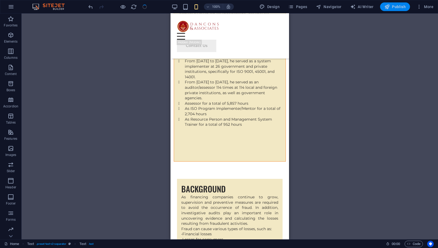
checkbox input "false"
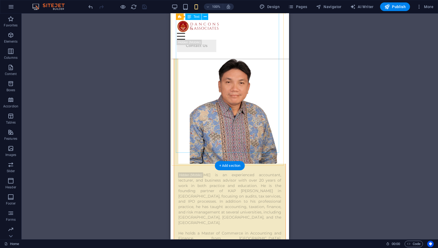
scroll to position [2360, 0]
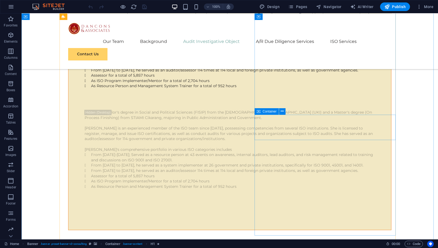
scroll to position [2905, 0]
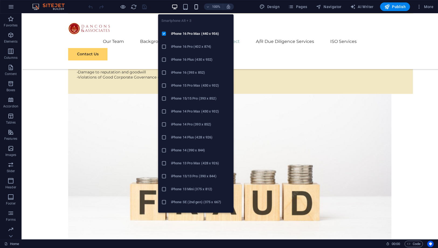
click at [197, 8] on icon "button" at bounding box center [196, 7] width 6 height 6
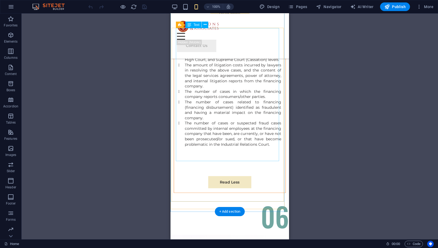
scroll to position [5374, 0]
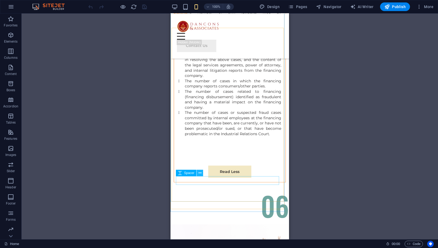
click at [200, 174] on icon at bounding box center [200, 173] width 3 height 6
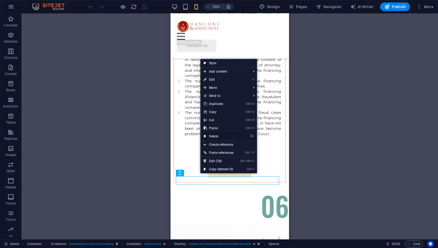
click at [213, 136] on link "⌦ Delete" at bounding box center [219, 136] width 36 height 8
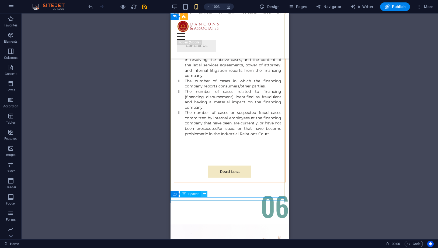
click at [204, 194] on icon at bounding box center [204, 194] width 3 height 6
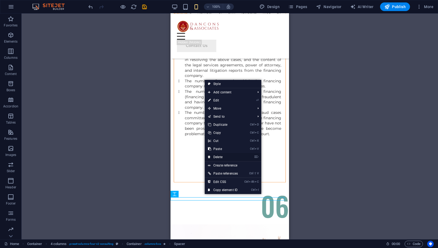
click at [214, 158] on link "⌦ Delete" at bounding box center [223, 157] width 36 height 8
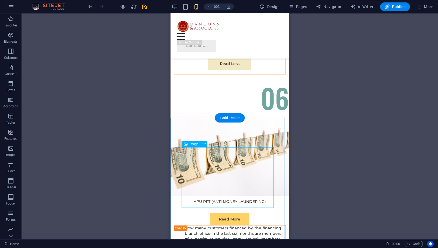
scroll to position [5494, 0]
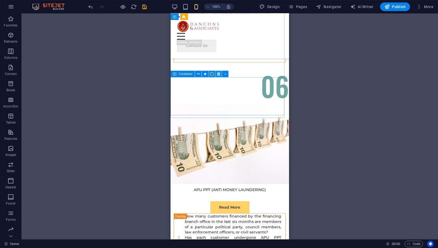
click at [218, 74] on icon at bounding box center [218, 74] width 3 height 6
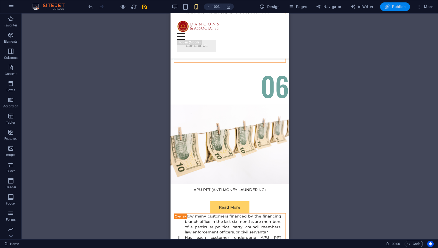
click at [387, 6] on icon "button" at bounding box center [387, 6] width 5 height 5
checkbox input "false"
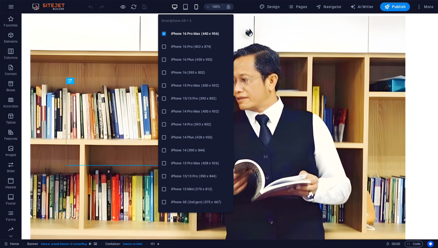
click at [199, 6] on icon "button" at bounding box center [196, 7] width 6 height 6
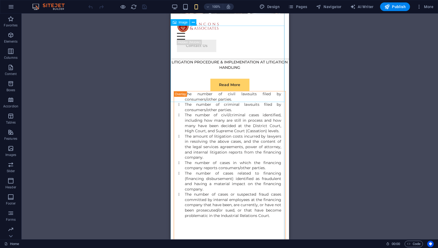
scroll to position [5271, 0]
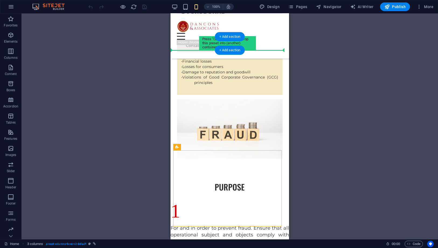
scroll to position [3519, 0]
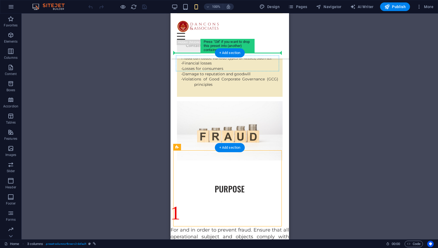
drag, startPoint x: 229, startPoint y: 170, endPoint x: 217, endPoint y: 56, distance: 114.9
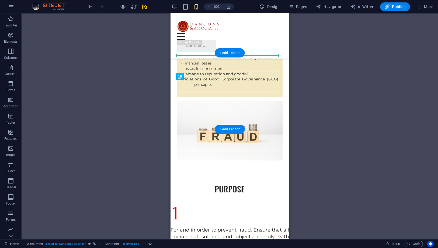
drag, startPoint x: 230, startPoint y: 84, endPoint x: 224, endPoint y: 59, distance: 25.6
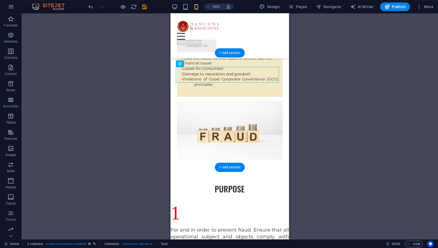
drag, startPoint x: 220, startPoint y: 74, endPoint x: 220, endPoint y: 106, distance: 31.3
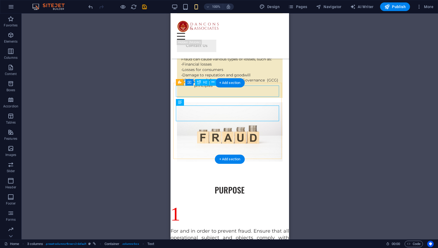
scroll to position [3489, 0]
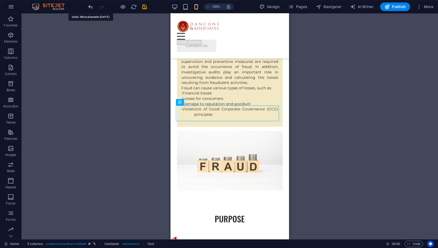
click at [88, 8] on icon "undo" at bounding box center [91, 7] width 6 height 6
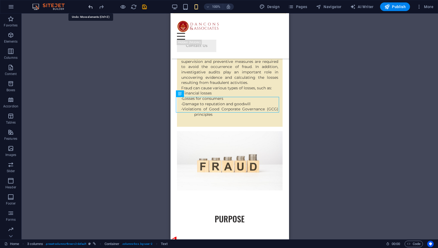
click at [89, 7] on icon "undo" at bounding box center [91, 7] width 6 height 6
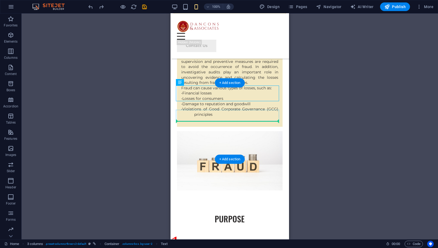
drag, startPoint x: 206, startPoint y: 95, endPoint x: 206, endPoint y: 118, distance: 22.6
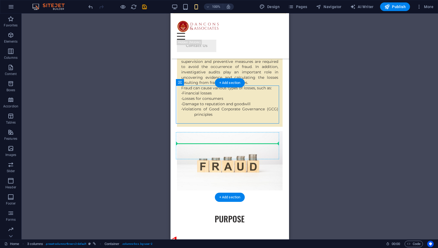
drag, startPoint x: 183, startPoint y: 90, endPoint x: 194, endPoint y: 149, distance: 60.1
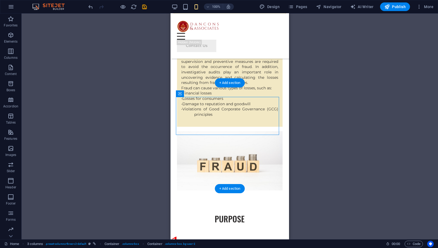
drag, startPoint x: 194, startPoint y: 104, endPoint x: 195, endPoint y: 134, distance: 30.5
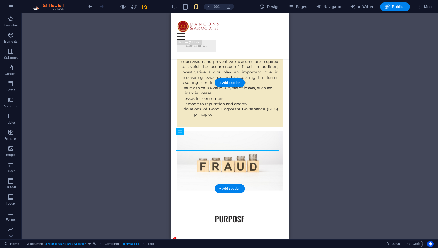
drag, startPoint x: 196, startPoint y: 141, endPoint x: 195, endPoint y: 110, distance: 31.0
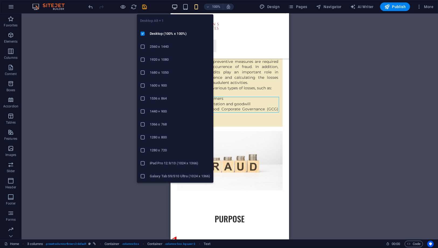
click at [177, 5] on icon "button" at bounding box center [175, 7] width 6 height 6
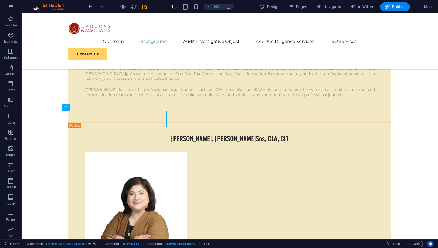
scroll to position [2353, 0]
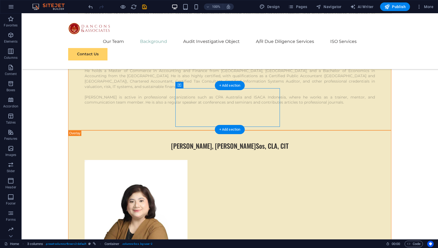
drag, startPoint x: 205, startPoint y: 98, endPoint x: 326, endPoint y: 106, distance: 120.4
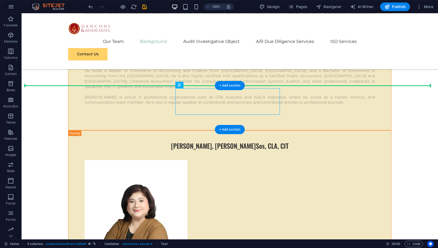
drag, startPoint x: 179, startPoint y: 90, endPoint x: 350, endPoint y: 106, distance: 171.3
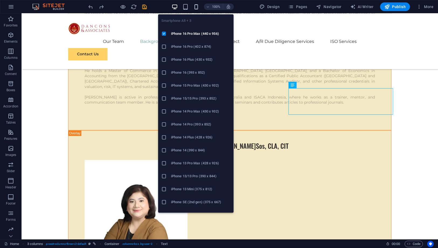
click at [197, 6] on icon "button" at bounding box center [196, 7] width 6 height 6
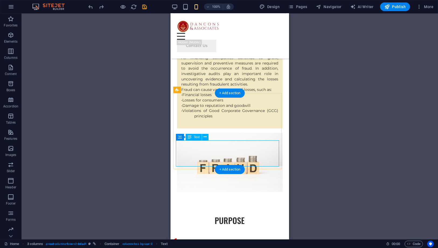
scroll to position [3457, 0]
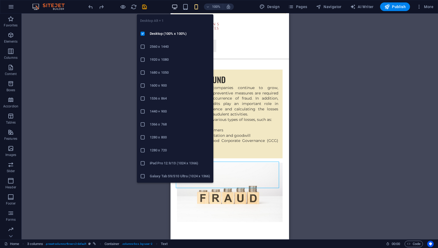
click at [176, 5] on icon "button" at bounding box center [175, 7] width 6 height 6
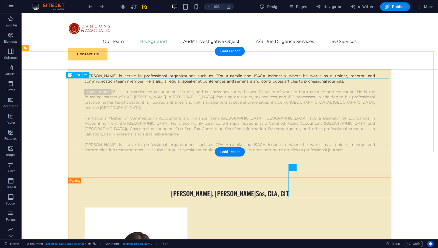
scroll to position [2358, 0]
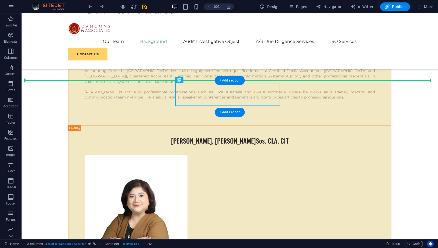
drag, startPoint x: 229, startPoint y: 95, endPoint x: 228, endPoint y: 82, distance: 13.0
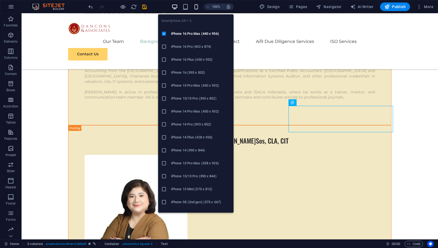
click at [198, 7] on icon "button" at bounding box center [196, 7] width 6 height 6
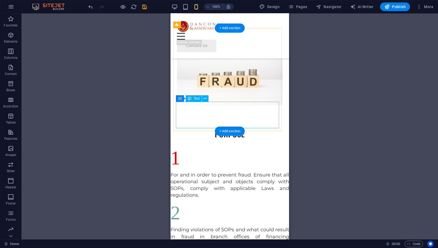
scroll to position [3484, 0]
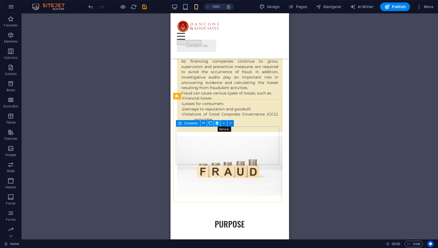
click at [218, 123] on icon at bounding box center [217, 123] width 3 height 6
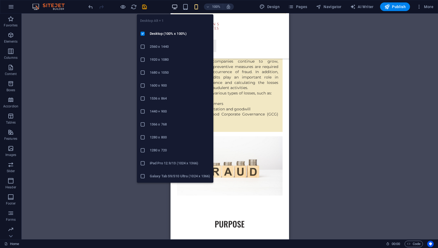
click at [178, 5] on icon "button" at bounding box center [175, 7] width 6 height 6
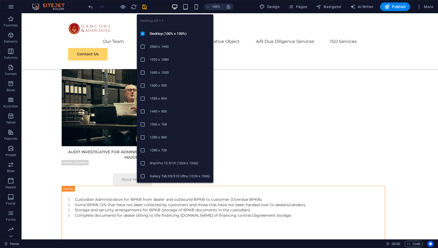
scroll to position [2378, 0]
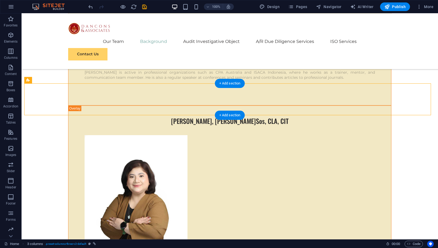
drag, startPoint x: 238, startPoint y: 97, endPoint x: 365, endPoint y: 97, distance: 126.7
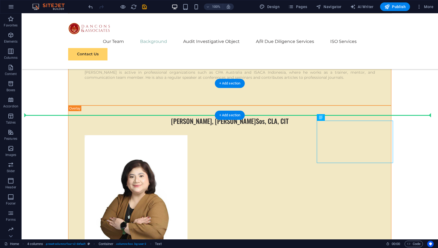
drag, startPoint x: 355, startPoint y: 134, endPoint x: 330, endPoint y: 102, distance: 40.1
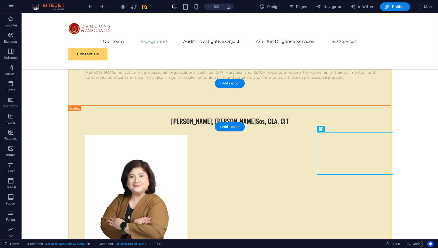
drag, startPoint x: 346, startPoint y: 144, endPoint x: 247, endPoint y: 101, distance: 107.6
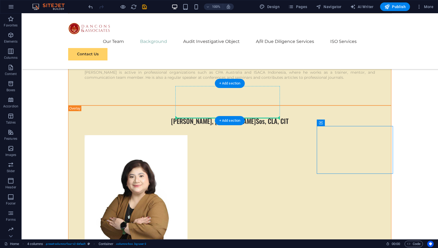
drag, startPoint x: 337, startPoint y: 143, endPoint x: 219, endPoint y: 102, distance: 125.3
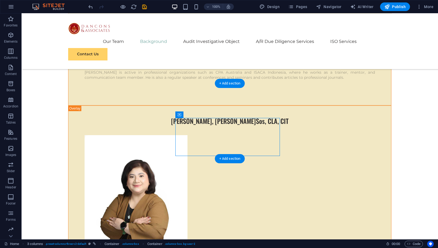
drag, startPoint x: 222, startPoint y: 124, endPoint x: 223, endPoint y: 105, distance: 19.4
drag, startPoint x: 212, startPoint y: 96, endPoint x: 213, endPoint y: 125, distance: 29.4
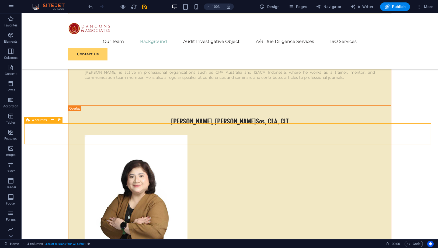
click at [44, 119] on span "4 columns" at bounding box center [39, 119] width 15 height 3
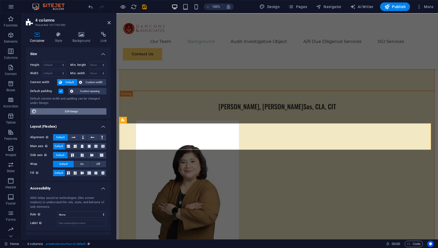
scroll to position [2401, 0]
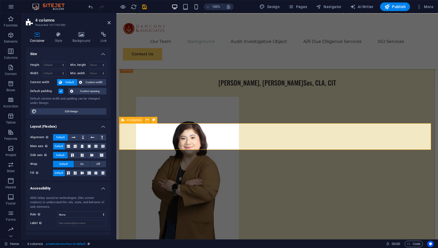
click at [133, 120] on span "4 columns" at bounding box center [134, 119] width 15 height 3
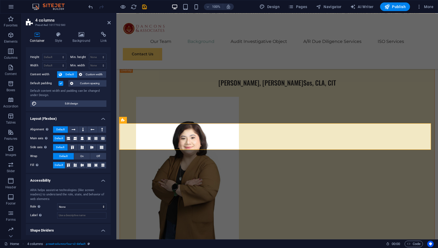
scroll to position [21, 0]
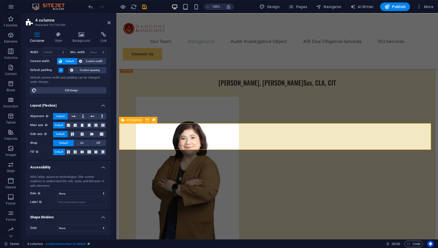
click at [131, 121] on span "4 columns" at bounding box center [134, 119] width 15 height 3
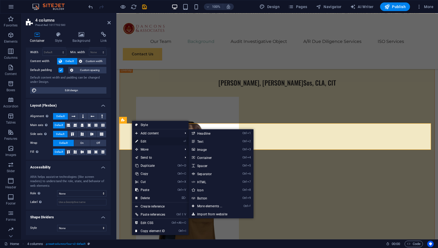
click at [148, 142] on link "⏎ Edit" at bounding box center [150, 141] width 36 height 8
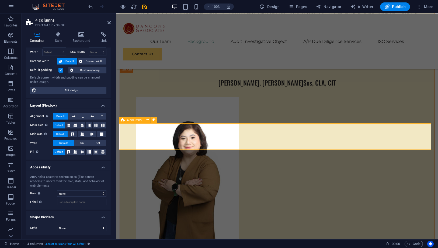
click at [139, 122] on div "4 columns" at bounding box center [131, 120] width 25 height 6
click at [68, 90] on span "Edit design" at bounding box center [71, 90] width 67 height 6
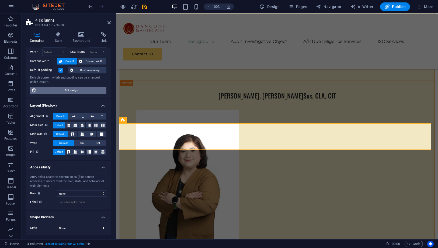
select select "rem"
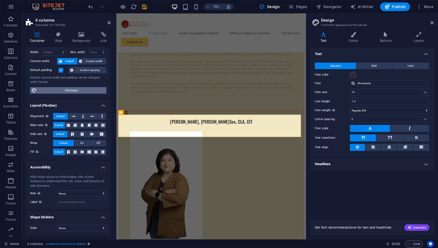
scroll to position [2476, 0]
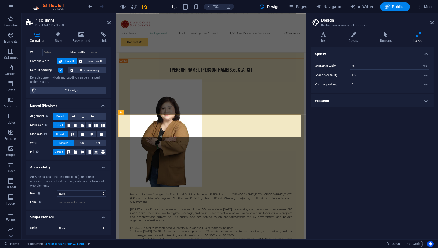
click at [326, 101] on h4 "Features" at bounding box center [372, 100] width 123 height 13
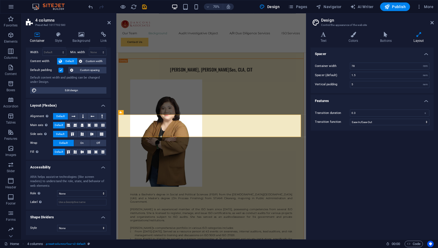
click at [326, 101] on h4 "Features" at bounding box center [372, 99] width 123 height 10
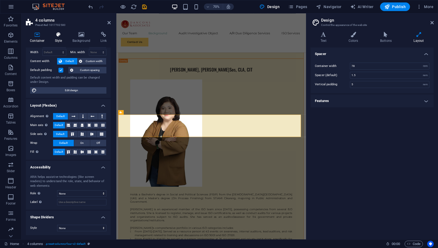
click at [53, 38] on h4 "Style" at bounding box center [60, 37] width 18 height 11
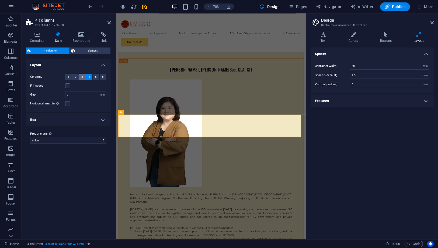
click at [82, 77] on span "3" at bounding box center [82, 77] width 2 height 6
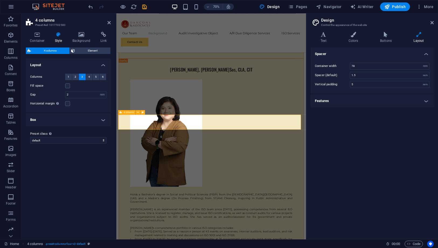
click at [123, 113] on div "4 columns" at bounding box center [126, 112] width 17 height 5
click at [394, 23] on icon at bounding box center [432, 22] width 3 height 4
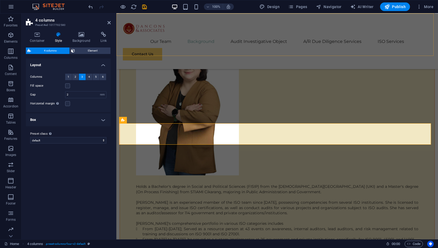
scroll to position [2401, 0]
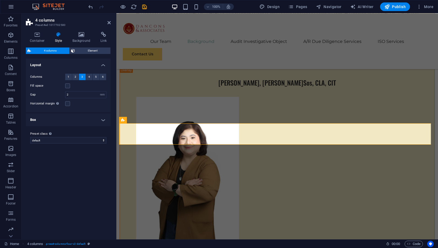
click at [111, 24] on aside "4 columns Preset #ed-1017702580 Container Style Background Link Size Height Def…" at bounding box center [69, 126] width 95 height 226
click at [111, 23] on icon at bounding box center [109, 22] width 3 height 4
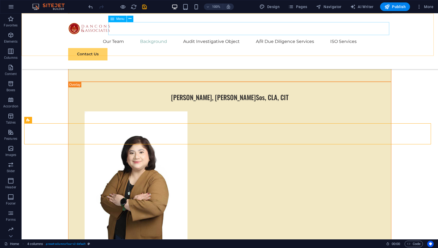
scroll to position [2378, 0]
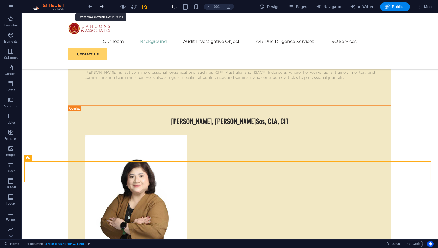
click at [101, 6] on icon "redo" at bounding box center [102, 7] width 6 height 6
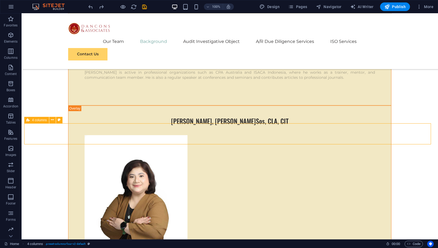
click at [44, 121] on span "4 columns" at bounding box center [39, 119] width 15 height 3
select select "rem"
select select "preset-columns-four-v2-default"
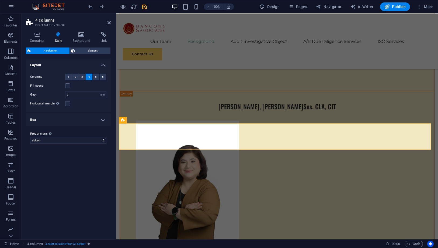
scroll to position [2401, 0]
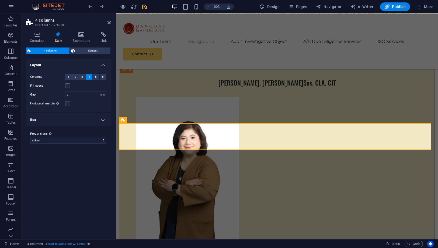
click at [47, 16] on header "4 columns Preset #ed-1017702580" at bounding box center [68, 20] width 85 height 14
click at [49, 19] on h2 "4 columns" at bounding box center [72, 20] width 75 height 5
click at [40, 35] on icon at bounding box center [37, 34] width 23 height 5
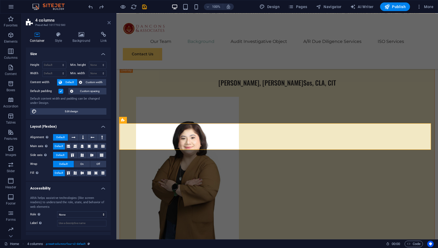
click at [108, 23] on icon at bounding box center [109, 22] width 3 height 4
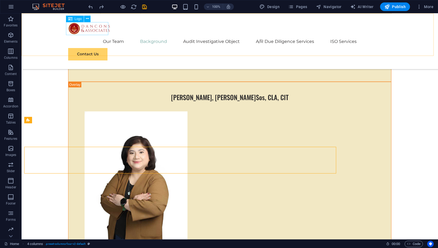
scroll to position [2378, 0]
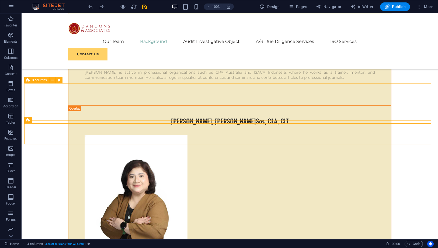
click at [42, 81] on span "3 columns" at bounding box center [39, 79] width 15 height 3
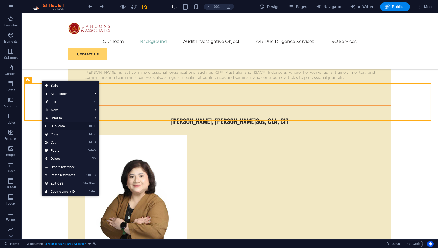
click at [56, 125] on link "Ctrl D Duplicate" at bounding box center [60, 126] width 36 height 8
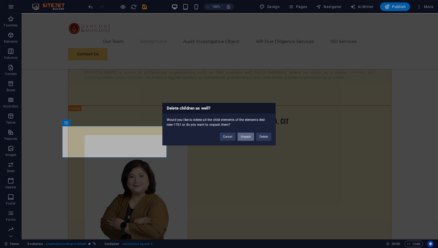
drag, startPoint x: 246, startPoint y: 138, endPoint x: 196, endPoint y: 131, distance: 49.8
click at [246, 138] on button "Unpack" at bounding box center [246, 136] width 16 height 8
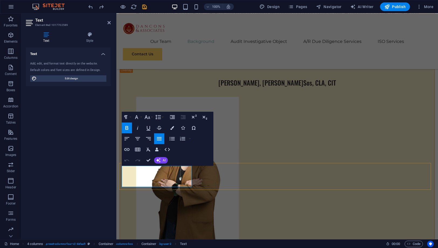
copy strong "POJK N0.12 TAHUN 2024 TENTANG PENERAPAN STRATEGI ANTI FRAUD BAGI LEMBAGA JASA K…"
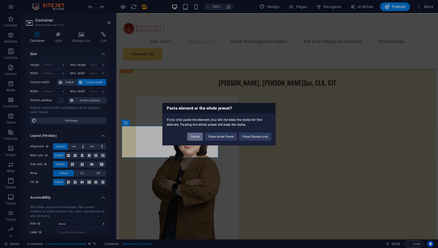
click at [194, 135] on button "Cancel" at bounding box center [195, 136] width 16 height 8
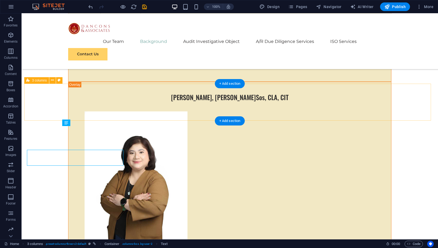
scroll to position [2378, 0]
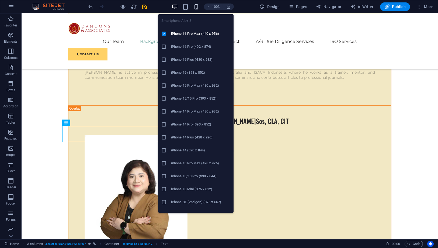
click at [199, 7] on icon "button" at bounding box center [196, 7] width 6 height 6
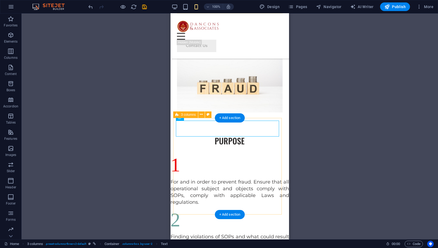
scroll to position [3447, 0]
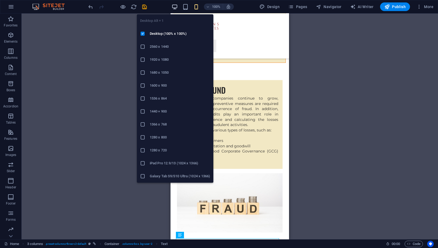
click at [174, 6] on icon "button" at bounding box center [175, 7] width 6 height 6
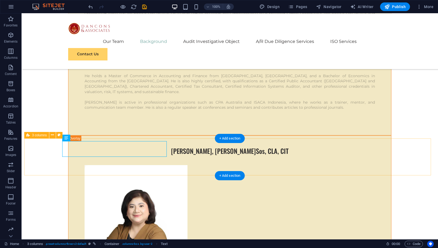
scroll to position [2378, 0]
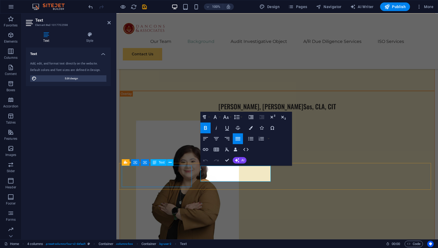
scroll to position [2401, 0]
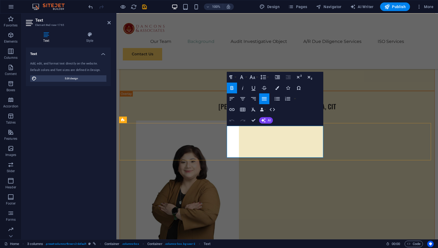
scroll to position [2402, 0]
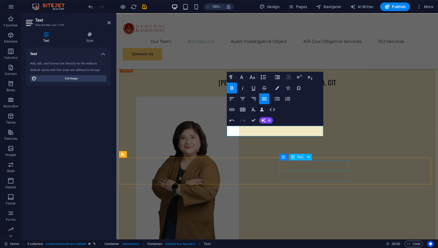
drag, startPoint x: 299, startPoint y: 168, endPoint x: 395, endPoint y: 169, distance: 95.1
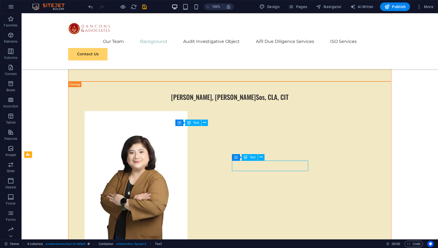
scroll to position [2378, 0]
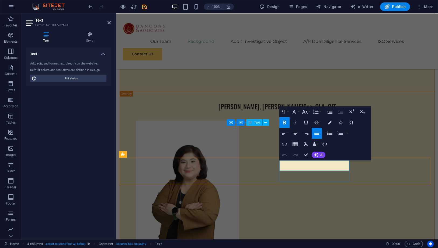
scroll to position [2402, 0]
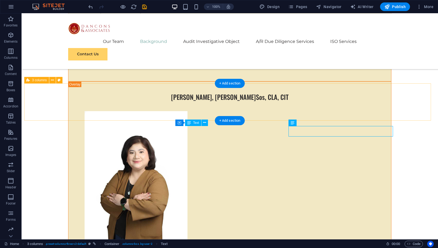
scroll to position [2378, 0]
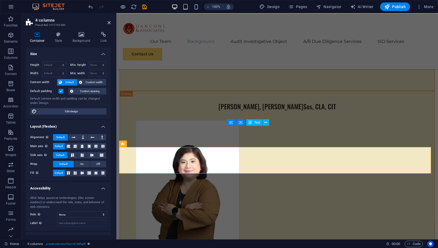
scroll to position [2402, 0]
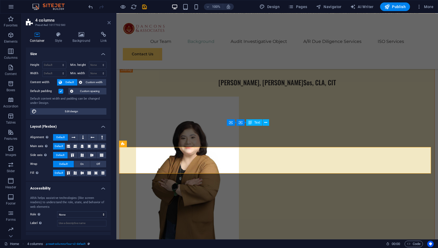
click at [110, 24] on icon at bounding box center [109, 22] width 3 height 4
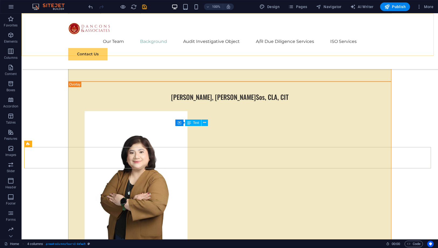
scroll to position [2378, 0]
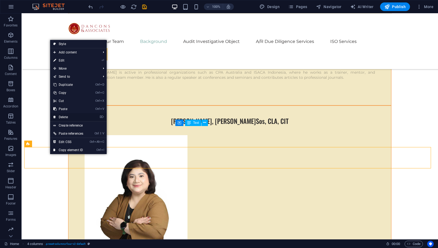
click at [59, 114] on link "⌦ Delete" at bounding box center [68, 117] width 36 height 8
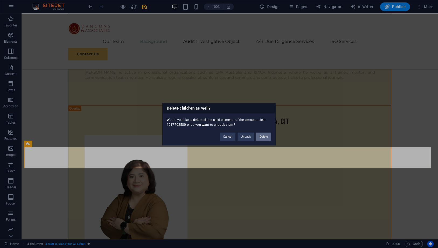
click at [267, 137] on button "Delete" at bounding box center [263, 136] width 15 height 8
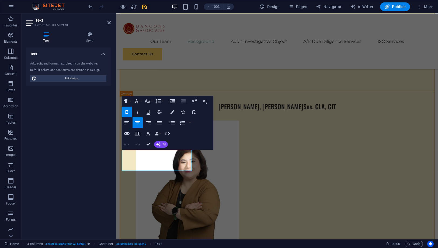
scroll to position [2402, 0]
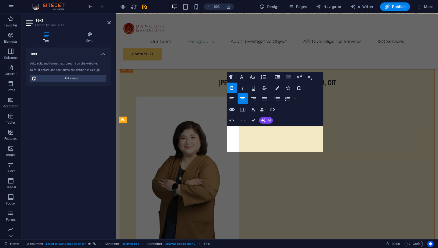
copy strong "UU OJK NO.21 TAHUN 2011 TENTANG PEMBENTUKAN OJK (OTORITAS JASA KEUANGAN"
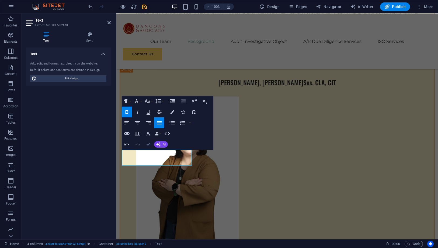
scroll to position [2378, 0]
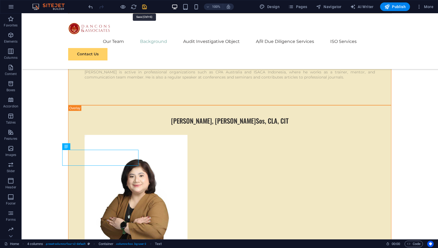
click at [144, 6] on icon "save" at bounding box center [145, 7] width 6 height 6
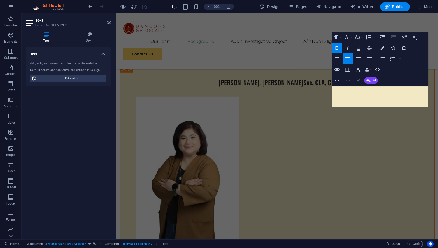
scroll to position [2378, 0]
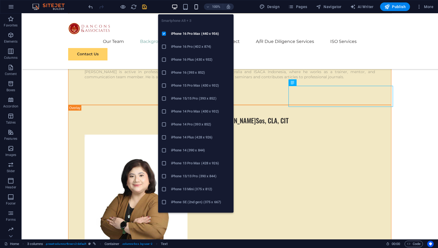
click at [197, 4] on icon "button" at bounding box center [196, 7] width 6 height 6
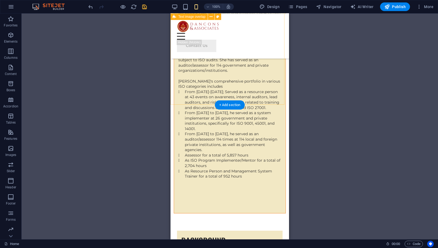
scroll to position [3273, 0]
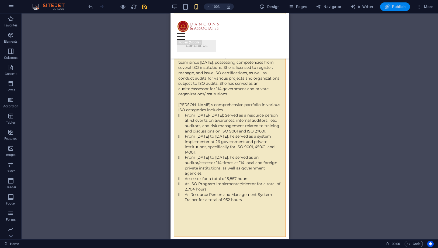
click at [388, 8] on icon "button" at bounding box center [387, 6] width 5 height 5
checkbox input "false"
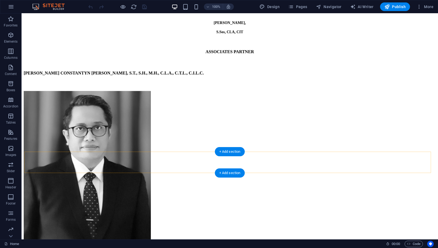
scroll to position [2456, 0]
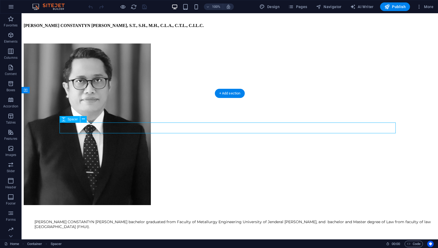
select select "px"
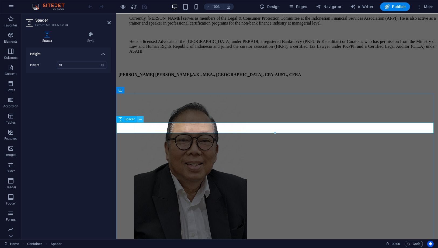
click at [141, 120] on icon at bounding box center [140, 119] width 3 height 6
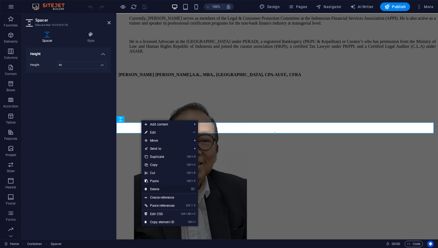
click at [159, 188] on link "⌦ Delete" at bounding box center [159, 189] width 36 height 8
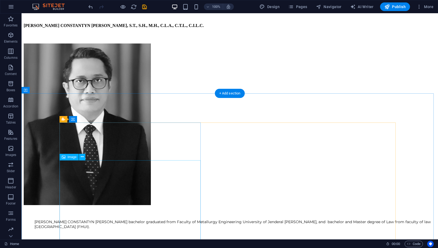
scroll to position [2456, 0]
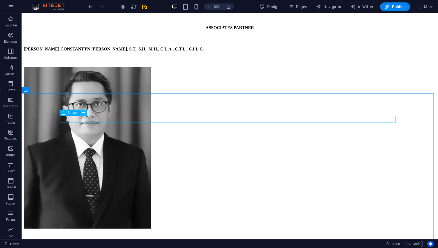
click at [84, 113] on icon at bounding box center [83, 113] width 3 height 6
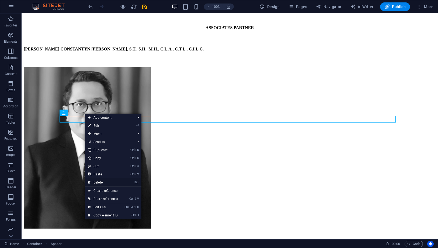
click at [101, 179] on link "⌦ Delete" at bounding box center [103, 182] width 36 height 8
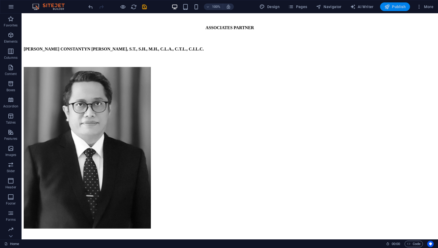
click at [399, 5] on span "Publish" at bounding box center [395, 6] width 21 height 5
checkbox input "false"
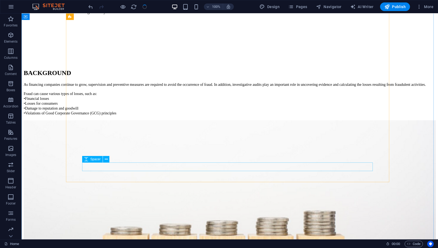
scroll to position [4252, 0]
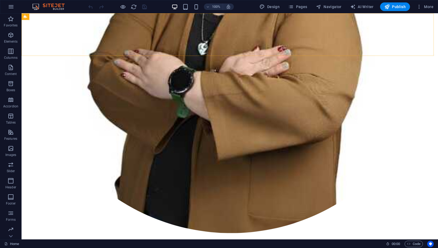
scroll to position [2186, 0]
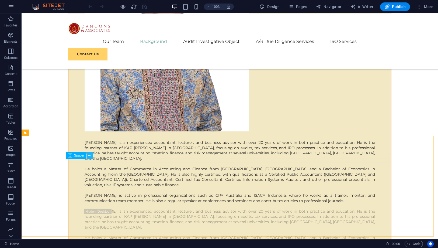
click at [89, 156] on icon at bounding box center [89, 156] width 3 height 6
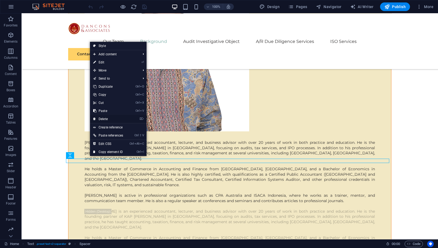
click at [109, 121] on link "⌦ Delete" at bounding box center [108, 119] width 36 height 8
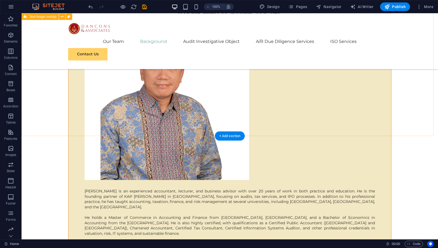
scroll to position [2126, 0]
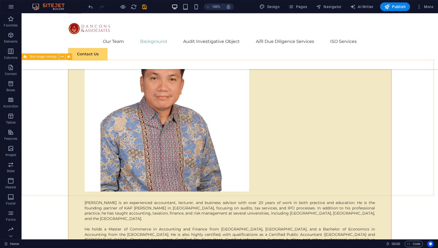
click at [52, 58] on span "Text image overlap" at bounding box center [42, 56] width 27 height 3
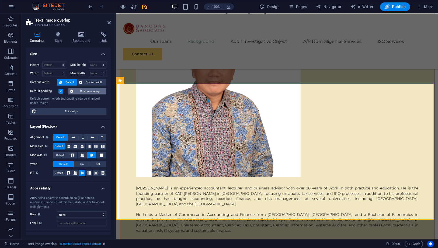
click at [91, 89] on span "Custom spacing" at bounding box center [90, 91] width 30 height 6
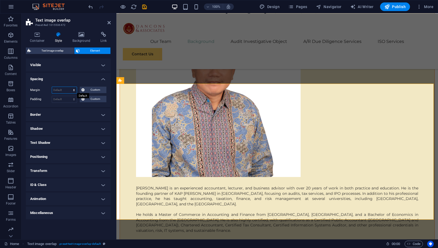
click at [70, 88] on select "Default auto px % rem vw vh Custom" at bounding box center [64, 90] width 25 height 6
click at [91, 88] on span "Custom" at bounding box center [95, 90] width 19 height 6
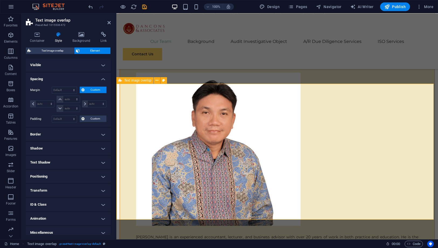
scroll to position [2066, 0]
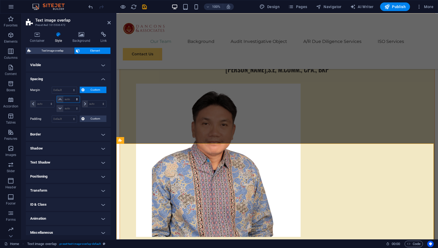
click at [68, 98] on select "auto px % rem vw vh" at bounding box center [68, 99] width 23 height 6
select select "px"
click at [71, 96] on select "auto px % rem vw vh" at bounding box center [68, 99] width 23 height 6
type input "0"
select select "px"
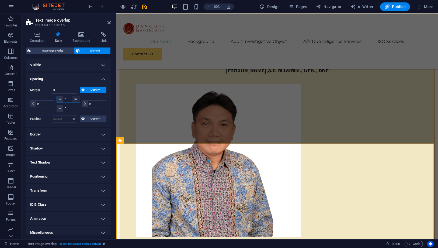
type input "0"
select select "px"
type input "0"
select select "px"
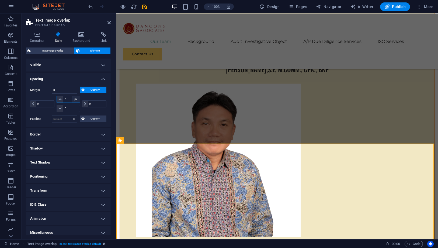
type input "0"
select select "px"
click at [66, 102] on input "0" at bounding box center [71, 99] width 16 height 6
type input "2"
select select "DISABLED_OPTION_VALUE"
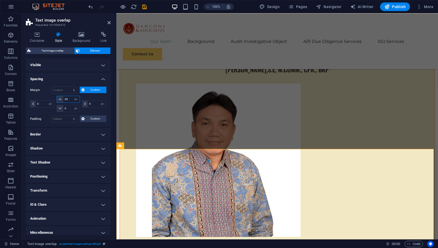
type input "20"
click at [87, 90] on span "Custom" at bounding box center [95, 90] width 19 height 6
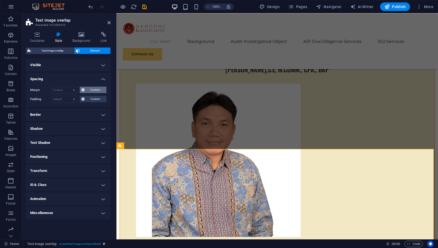
click at [88, 88] on span "Custom" at bounding box center [95, 90] width 19 height 6
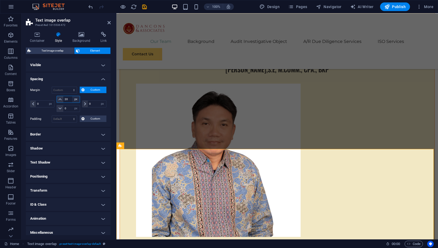
click at [75, 98] on select "auto px % rem vw vh" at bounding box center [76, 99] width 8 height 6
select select "auto"
click at [72, 96] on select "auto px % rem vw vh" at bounding box center [76, 99] width 8 height 6
select select "DISABLED_OPTION_VALUE"
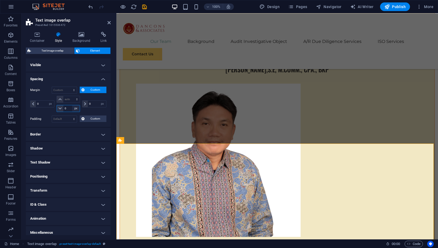
click at [75, 105] on select "auto px % rem vw vh" at bounding box center [76, 108] width 8 height 6
select select "auto"
click at [72, 105] on select "auto px % rem vw vh" at bounding box center [76, 108] width 8 height 6
select select "DISABLED_OPTION_VALUE"
click at [102, 103] on select "auto px % rem vw vh" at bounding box center [103, 104] width 8 height 6
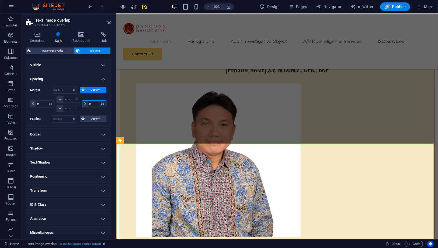
select select "auto"
click at [99, 101] on select "auto px % rem vw vh" at bounding box center [103, 104] width 8 height 6
select select "DISABLED_OPTION_VALUE"
click at [52, 103] on select "auto px % rem vw vh" at bounding box center [51, 104] width 8 height 6
select select "auto"
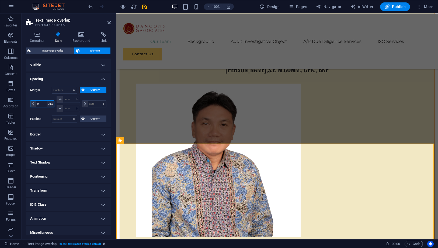
click at [47, 101] on select "auto px % rem vw vh" at bounding box center [51, 104] width 8 height 6
select select "DISABLED_OPTION_VALUE"
click at [84, 80] on h4 "Spacing" at bounding box center [68, 78] width 85 height 10
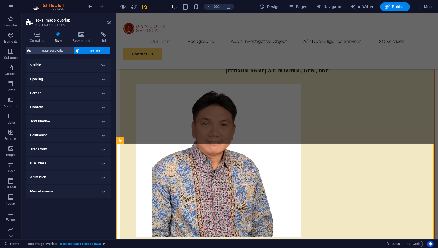
click at [85, 75] on h4 "Spacing" at bounding box center [68, 79] width 85 height 13
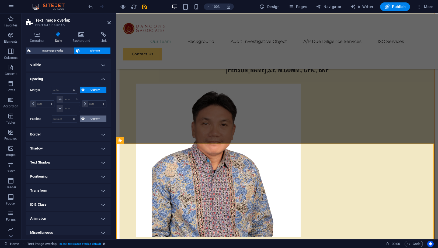
click at [84, 118] on button "Custom" at bounding box center [93, 118] width 27 height 6
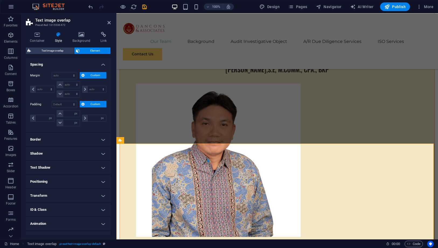
scroll to position [22, 0]
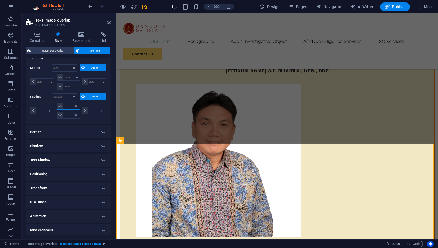
click at [69, 103] on input "number" at bounding box center [71, 106] width 16 height 6
type input "10"
type input "0"
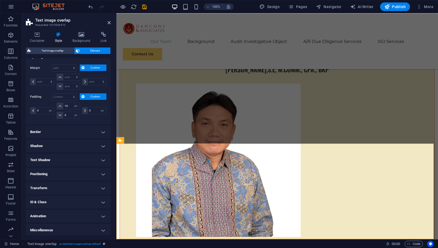
click at [85, 100] on div "Padding Default px rem % vh vw Custom Custom 0 px rem % vh vw 10 px rem % vh vw…" at bounding box center [68, 106] width 76 height 27
drag, startPoint x: 67, startPoint y: 103, endPoint x: 50, endPoint y: 99, distance: 18.1
click at [50, 99] on div "Padding Default px rem % vh vw Custom Custom 0 px rem % vh vw 10 px rem % vh vw…" at bounding box center [68, 106] width 76 height 27
type input "20"
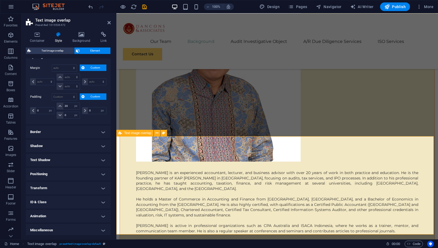
scroll to position [2156, 0]
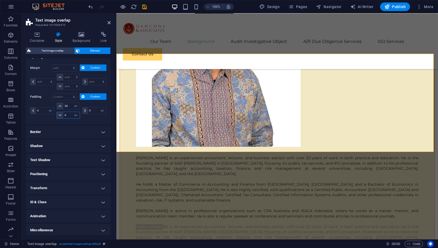
drag, startPoint x: 67, startPoint y: 113, endPoint x: 57, endPoint y: 112, distance: 10.1
click at [57, 112] on div "0 px rem % vh vw" at bounding box center [68, 115] width 23 height 7
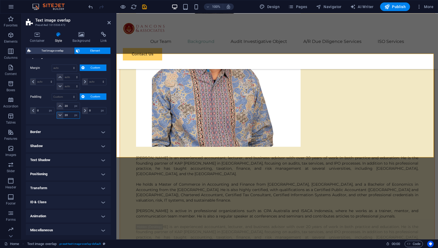
type input "20"
click at [111, 22] on aside "Text image overlap Preset #ed-1015536472 Container Style Background Link Size H…" at bounding box center [69, 126] width 95 height 226
click at [107, 23] on header "Text image overlap Preset #ed-1015536472" at bounding box center [68, 20] width 85 height 14
click at [108, 22] on icon at bounding box center [109, 22] width 3 height 4
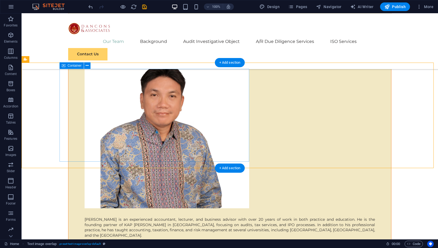
scroll to position [2126, 0]
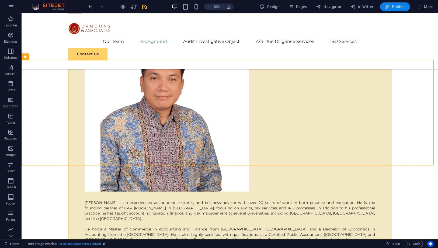
click at [396, 5] on span "Publish" at bounding box center [395, 6] width 21 height 5
checkbox input "false"
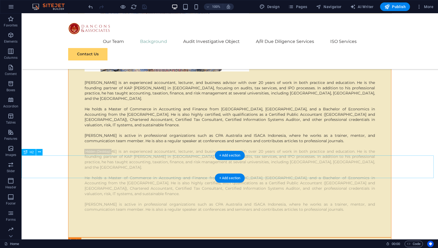
scroll to position [2186, 0]
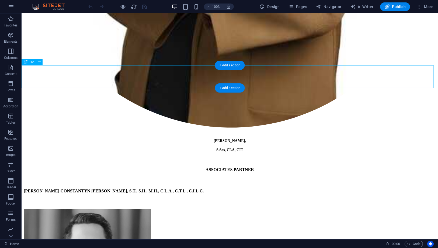
scroll to position [2306, 0]
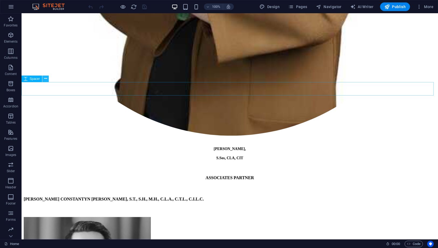
click at [46, 79] on icon at bounding box center [45, 79] width 3 height 6
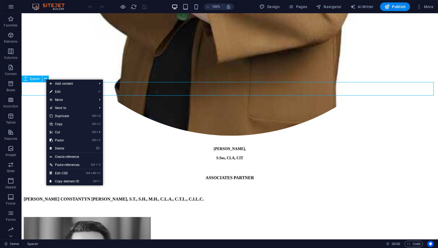
click at [36, 80] on span "Spacer" at bounding box center [35, 78] width 10 height 3
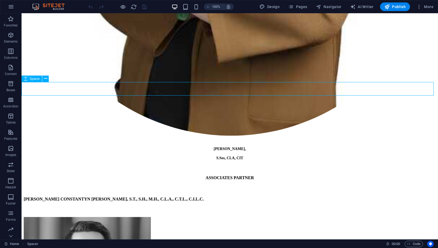
click at [36, 80] on span "Spacer" at bounding box center [35, 78] width 10 height 3
select select "px"
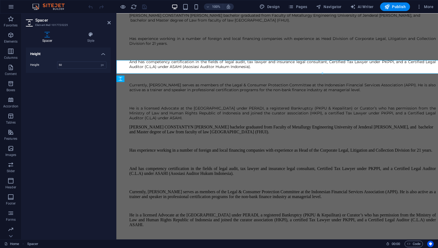
scroll to position [2328, 0]
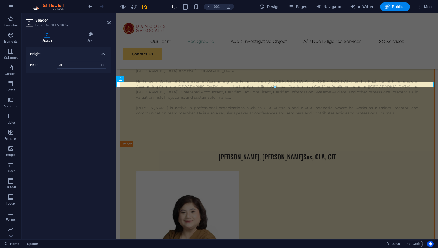
type input "20"
click at [74, 94] on div "Height Height 20 px rem vh vw" at bounding box center [68, 140] width 85 height 187
click at [108, 22] on icon at bounding box center [109, 22] width 3 height 4
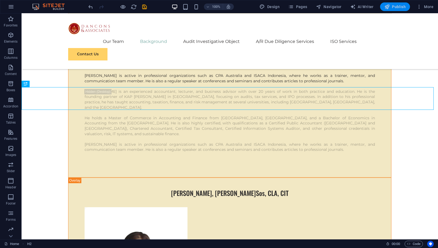
click at [391, 8] on span "Publish" at bounding box center [395, 6] width 21 height 5
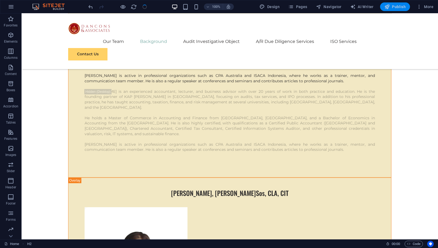
checkbox input "false"
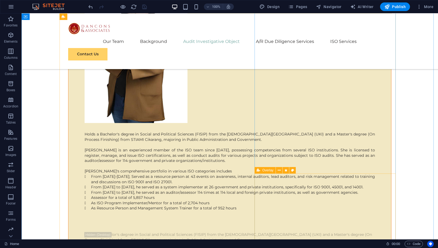
scroll to position [2486, 0]
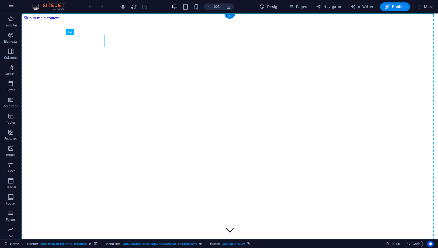
drag, startPoint x: 96, startPoint y: 40, endPoint x: 400, endPoint y: 31, distance: 303.9
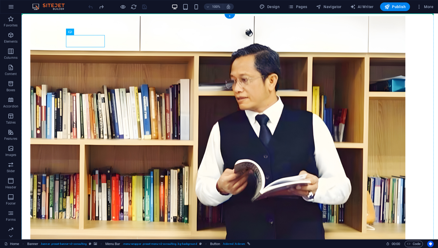
drag, startPoint x: 88, startPoint y: 40, endPoint x: 411, endPoint y: 32, distance: 323.0
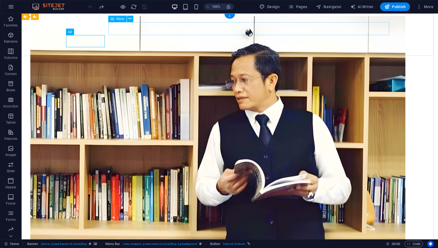
select select
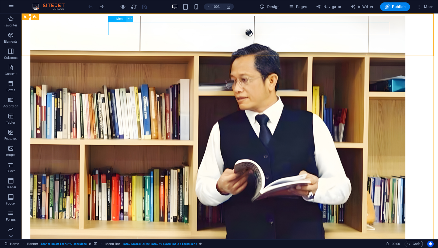
click at [132, 19] on button at bounding box center [130, 19] width 6 height 6
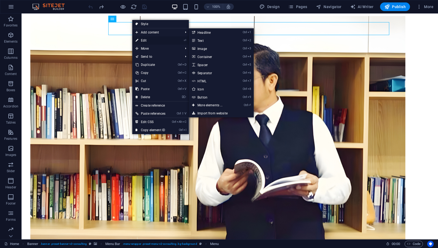
click at [150, 40] on link "⏎ Edit" at bounding box center [150, 40] width 36 height 8
select select
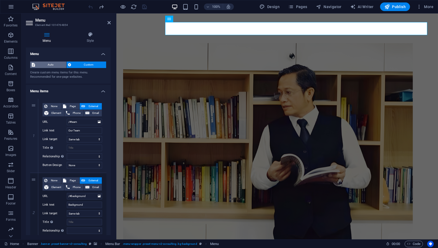
click at [51, 64] on span "Auto" at bounding box center [51, 64] width 28 height 6
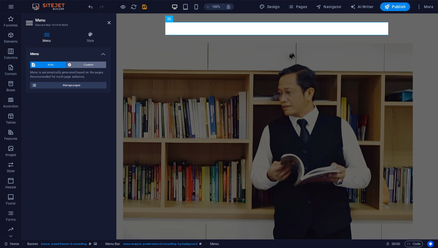
click at [80, 64] on span "Custom" at bounding box center [89, 64] width 32 height 6
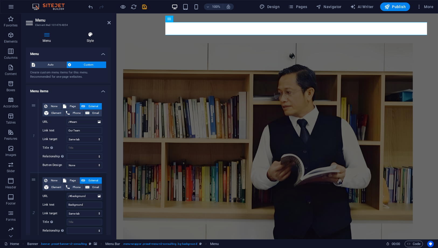
click at [90, 38] on h4 "Style" at bounding box center [90, 37] width 41 height 11
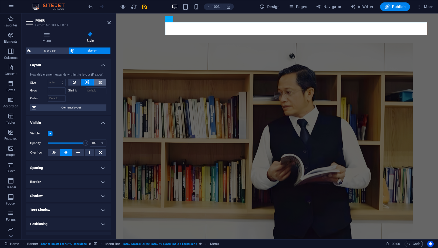
click at [96, 80] on button at bounding box center [100, 82] width 12 height 6
type input "100"
select select "%"
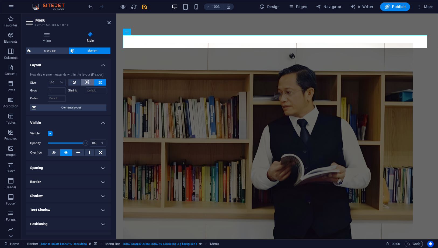
click at [88, 82] on button at bounding box center [87, 82] width 13 height 6
select select "DISABLED_OPTION_VALUE"
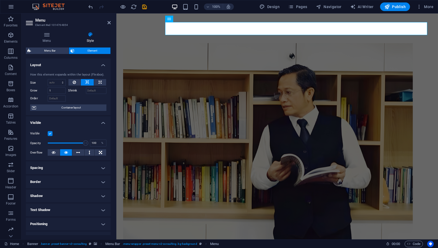
click at [106, 25] on header "Menu Element #ed-1014764854" at bounding box center [68, 20] width 85 height 14
click at [108, 24] on icon at bounding box center [109, 22] width 3 height 4
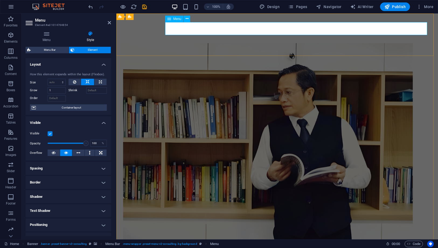
click at [41, 39] on h4 "Menu" at bounding box center [48, 37] width 44 height 11
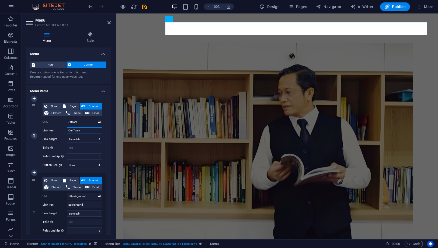
click at [87, 129] on input "Our Team" at bounding box center [84, 130] width 35 height 6
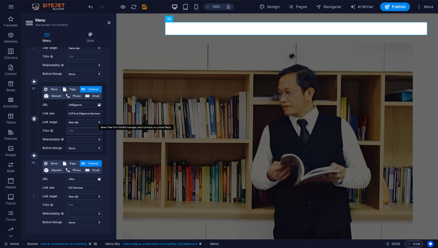
scroll to position [248, 0]
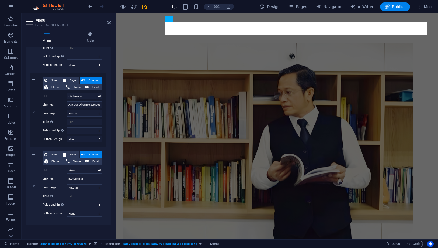
click at [111, 21] on aside "Menu Element #ed-1014764854 Menu Style Menu Auto Custom Create custom menu item…" at bounding box center [69, 126] width 95 height 226
click at [108, 21] on icon at bounding box center [109, 22] width 3 height 4
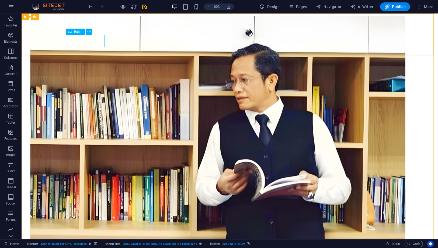
click at [81, 31] on span "Button" at bounding box center [78, 31] width 9 height 3
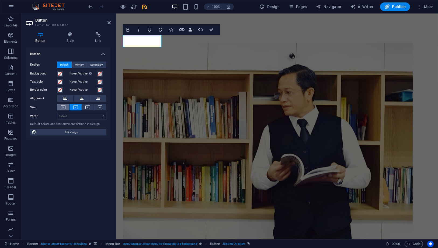
click at [66, 107] on button at bounding box center [63, 107] width 12 height 6
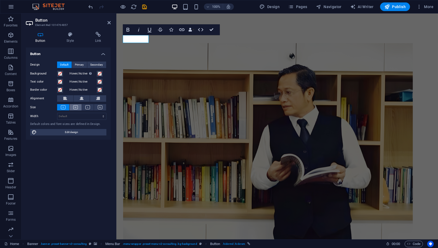
click at [74, 106] on icon at bounding box center [75, 107] width 5 height 4
click at [84, 106] on button at bounding box center [88, 107] width 12 height 6
click at [103, 106] on button at bounding box center [100, 107] width 12 height 6
click at [93, 107] on button at bounding box center [88, 107] width 12 height 6
click at [75, 107] on icon at bounding box center [75, 107] width 5 height 4
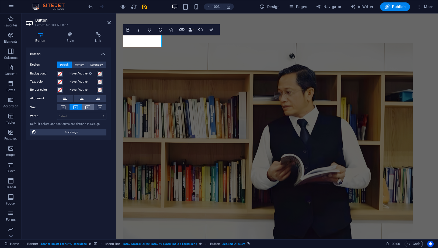
click at [85, 106] on icon at bounding box center [87, 107] width 5 height 4
click at [73, 106] on icon at bounding box center [75, 107] width 5 height 4
click at [74, 115] on select "Default px rem % em vh vw" at bounding box center [81, 116] width 49 height 6
click at [75, 107] on icon at bounding box center [75, 107] width 5 height 4
click at [66, 107] on button at bounding box center [63, 107] width 12 height 6
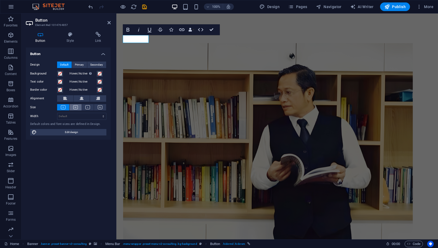
click at [71, 104] on button at bounding box center [76, 107] width 12 height 6
click at [88, 107] on icon at bounding box center [87, 107] width 5 height 4
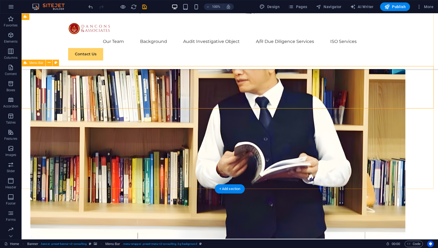
scroll to position [0, 0]
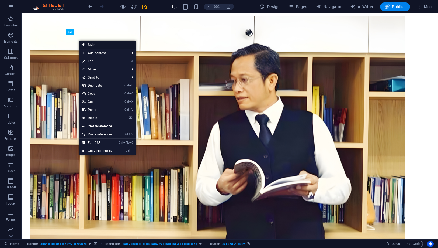
click at [90, 43] on link "Style" at bounding box center [107, 45] width 57 height 8
select select "rem"
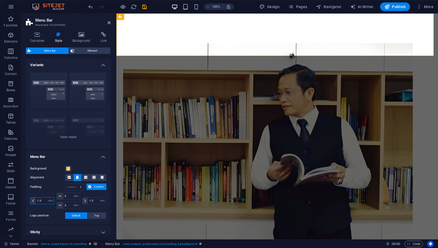
click at [40, 200] on input "1.5" at bounding box center [45, 200] width 18 height 6
type input "1"
click at [94, 200] on input "1.5" at bounding box center [97, 200] width 18 height 6
click at [96, 198] on input "1.5" at bounding box center [97, 200] width 18 height 6
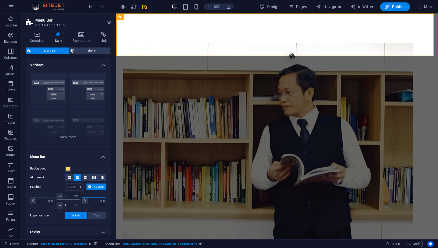
type input "1"
click at [66, 196] on input "2" at bounding box center [71, 196] width 16 height 6
type input "1"
type input "1.5"
click at [85, 192] on div "1 px rem % vh vw" at bounding box center [93, 200] width 25 height 16
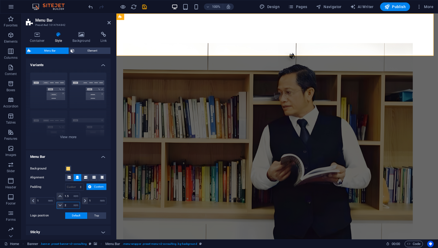
click at [69, 205] on input "2" at bounding box center [71, 205] width 16 height 6
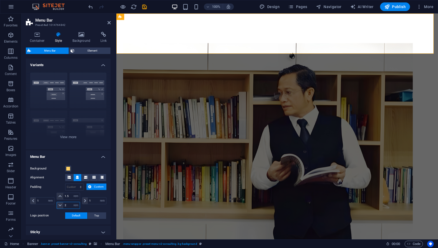
drag, startPoint x: 69, startPoint y: 205, endPoint x: 55, endPoint y: 204, distance: 14.1
click at [54, 204] on div "1 px rem % vh vw 1.5 px rem % vh vw 2 px rem % vh vw 1 px rem % vh vw" at bounding box center [68, 200] width 76 height 16
type input "1"
type input "1.5"
click at [88, 192] on div "1 px rem % vh vw" at bounding box center [93, 200] width 25 height 16
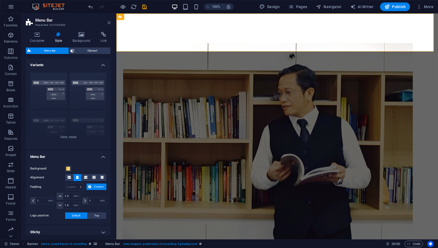
click at [109, 23] on icon at bounding box center [109, 22] width 3 height 4
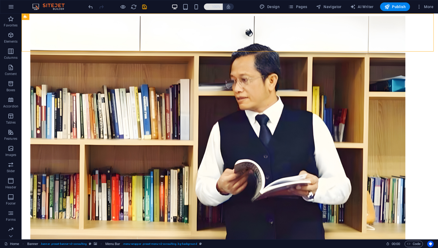
click at [211, 6] on span "100%" at bounding box center [213, 7] width 15 height 6
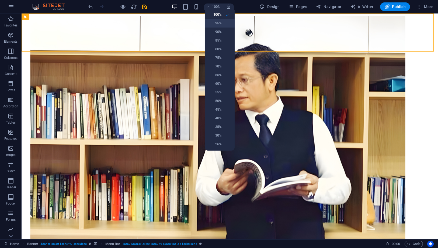
click at [213, 21] on h6 "95%" at bounding box center [215, 23] width 14 height 6
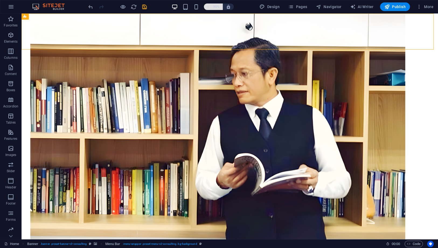
click at [214, 7] on h6 "95%" at bounding box center [216, 7] width 9 height 6
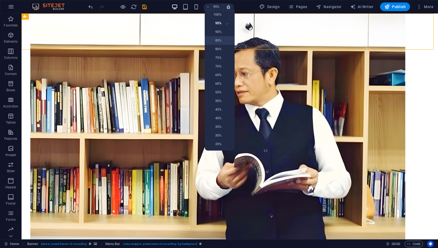
click at [220, 36] on li "85%" at bounding box center [220, 40] width 30 height 9
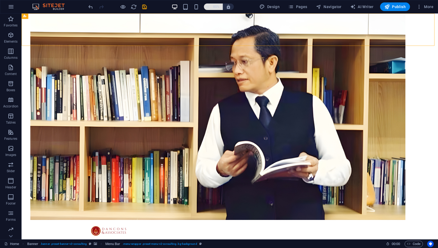
click at [214, 5] on h6 "85%" at bounding box center [216, 7] width 9 height 6
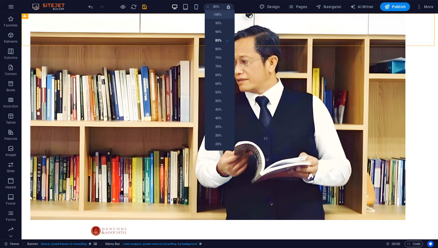
click at [217, 13] on h6 "100%" at bounding box center [215, 14] width 14 height 6
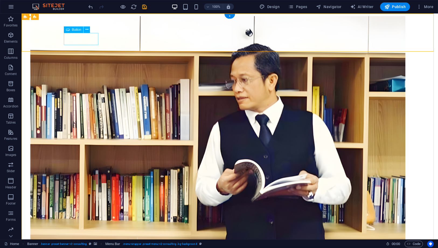
click at [70, 30] on div "Button" at bounding box center [74, 29] width 20 height 6
click at [76, 31] on span "Button" at bounding box center [76, 29] width 9 height 3
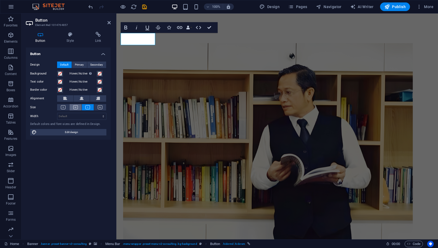
click at [74, 108] on icon at bounding box center [75, 107] width 5 height 4
click at [63, 111] on div "Design Default Primary Secondary Background Hover/Active Switch to preview mode…" at bounding box center [68, 98] width 85 height 83
click at [66, 107] on button at bounding box center [63, 107] width 12 height 6
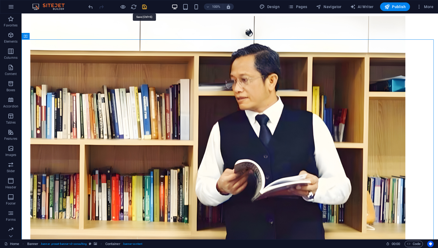
click at [145, 7] on icon "save" at bounding box center [145, 7] width 6 height 6
checkbox input "false"
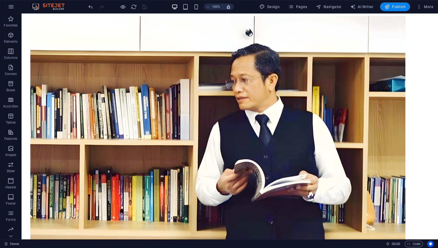
click at [400, 9] on span "Publish" at bounding box center [395, 6] width 21 height 5
